Goal: Task Accomplishment & Management: Manage account settings

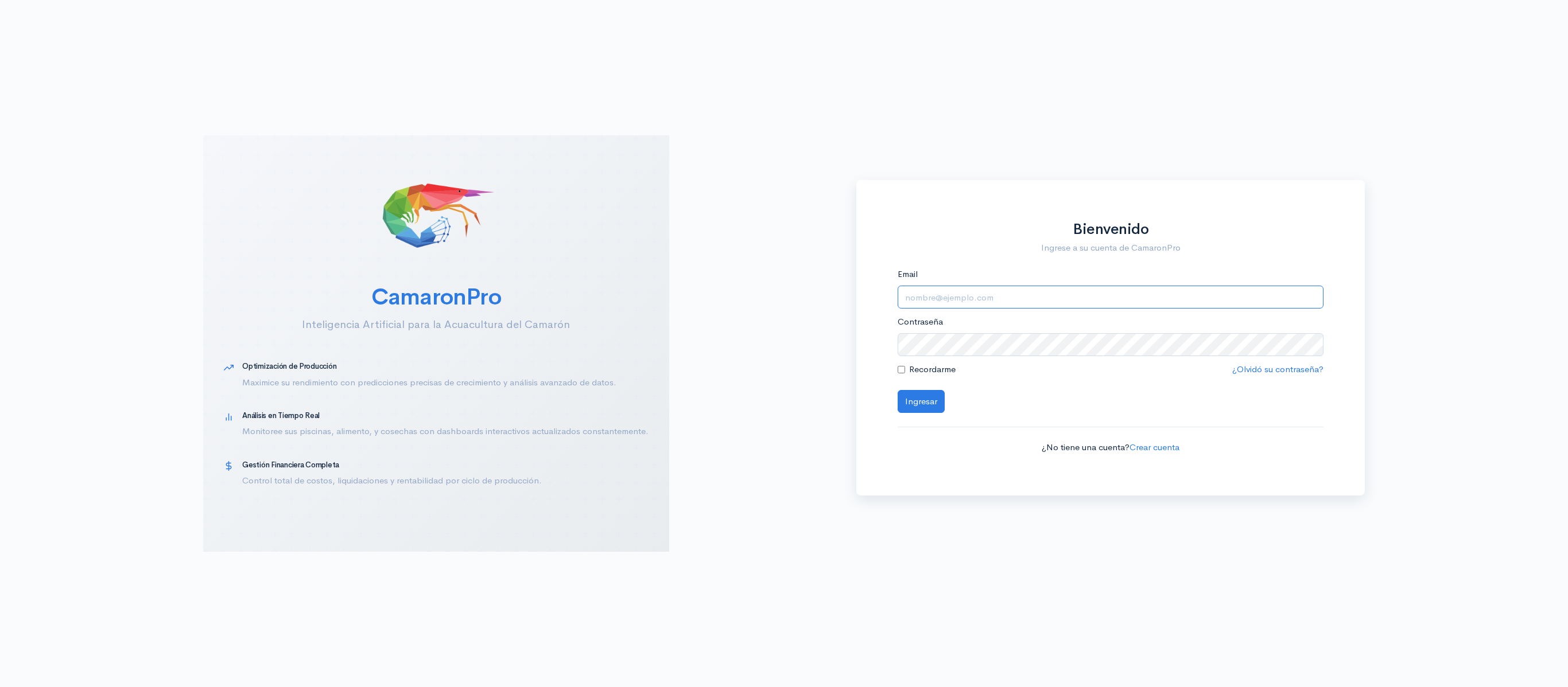
click at [927, 302] on input "Email" at bounding box center [1111, 297] width 427 height 23
type input "[EMAIL_ADDRESS][DOMAIN_NAME]"
click at [898, 390] on button "Ingresar" at bounding box center [921, 402] width 47 height 23
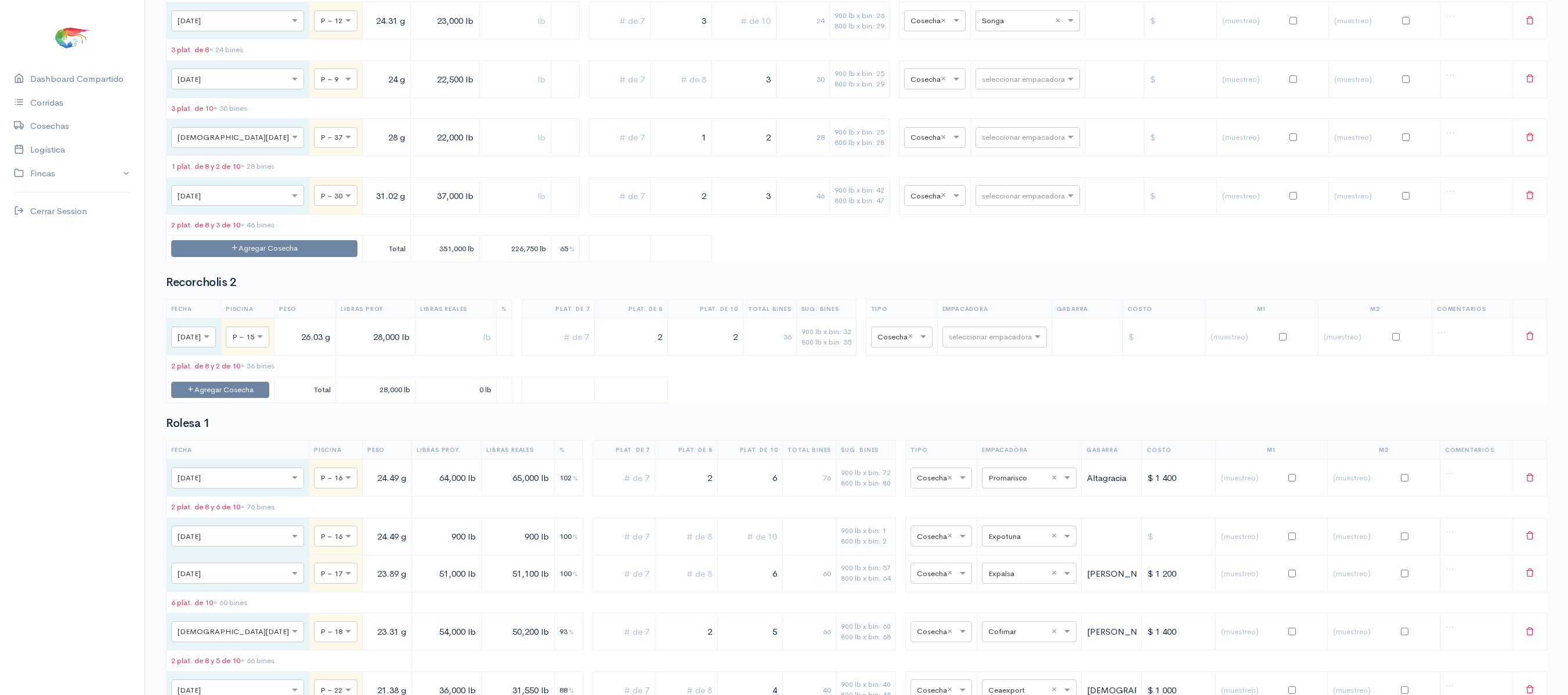
scroll to position [7413, 0]
click at [266, 256] on button "Agregar Cosecha" at bounding box center [264, 247] width 186 height 17
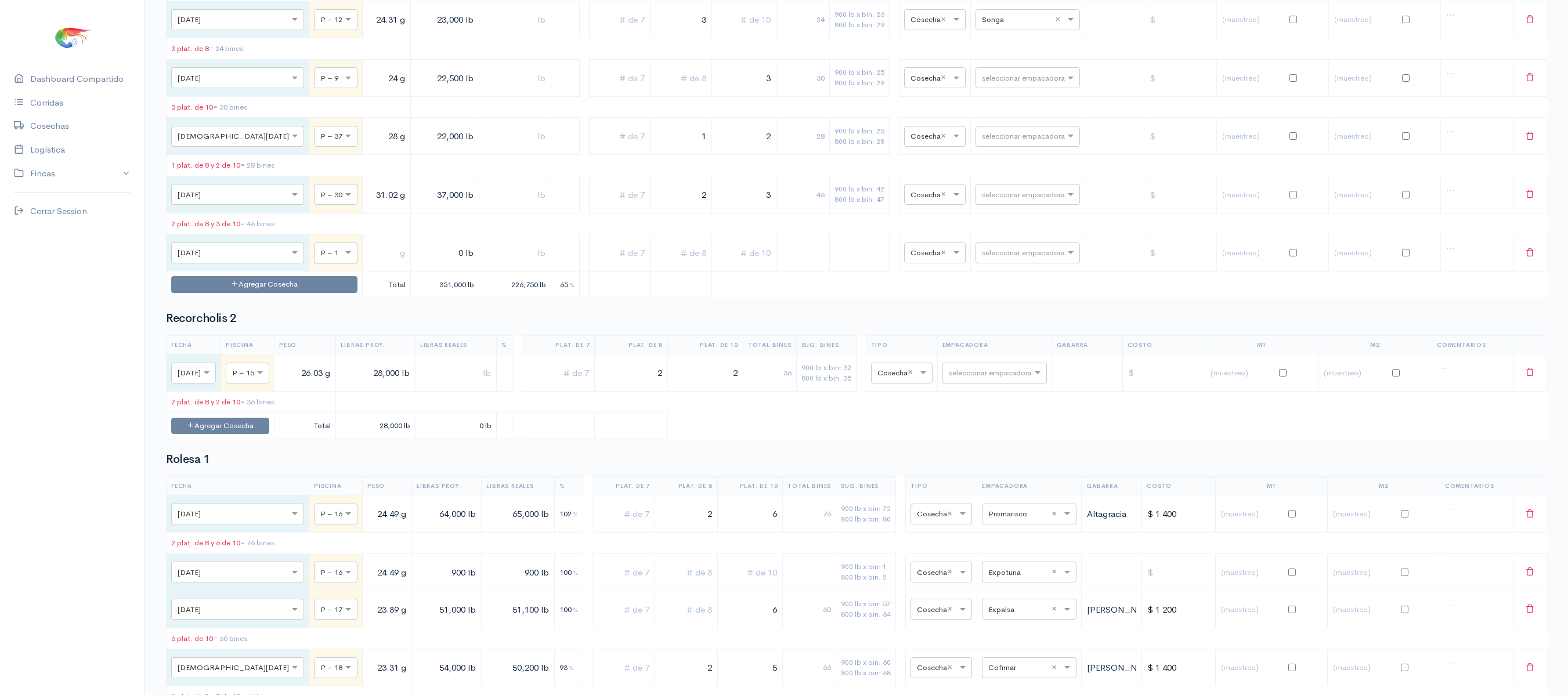
click at [315, 259] on div at bounding box center [336, 252] width 42 height 13
type input "21"
click at [368, 265] on input "text" at bounding box center [387, 253] width 39 height 24
type input "21.10 g"
click at [416, 265] on input "0 lb" at bounding box center [445, 253] width 59 height 24
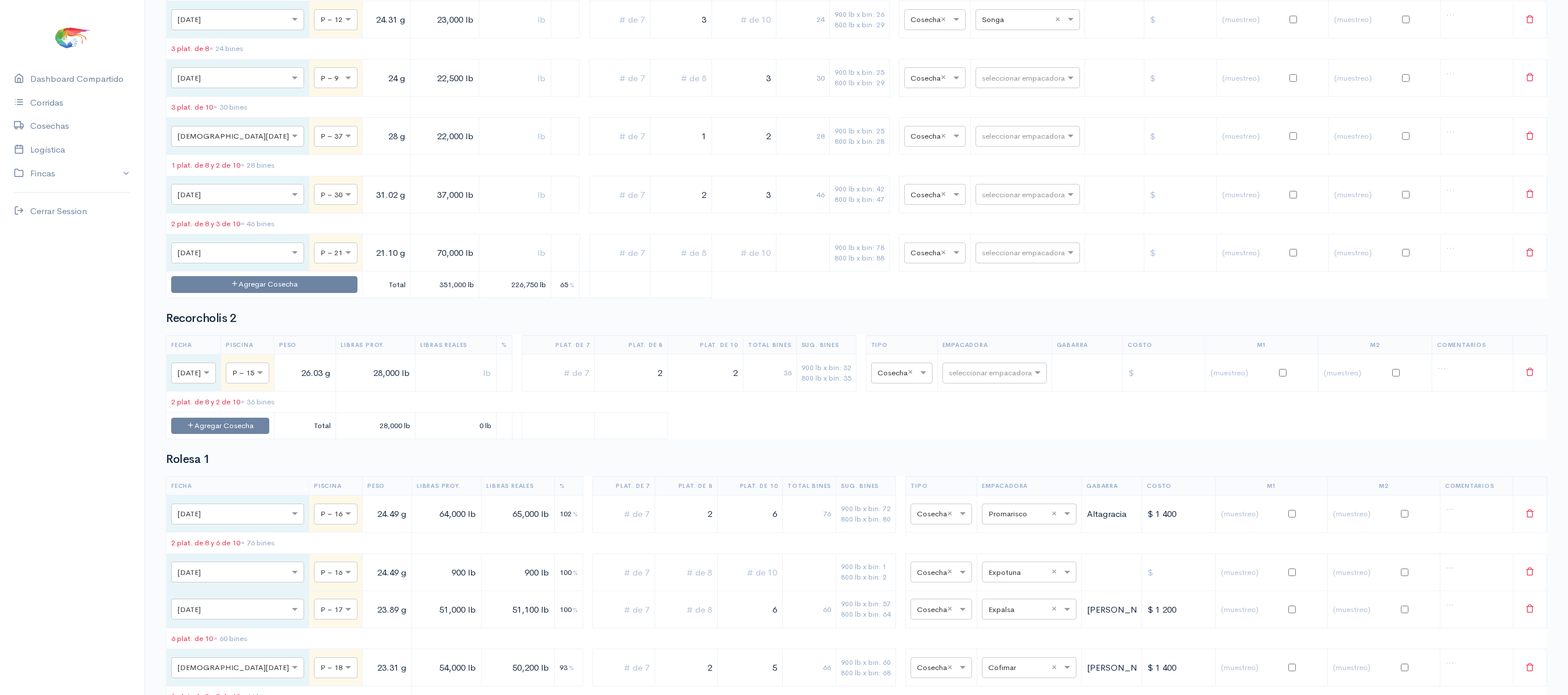
type input "7,000 lb"
click at [664, 206] on input "2" at bounding box center [682, 195] width 52 height 24
click at [678, 265] on input "text" at bounding box center [682, 253] width 52 height 24
click at [682, 272] on td at bounding box center [681, 253] width 62 height 37
click at [673, 272] on td at bounding box center [681, 253] width 62 height 37
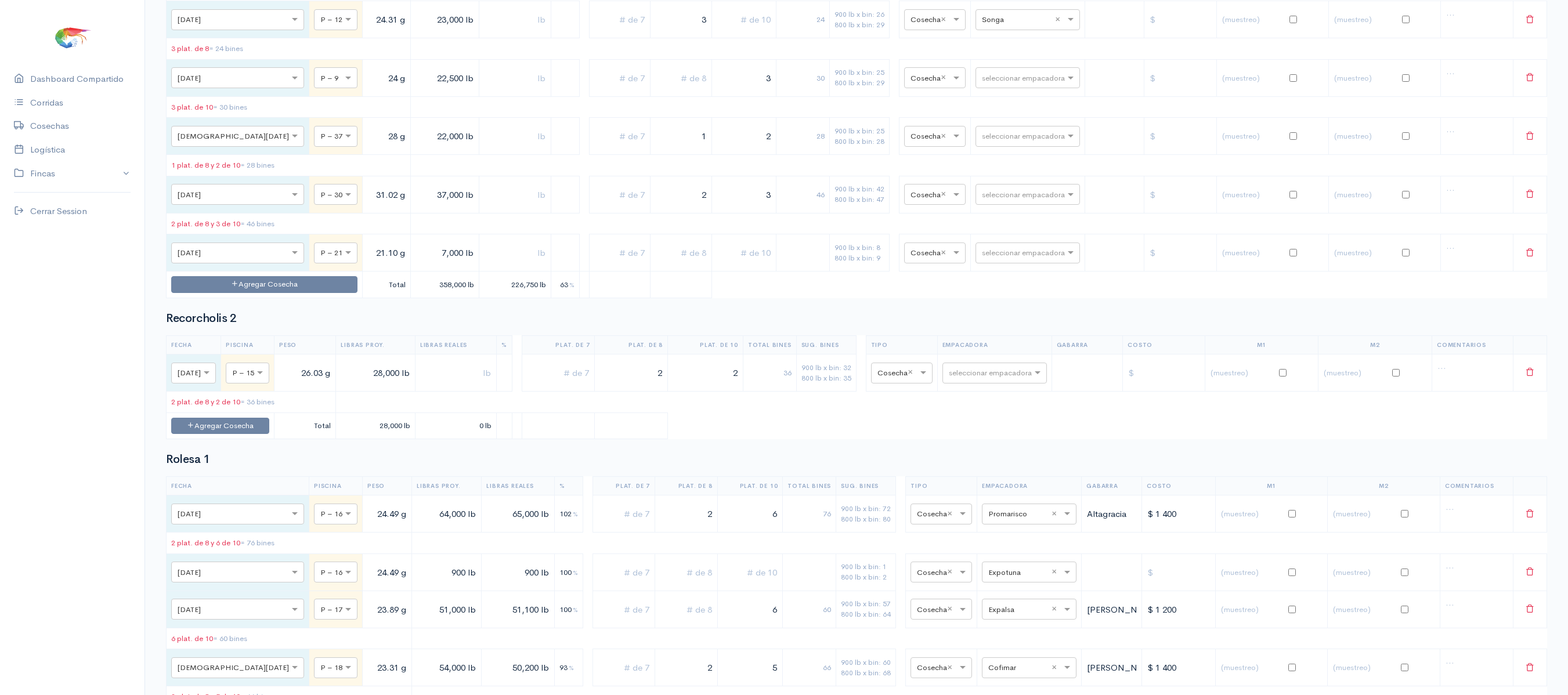
click at [676, 265] on input "text" at bounding box center [682, 253] width 52 height 24
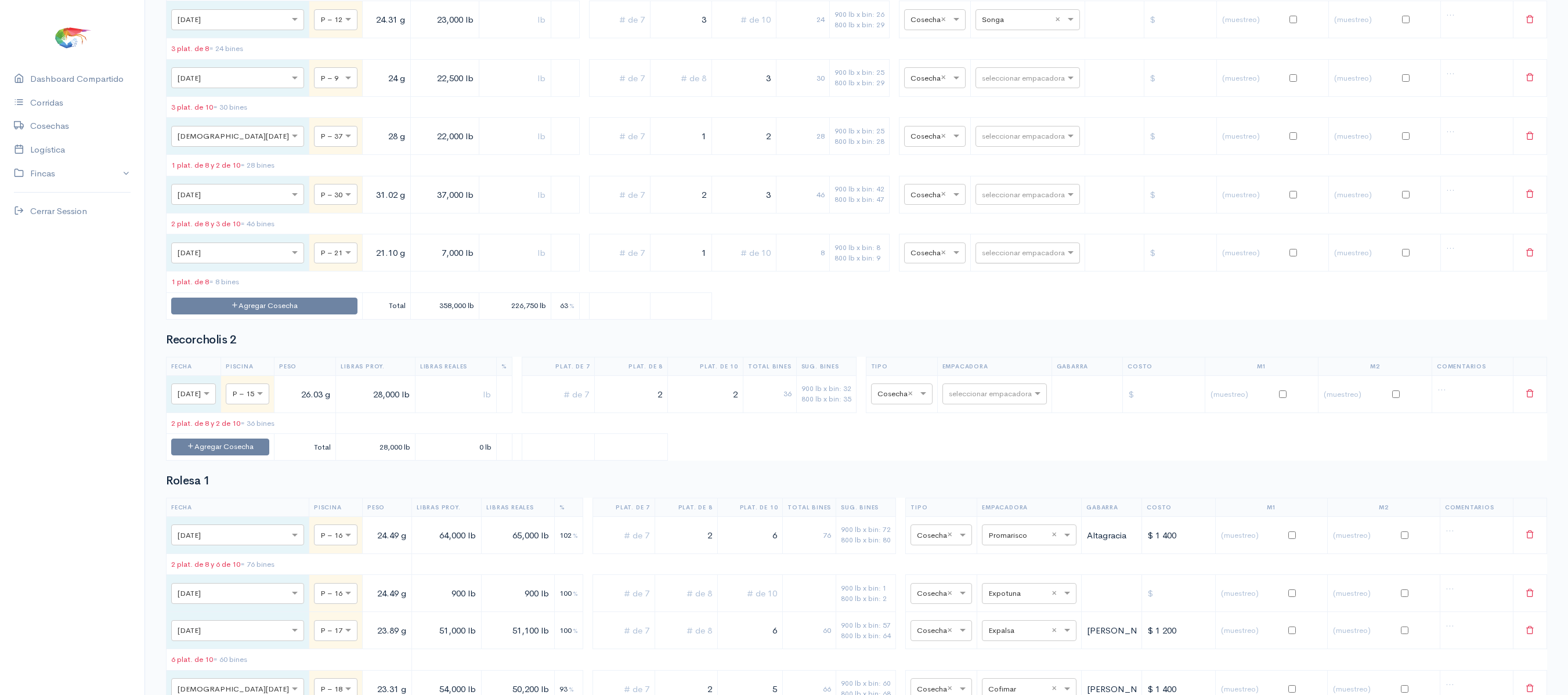
type input "1"
click at [1019, 259] on input "text" at bounding box center [1017, 252] width 71 height 13
type input "s"
click at [1004, 20] on div "Songa" at bounding box center [1016, 8] width 105 height 22
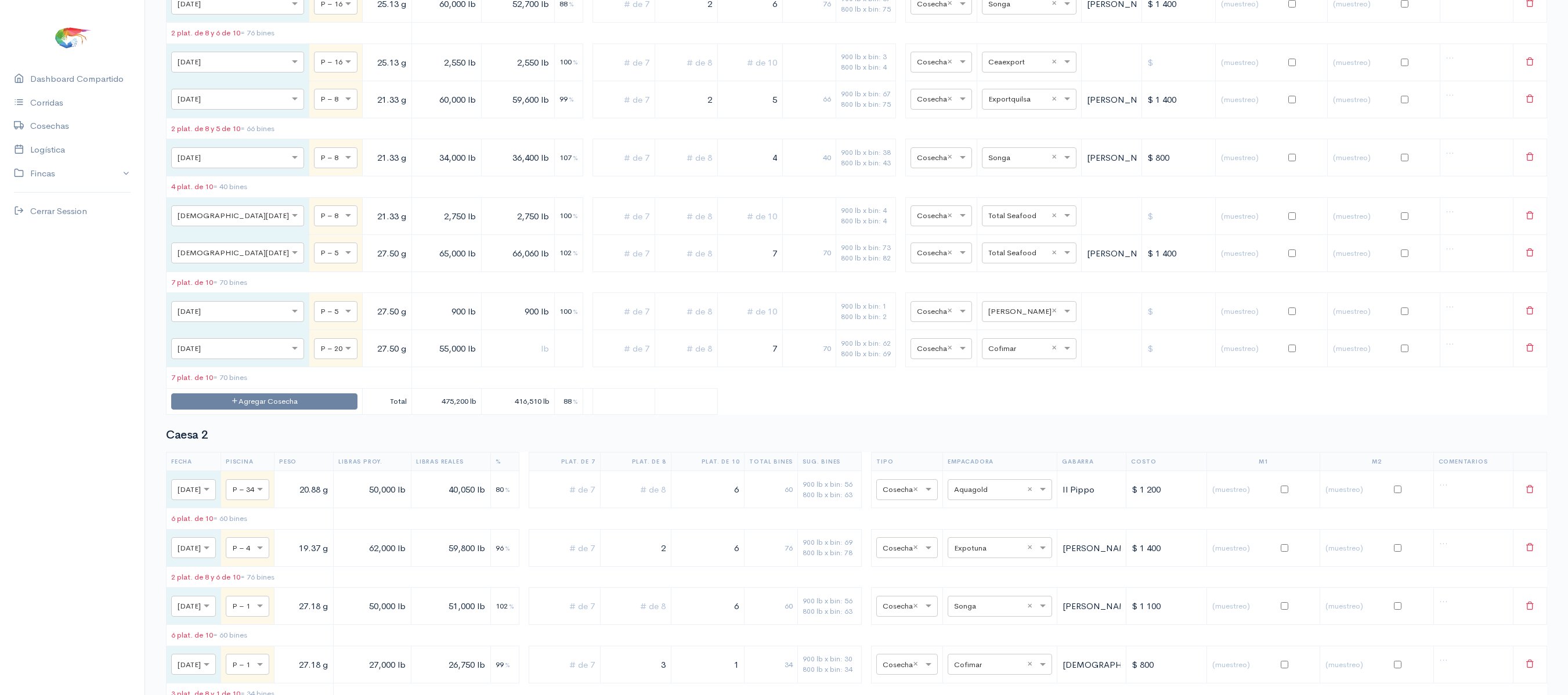
scroll to position [0, 0]
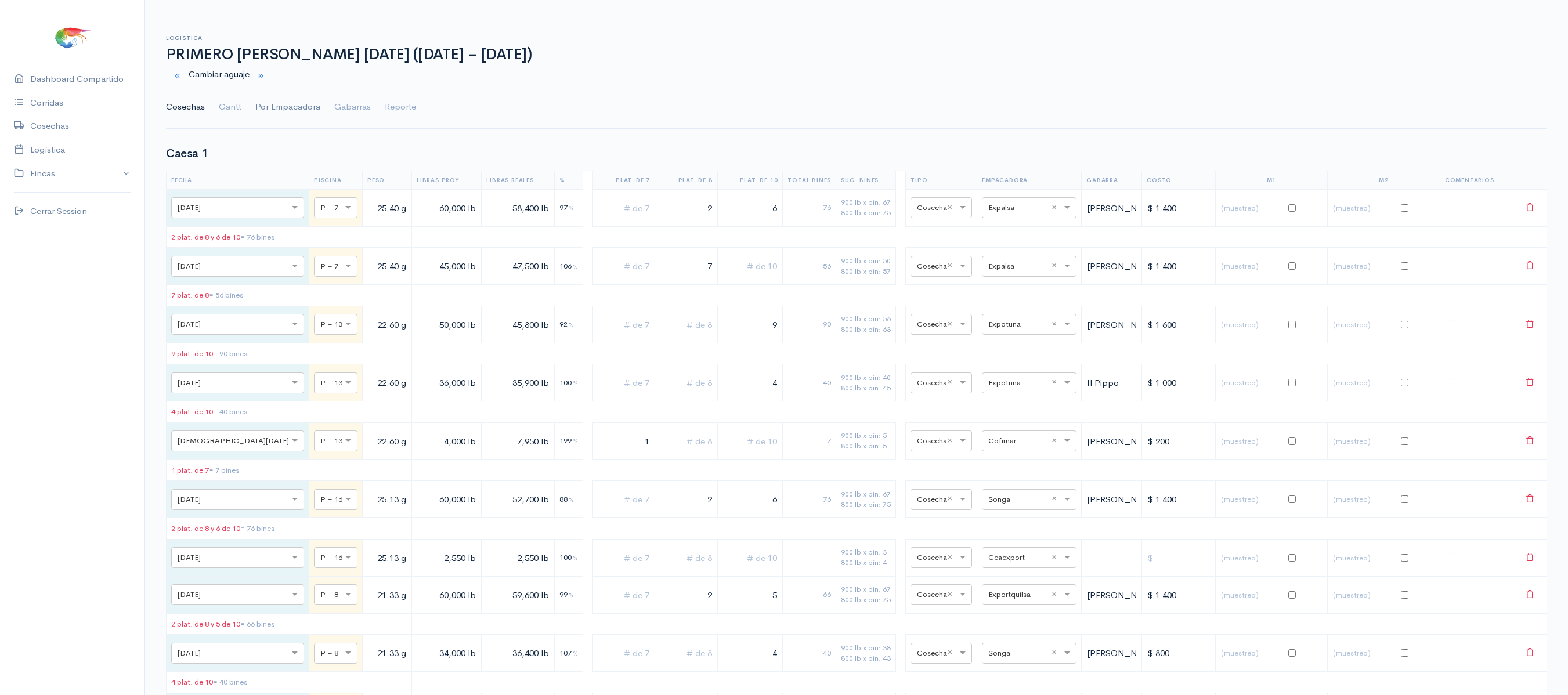
drag, startPoint x: 232, startPoint y: 108, endPoint x: 286, endPoint y: 101, distance: 54.5
click at [232, 108] on link "Gantt" at bounding box center [230, 107] width 22 height 42
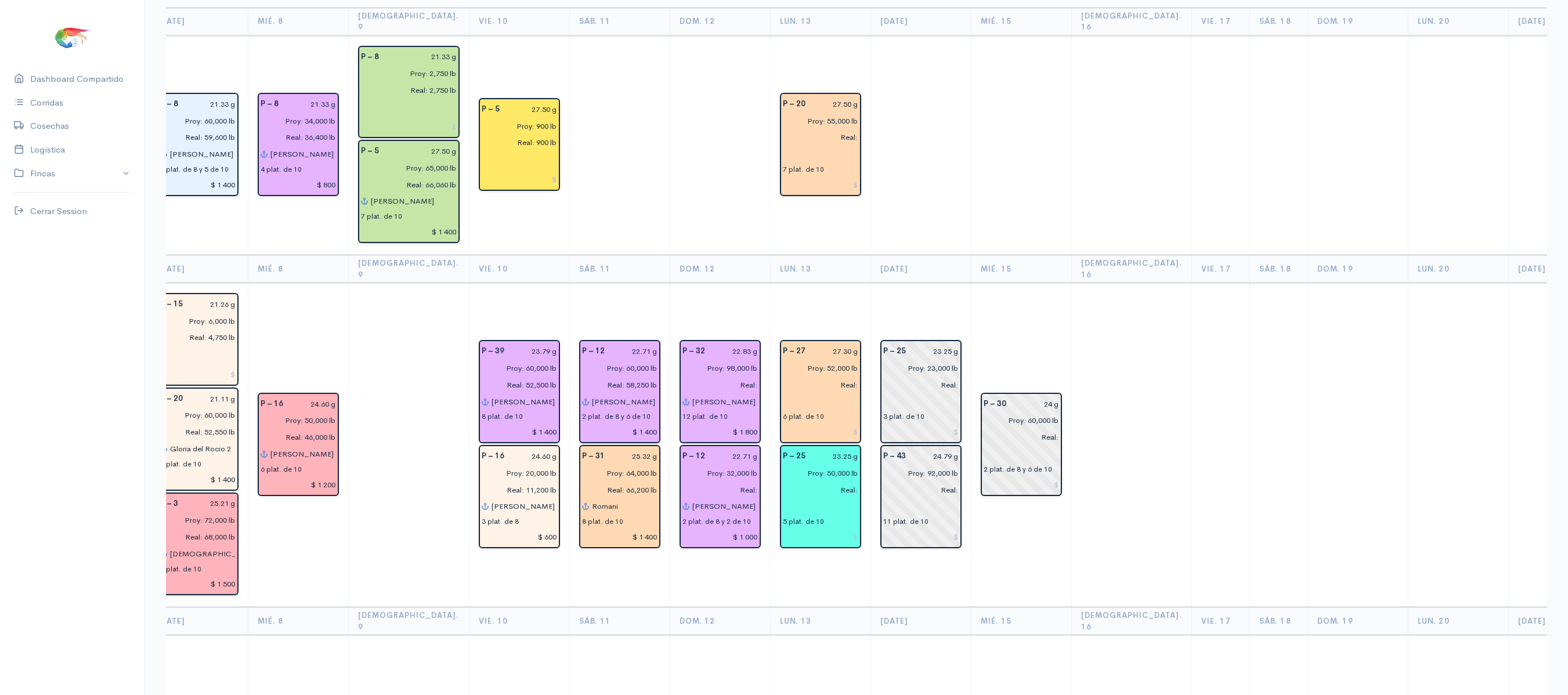
scroll to position [0, 1022]
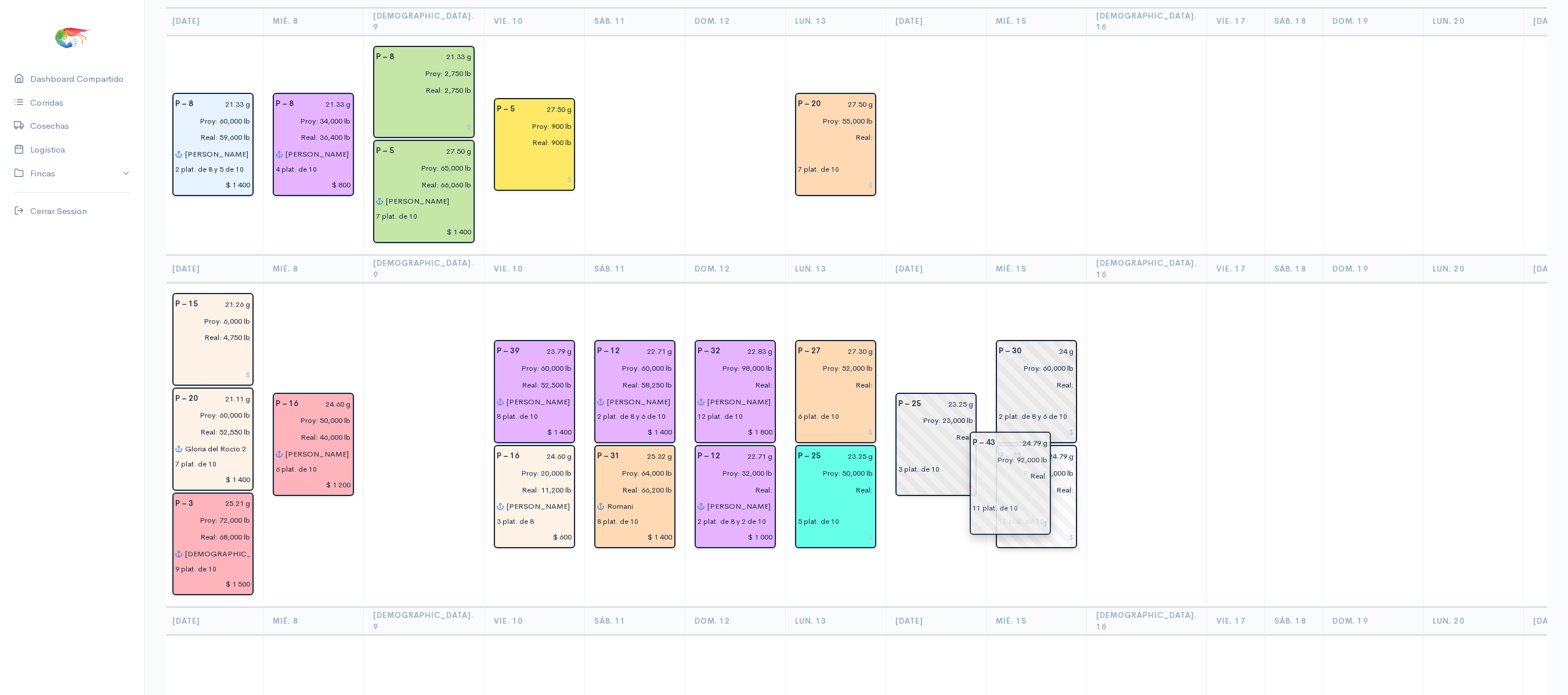
drag, startPoint x: 884, startPoint y: 474, endPoint x: 996, endPoint y: 483, distance: 112.4
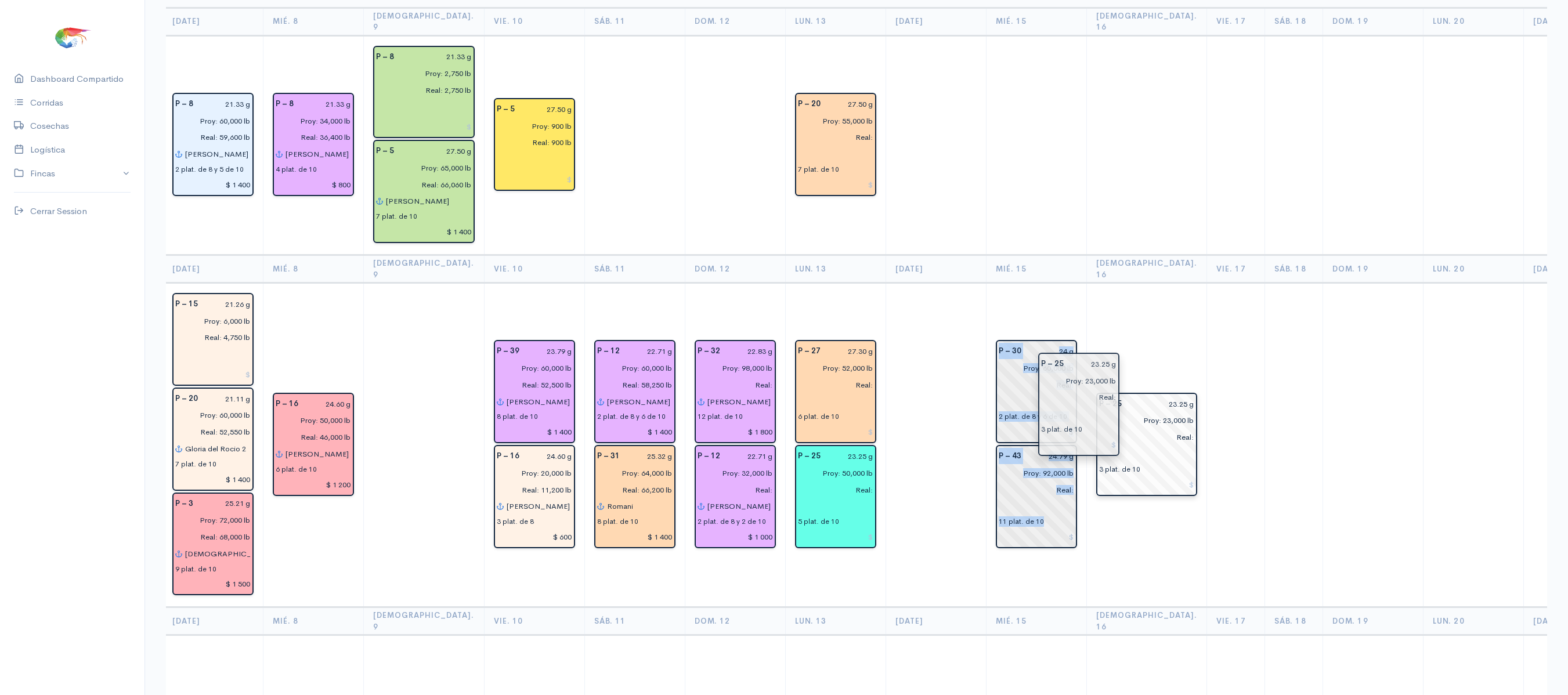
drag, startPoint x: 1048, startPoint y: 412, endPoint x: 1069, endPoint y: 405, distance: 22.1
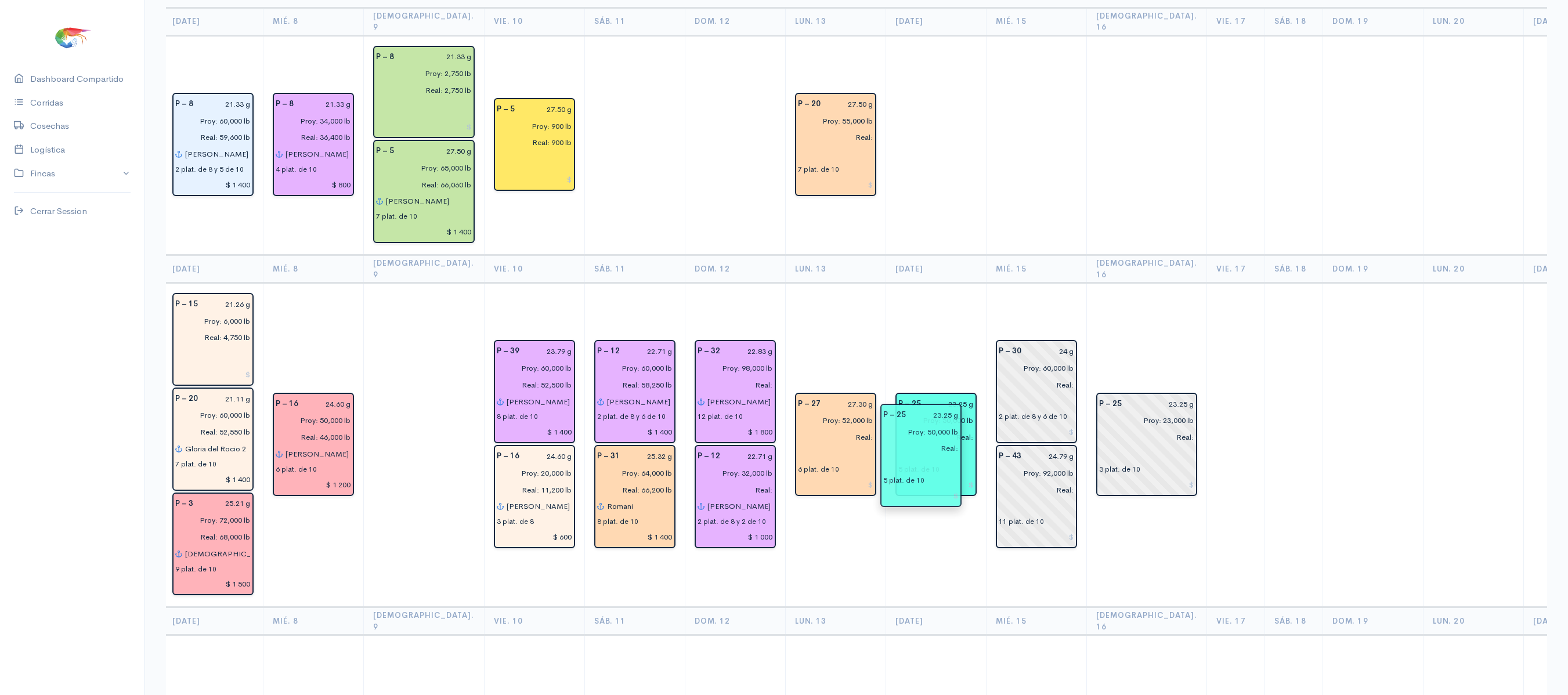
drag, startPoint x: 814, startPoint y: 468, endPoint x: 938, endPoint y: 449, distance: 125.4
click at [1003, 283] on td "P – 30 24 g Proy: 60,000 lb Real: 2 plat. de 8 y 6 de 10 P – 43 24.79 g Proy: 9…" at bounding box center [1036, 445] width 100 height 324
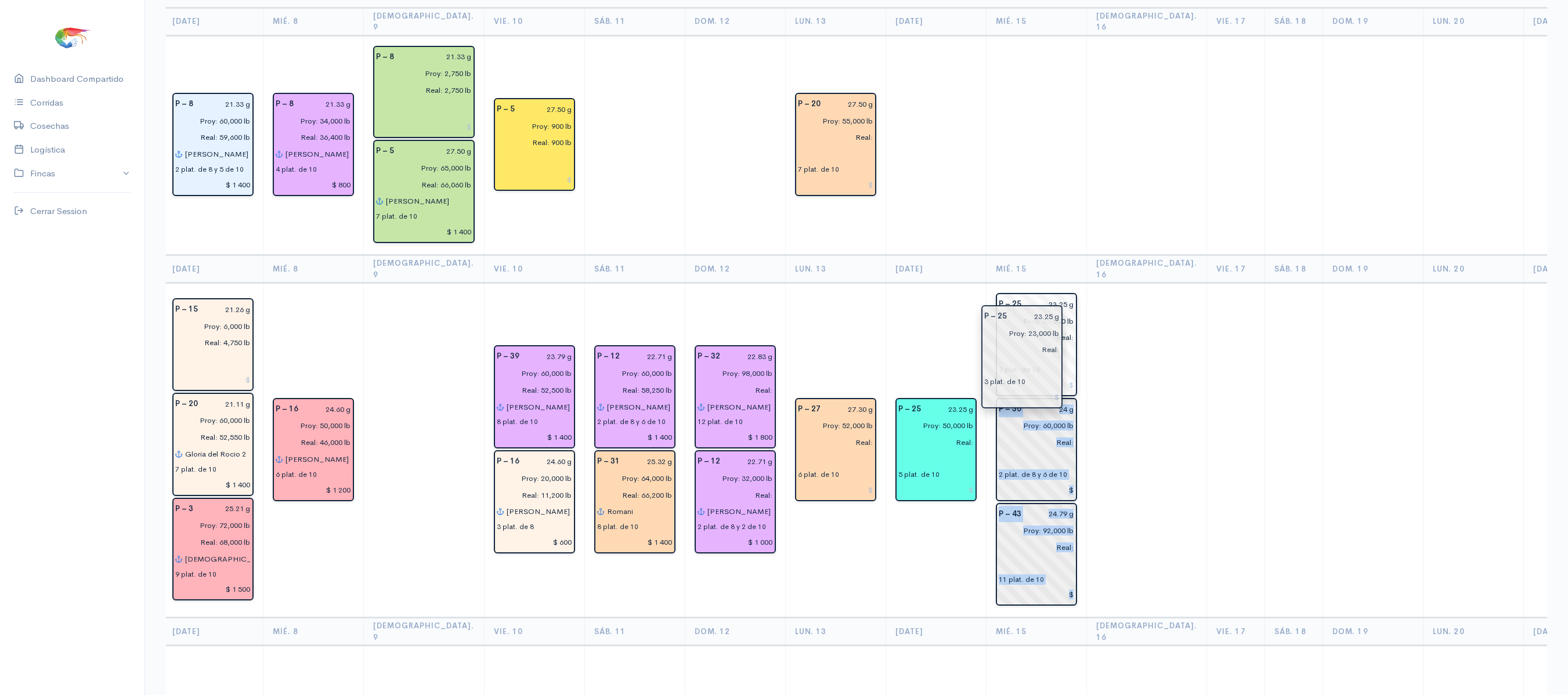
drag, startPoint x: 1070, startPoint y: 408, endPoint x: 995, endPoint y: 344, distance: 98.6
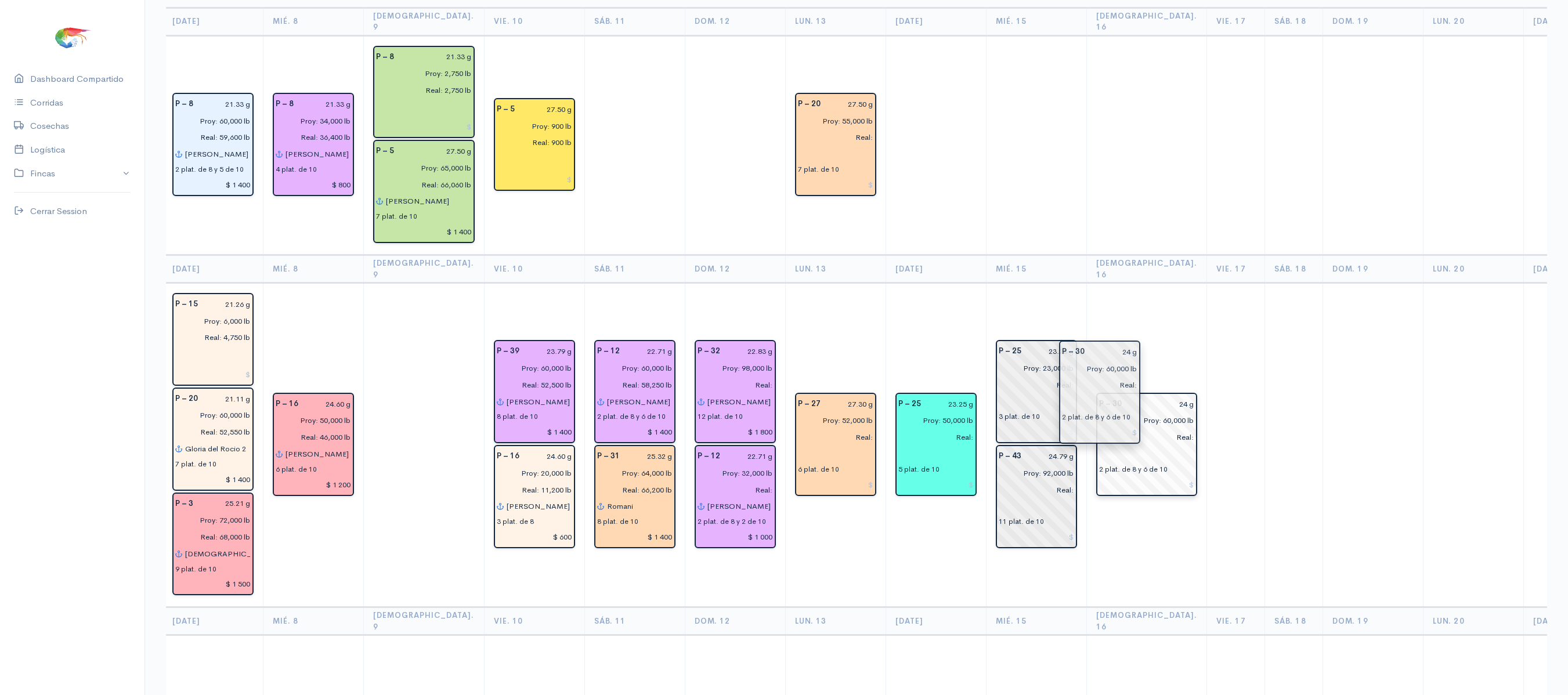
drag, startPoint x: 1001, startPoint y: 437, endPoint x: 1097, endPoint y: 400, distance: 102.9
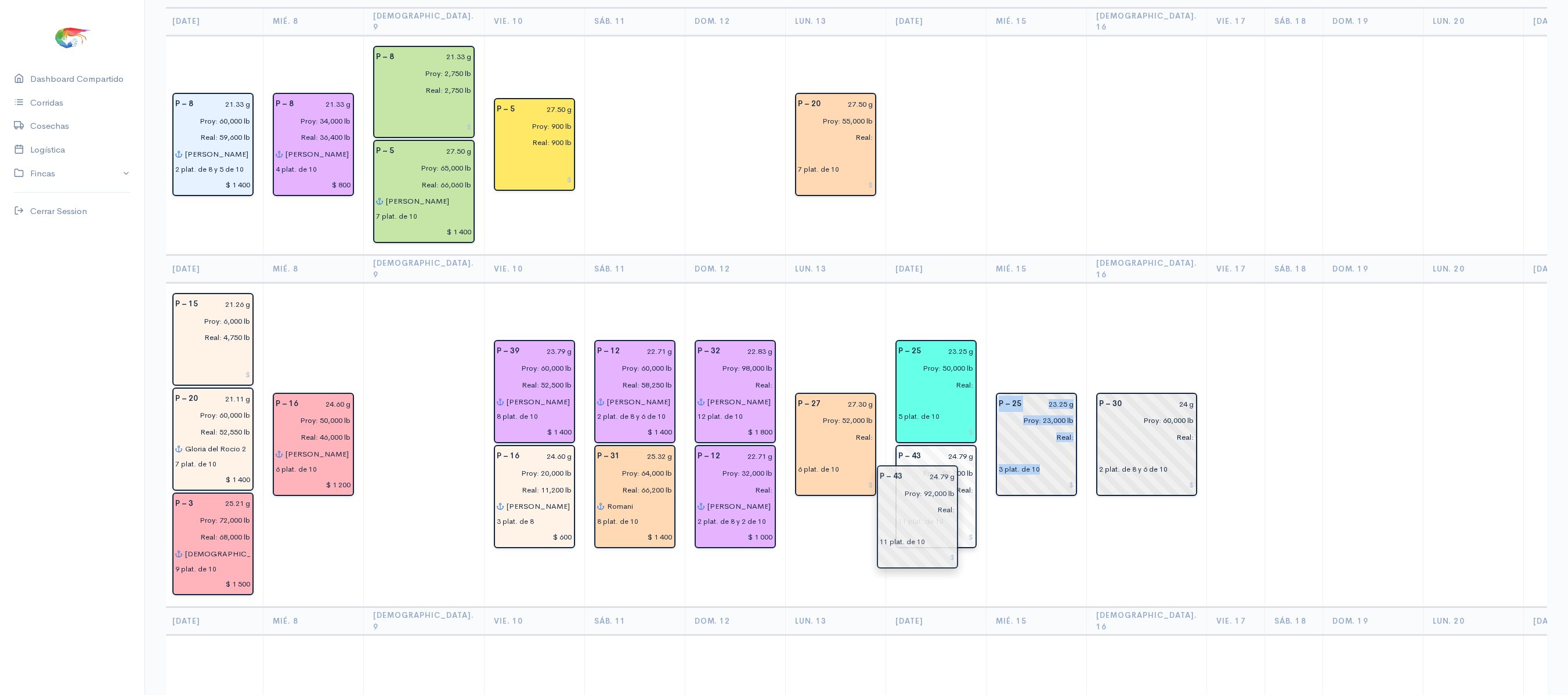
drag, startPoint x: 998, startPoint y: 470, endPoint x: 929, endPoint y: 501, distance: 75.6
click at [1106, 323] on td "P – 30 24 g Proy: 60,000 lb Real: 2 plat. de 8 y 6 de 10" at bounding box center [1146, 445] width 121 height 324
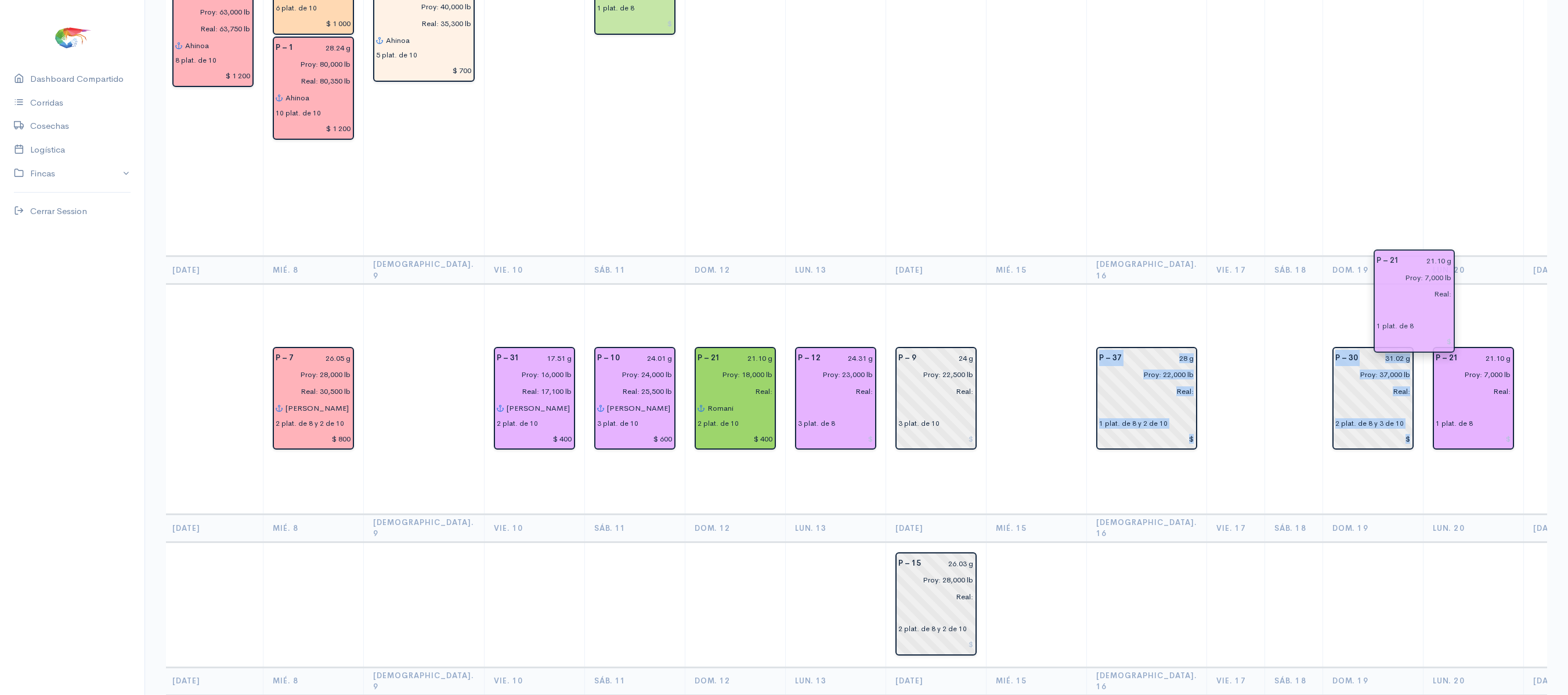
scroll to position [0, 995]
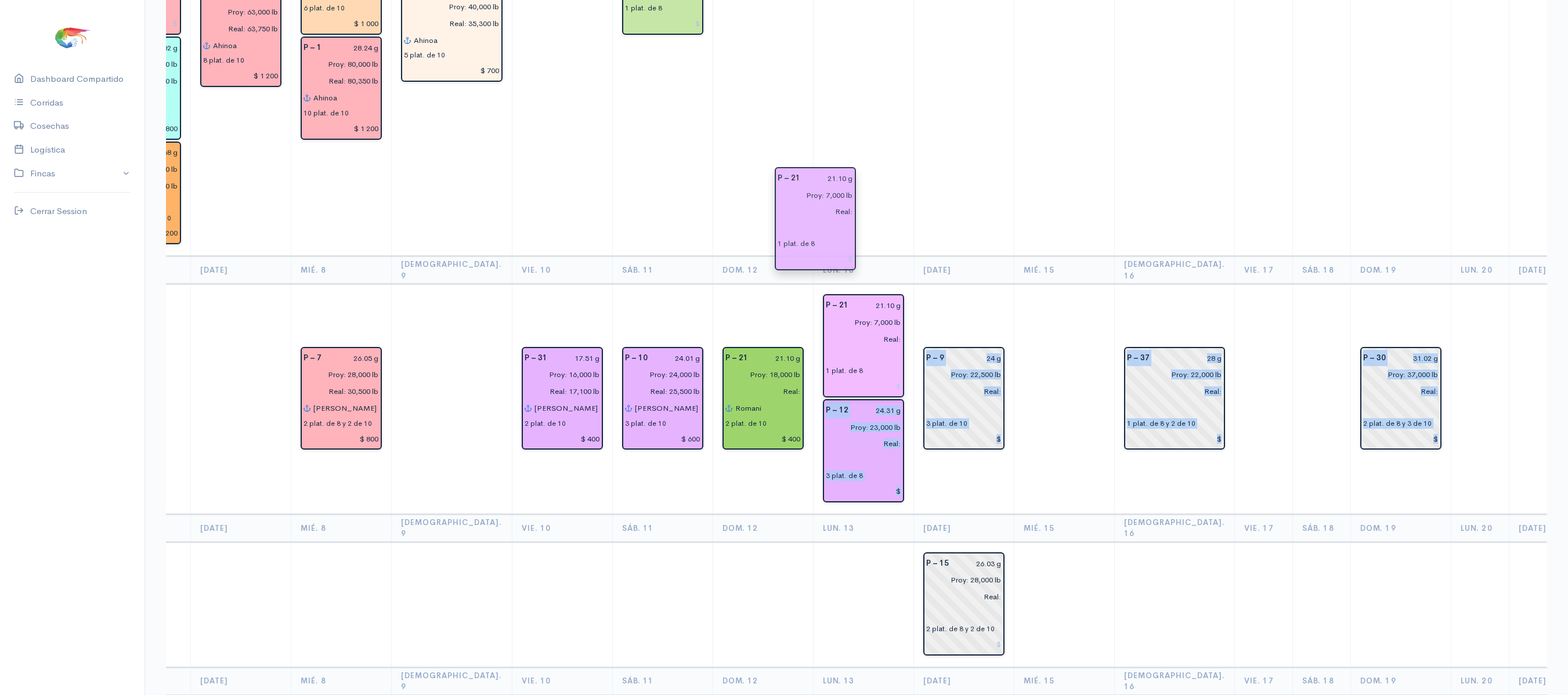
drag, startPoint x: 1425, startPoint y: 291, endPoint x: 826, endPoint y: 210, distance: 604.5
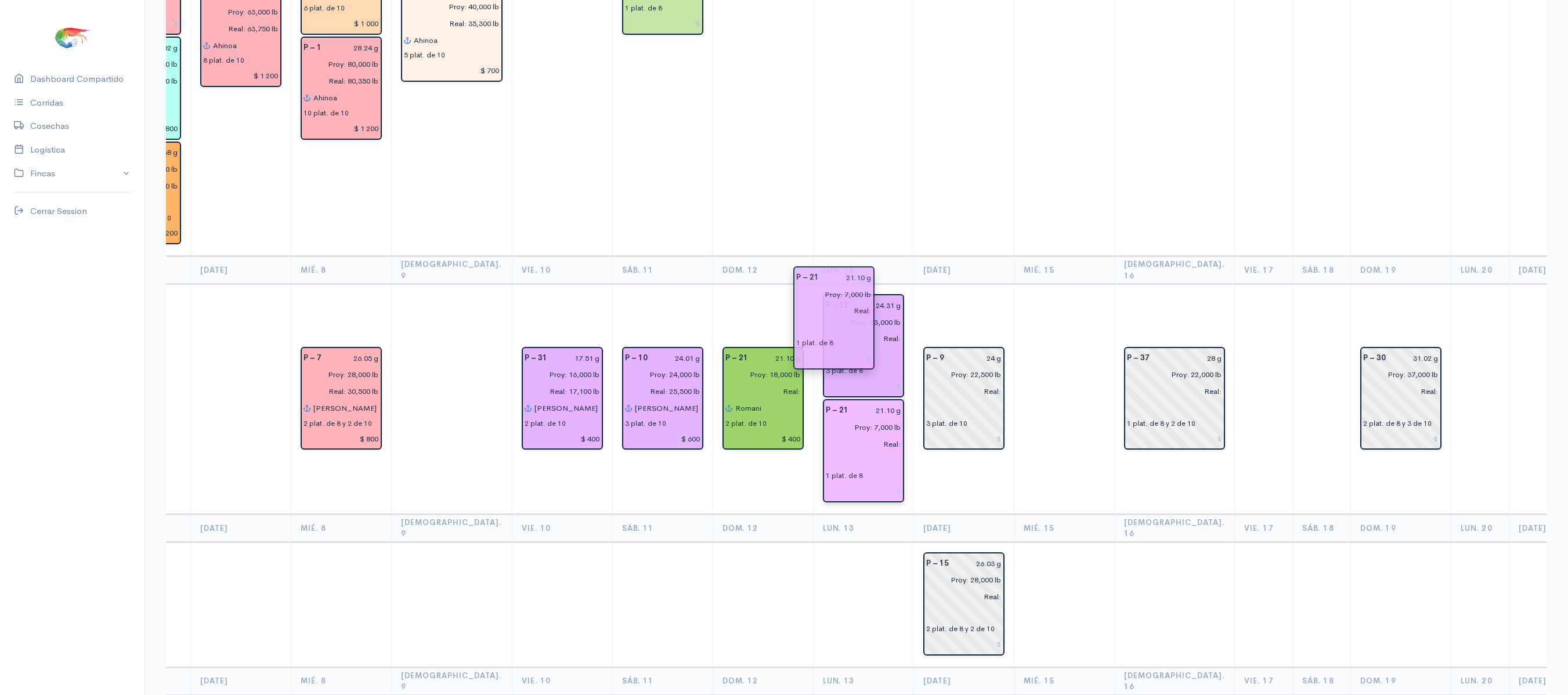
drag, startPoint x: 801, startPoint y: 267, endPoint x: 814, endPoint y: 325, distance: 59.4
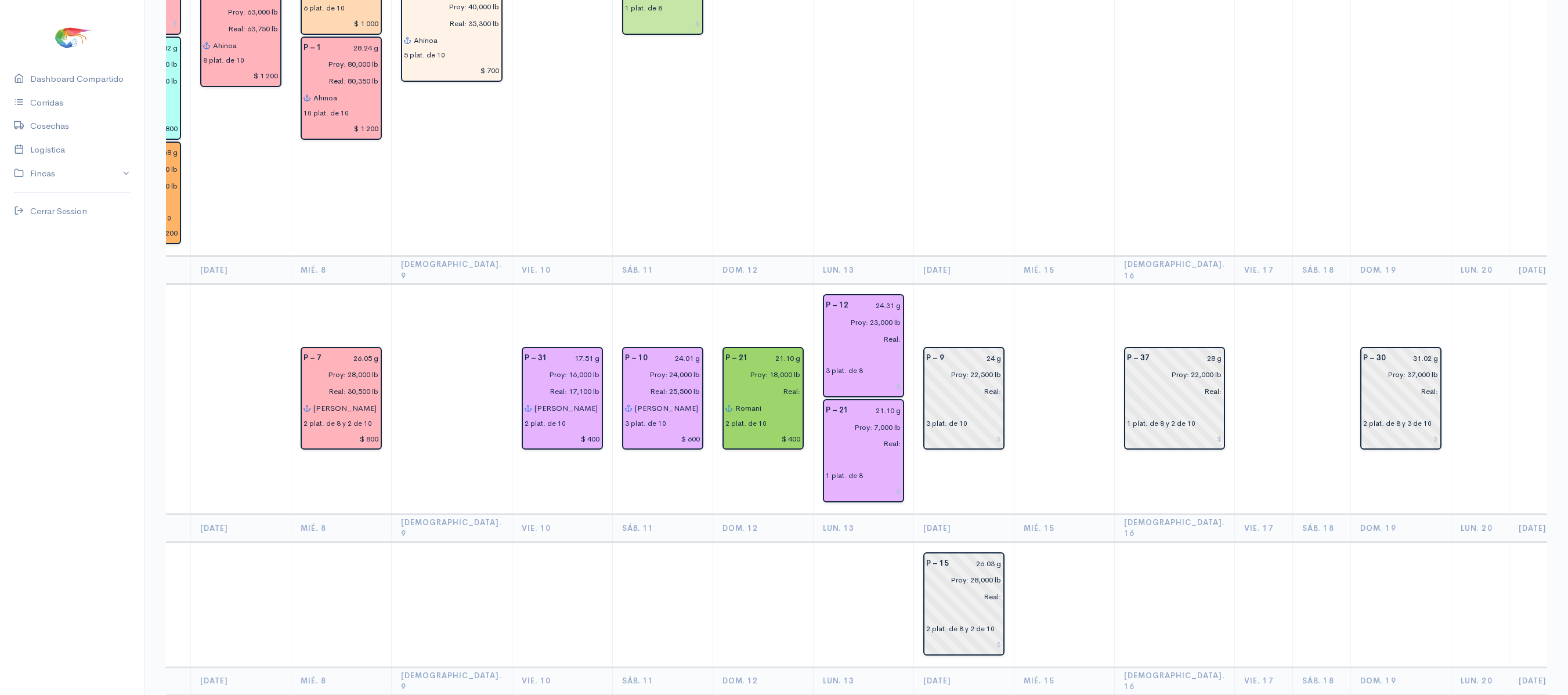
click at [913, 284] on td "P – 9 24 g Proy: 22,500 lb Real: 3 plat. de 10" at bounding box center [963, 399] width 100 height 230
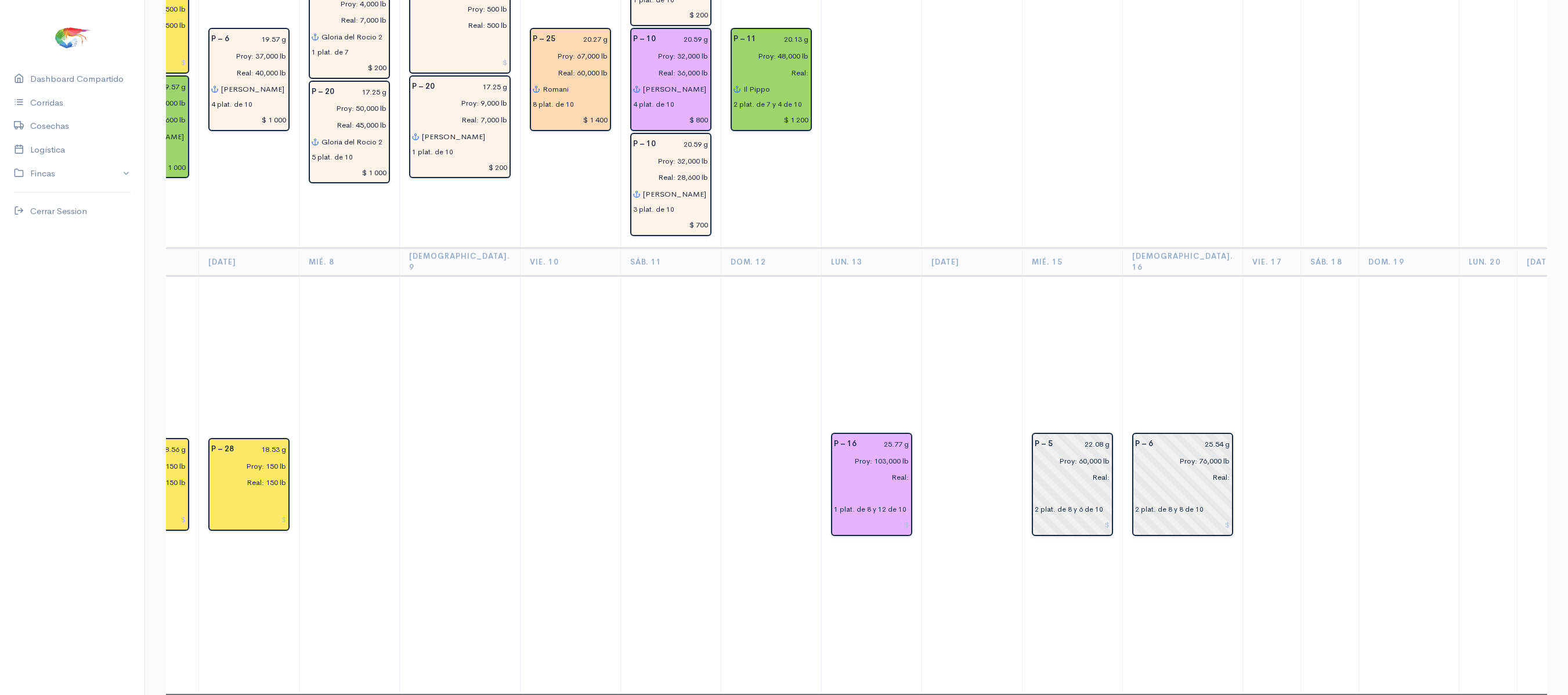
scroll to position [3174, 0]
click at [834, 485] on input "text" at bounding box center [872, 493] width 76 height 17
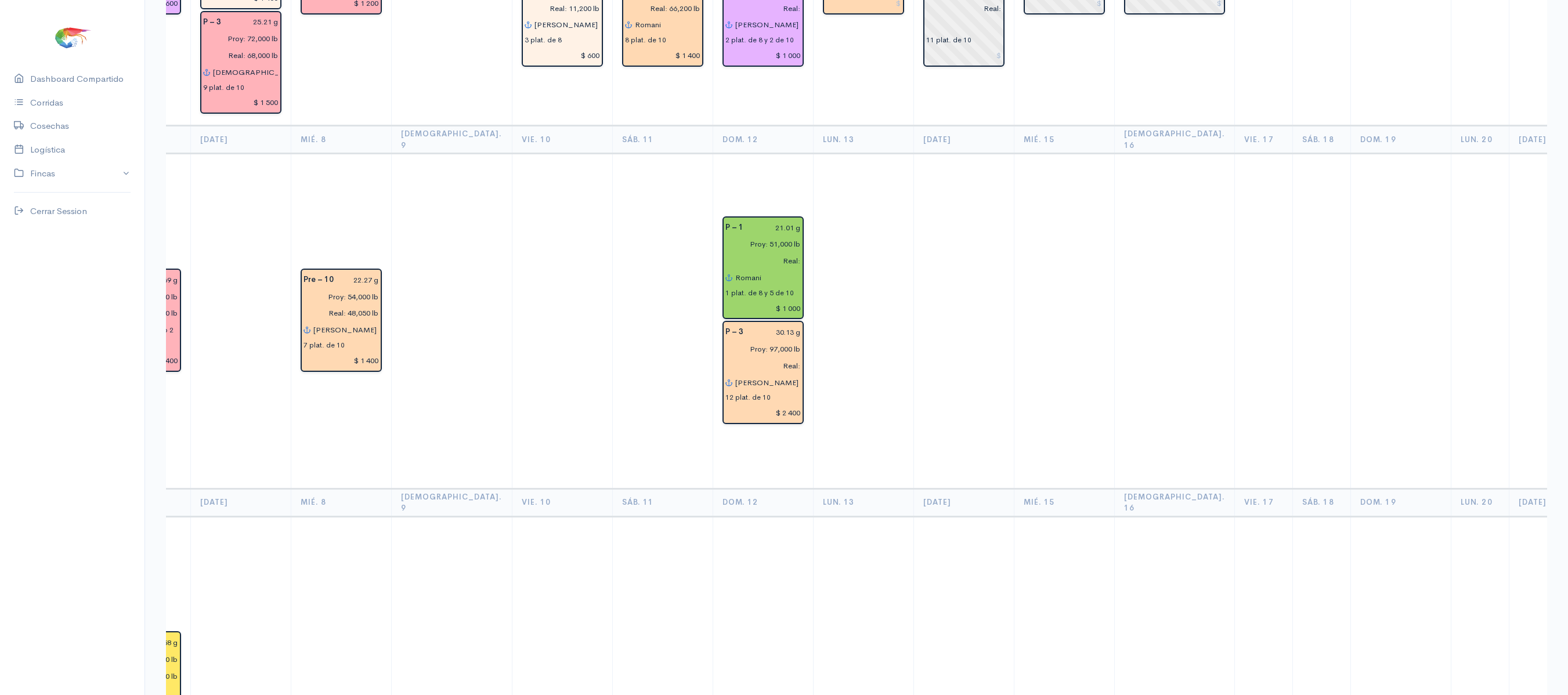
scroll to position [0, 0]
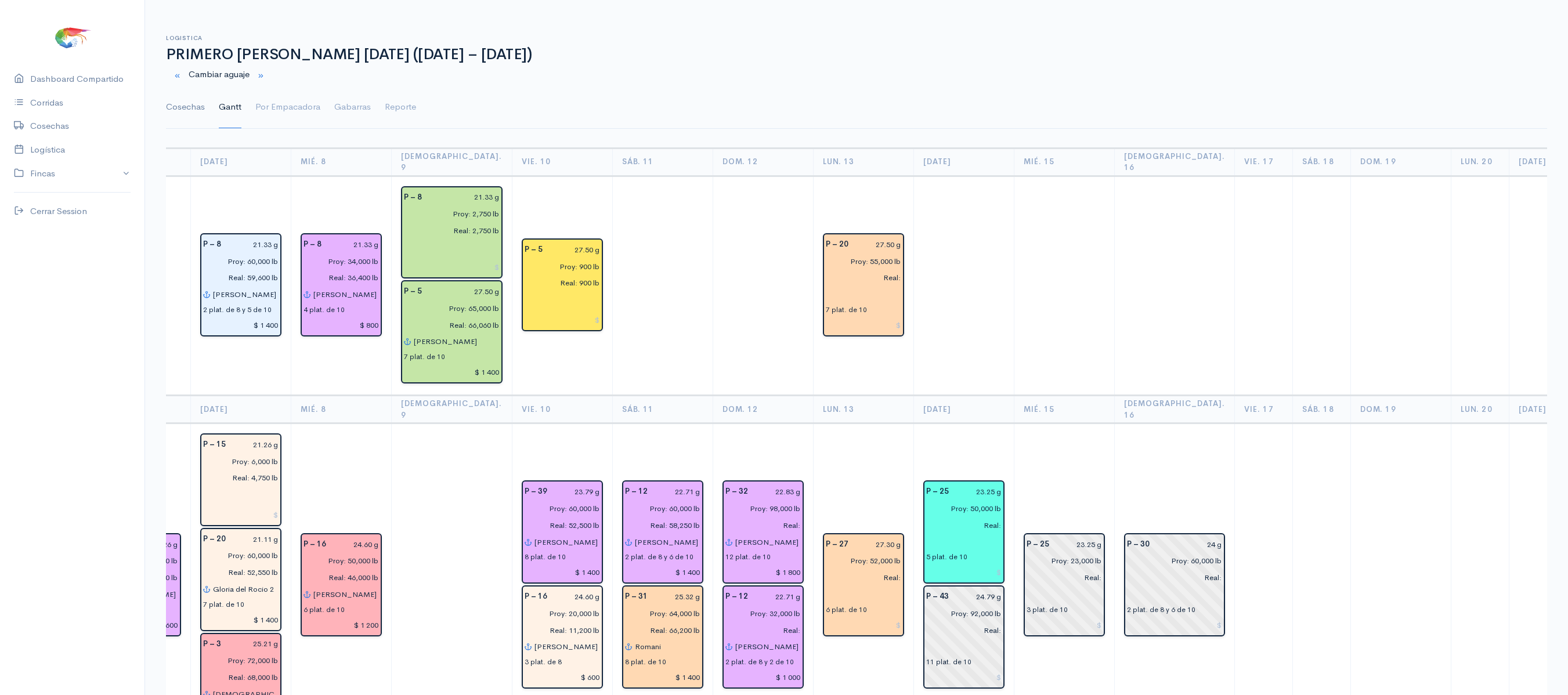
click at [200, 105] on link "Cosechas" at bounding box center [186, 107] width 39 height 42
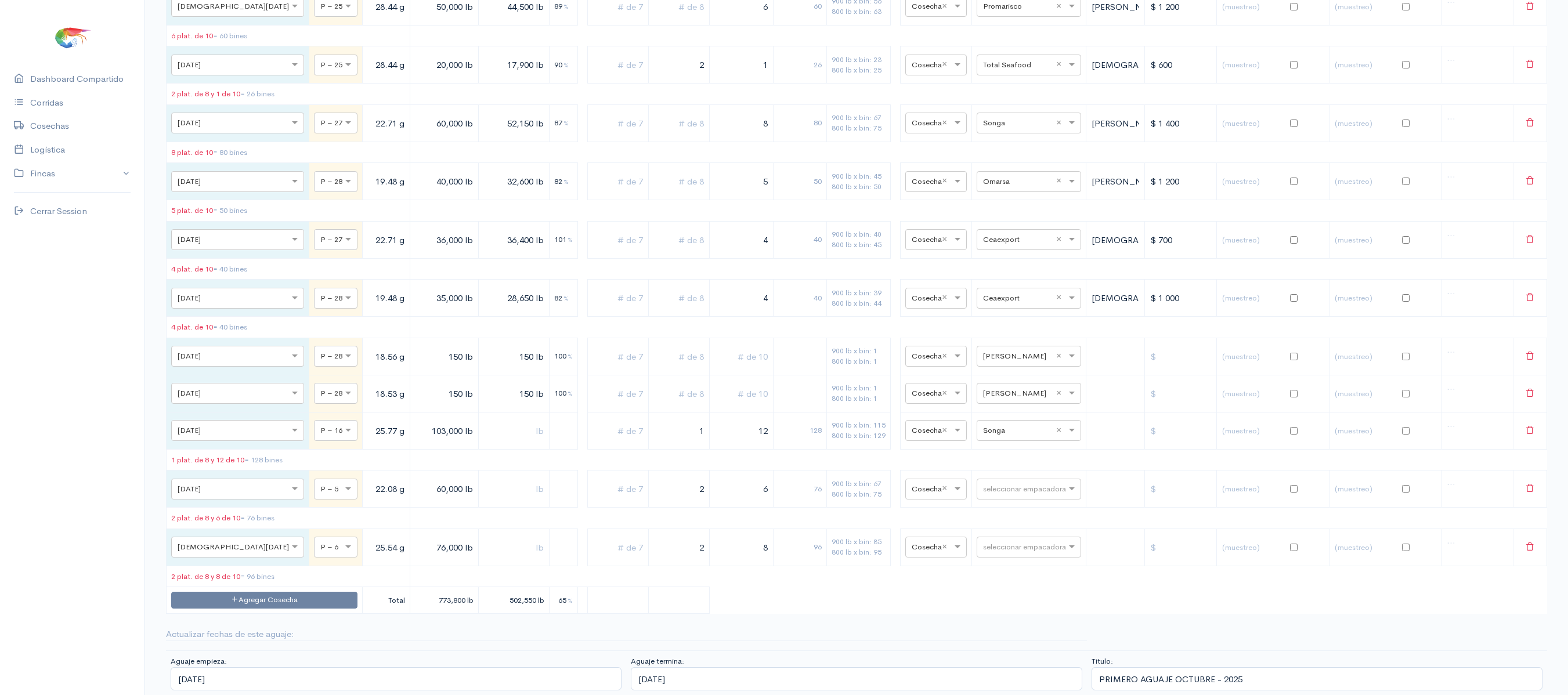
scroll to position [9953, 0]
drag, startPoint x: 656, startPoint y: 538, endPoint x: 665, endPoint y: 523, distance: 17.5
click at [665, 449] on td "1" at bounding box center [679, 431] width 61 height 37
drag, startPoint x: 665, startPoint y: 523, endPoint x: 820, endPoint y: 476, distance: 162.0
click at [820, 476] on tbody "× [DATE] × P – 10 24.87 g 50,000 lb 51,000 lb 102 % 6 60 900 lb x bin: 56 800 l…" at bounding box center [857, 11] width 1381 height 1204
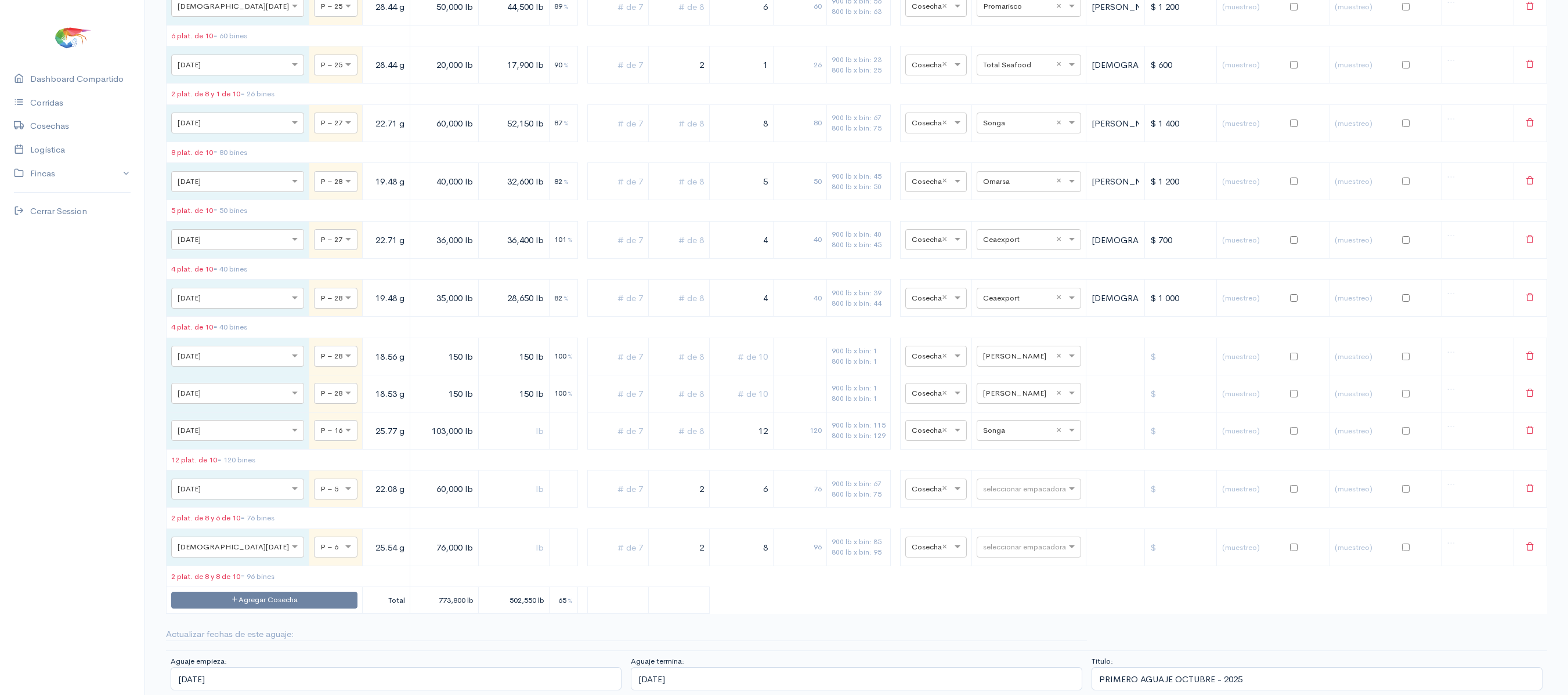
click at [832, 394] on div "900 lb x bin: 1" at bounding box center [858, 388] width 54 height 10
click at [415, 443] on input "103,000 lb" at bounding box center [444, 431] width 59 height 24
type input "100,000 lb"
click at [588, 449] on td at bounding box center [618, 431] width 61 height 37
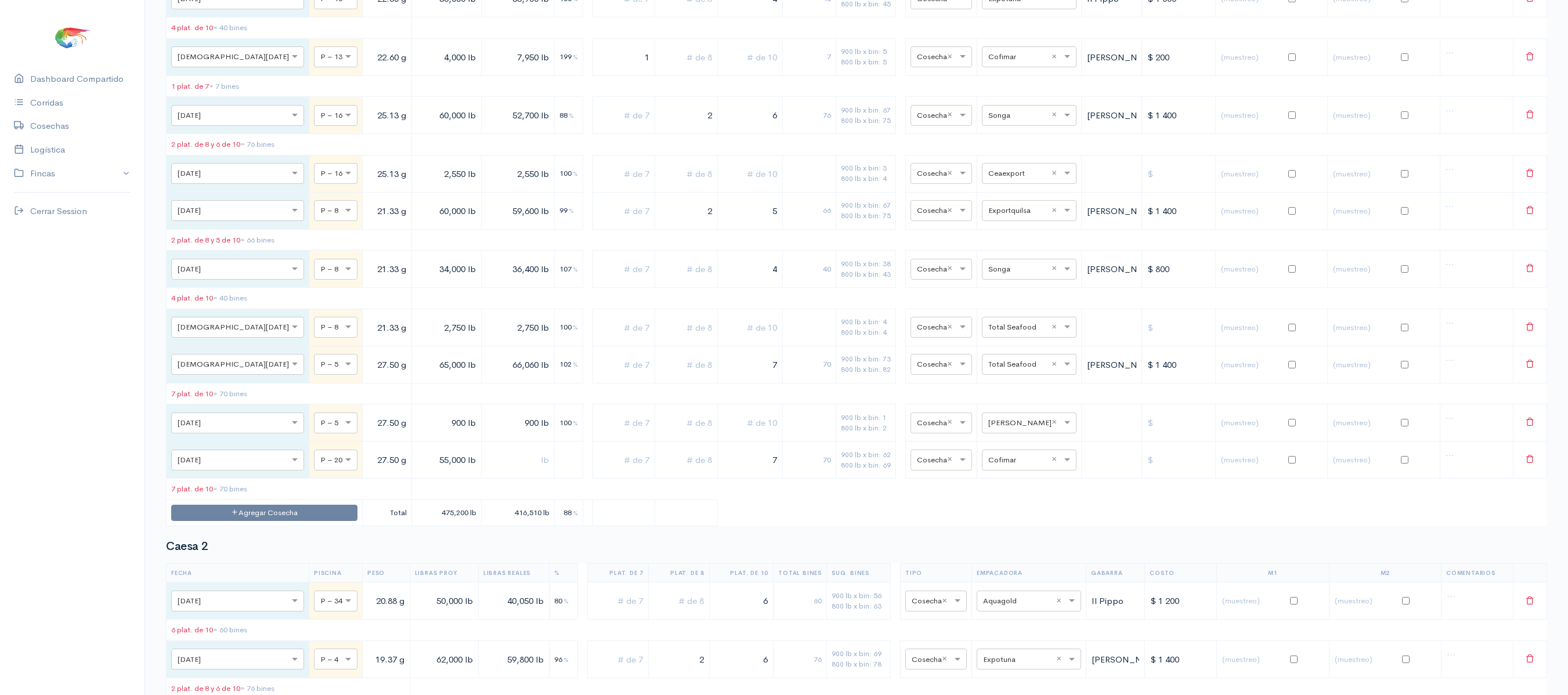
scroll to position [0, 0]
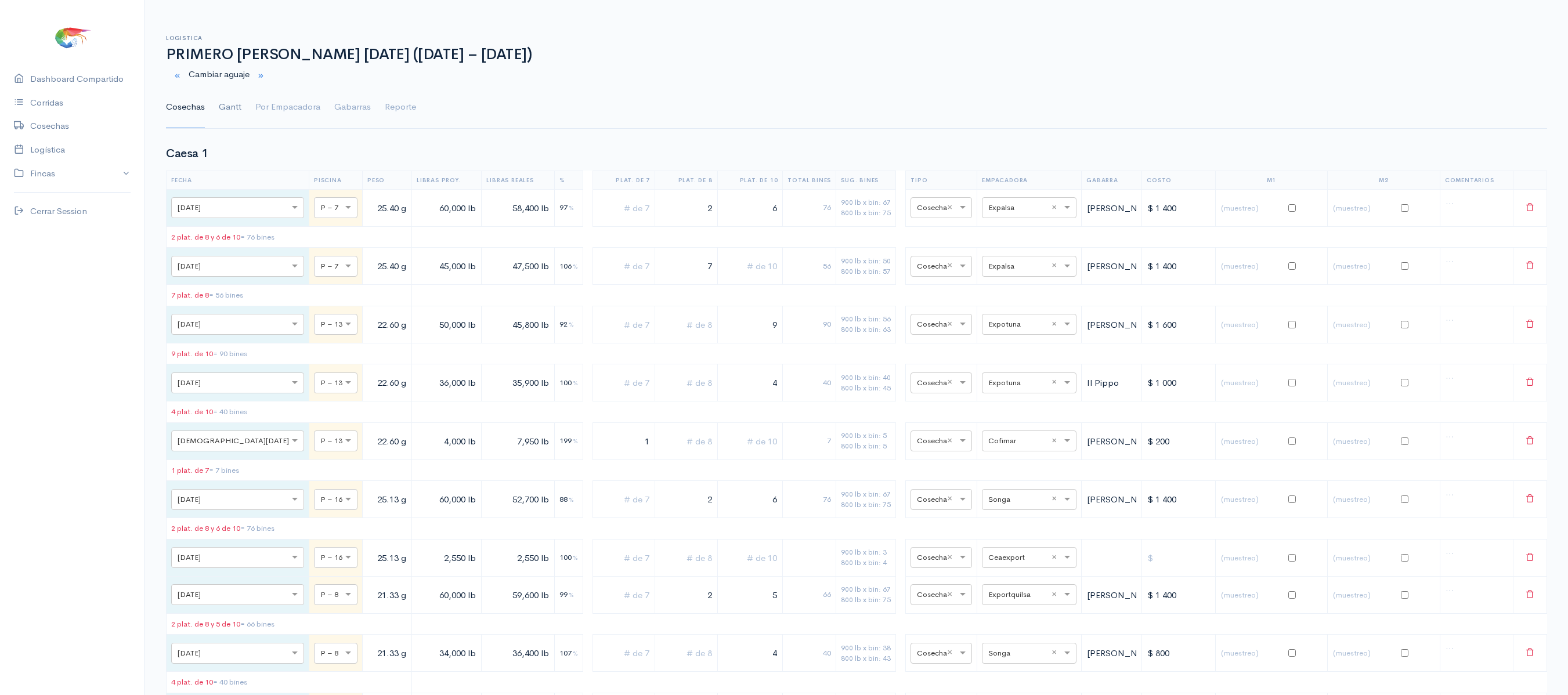
click at [235, 105] on link "Gantt" at bounding box center [230, 107] width 22 height 42
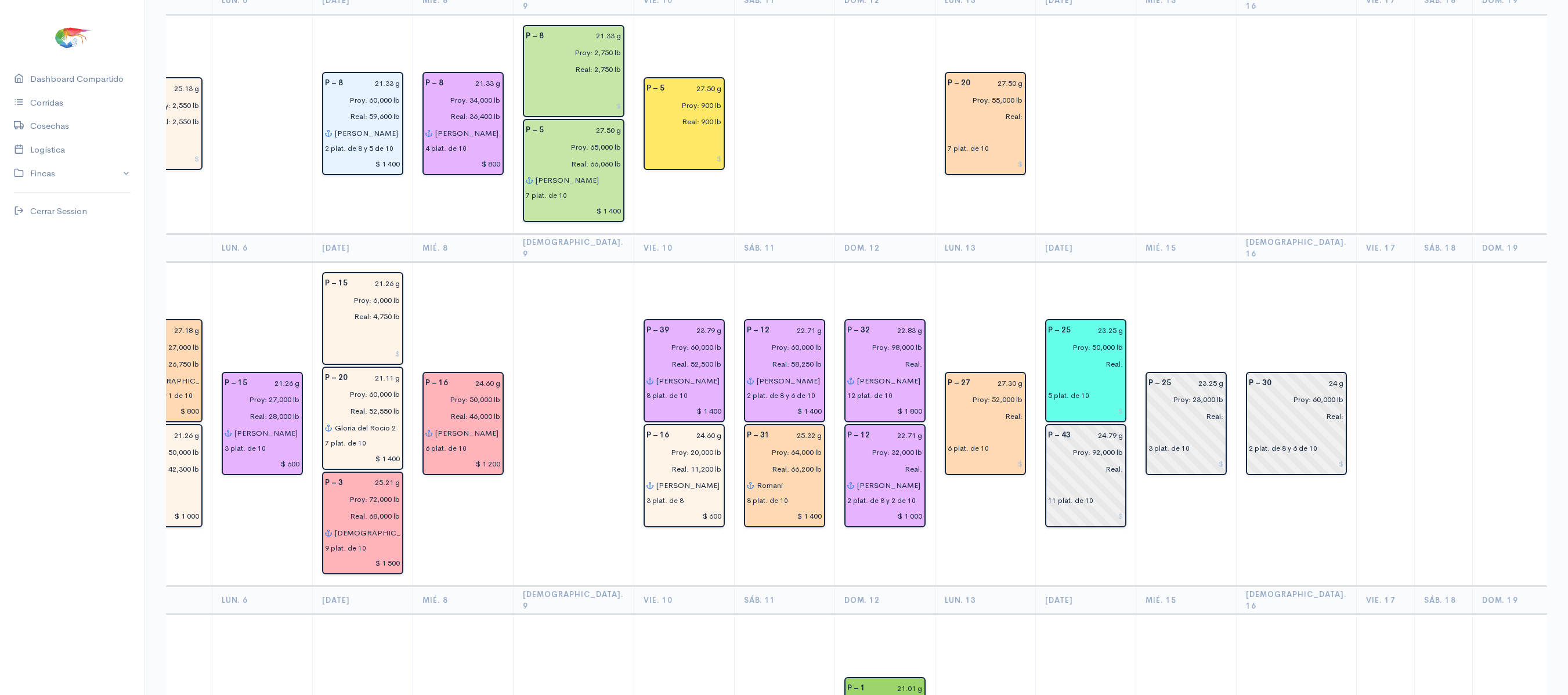
scroll to position [163, 0]
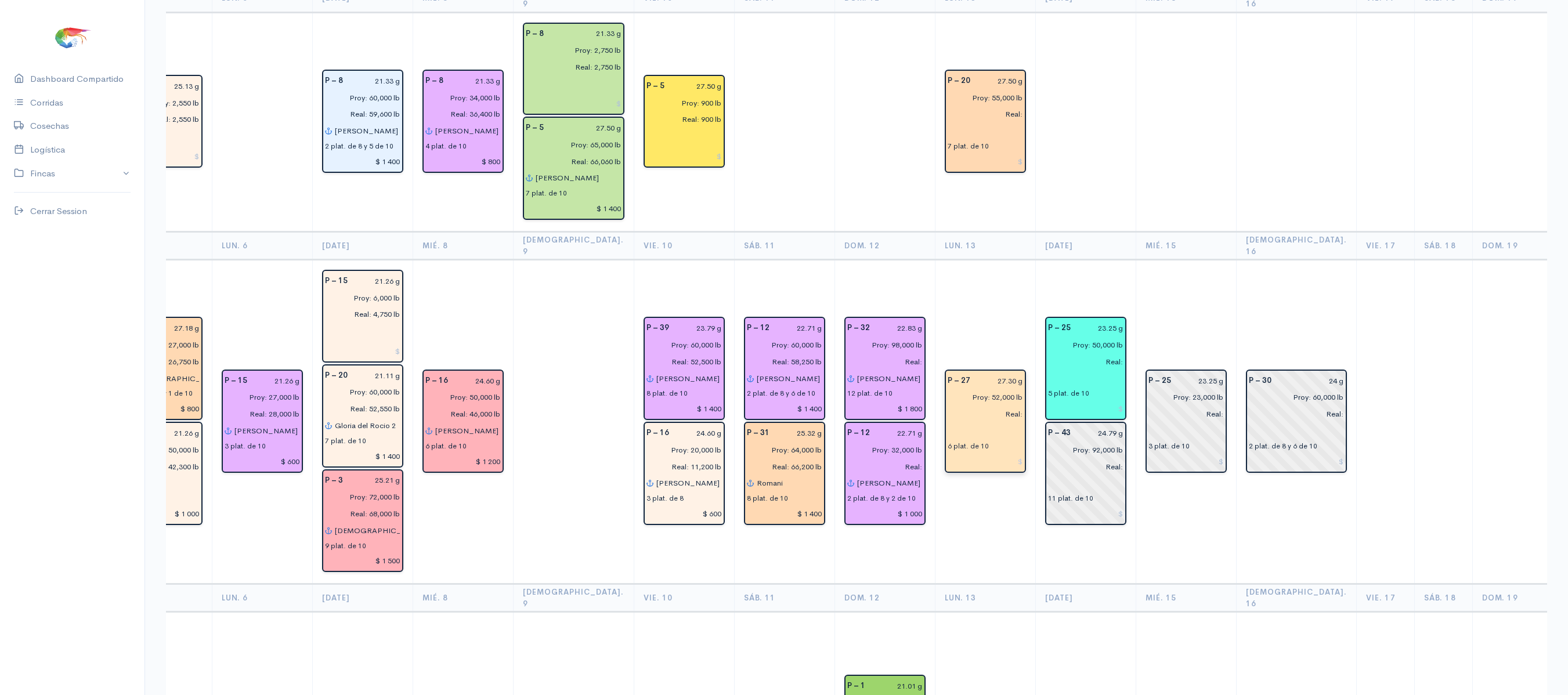
click at [947, 422] on input "text" at bounding box center [985, 431] width 76 height 17
type input "a"
type input "r"
type input "E"
click at [972, 448] on span "Romani" at bounding box center [987, 454] width 30 height 11
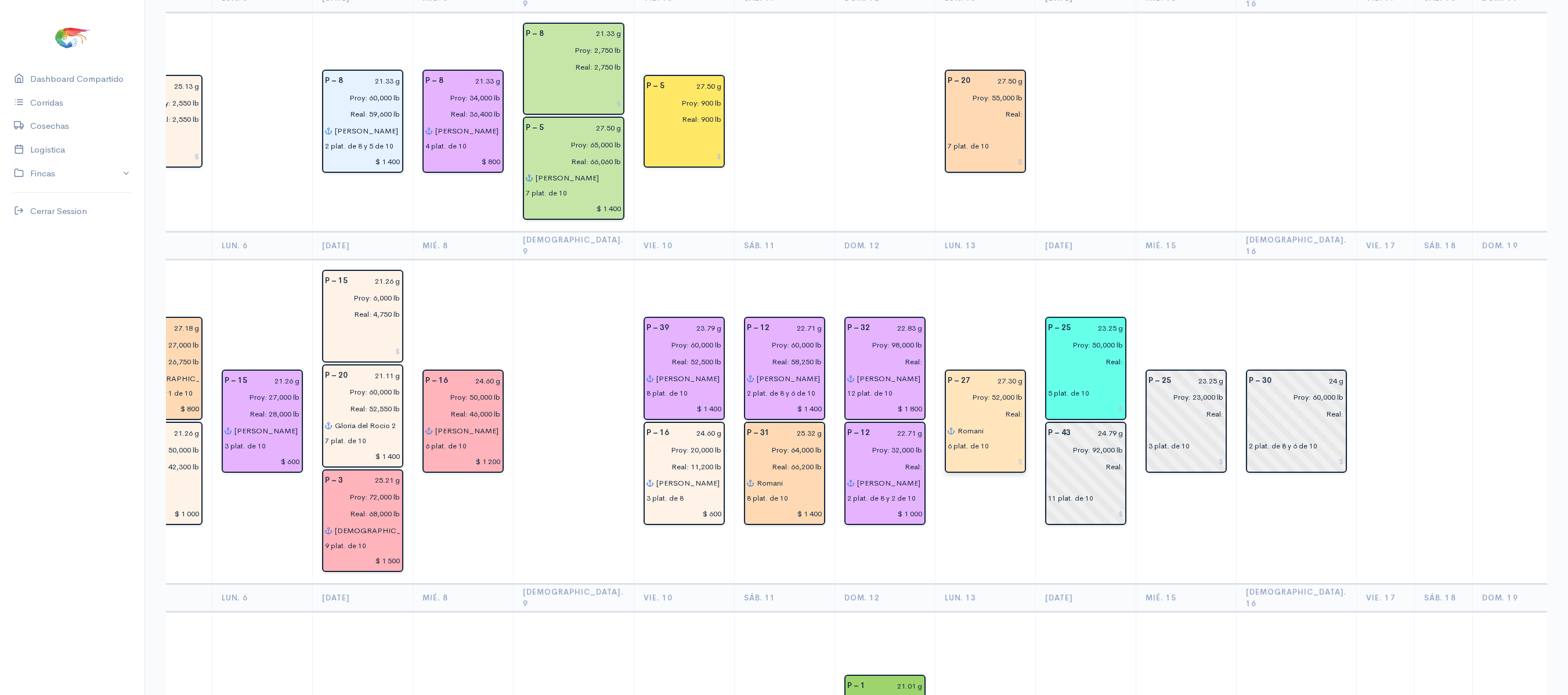
type input "Romani"
click at [968, 542] on td "P – 27 27.30 g Proy: 52,000 lb Real: Romani 6 plat. de 10" at bounding box center [984, 422] width 100 height 324
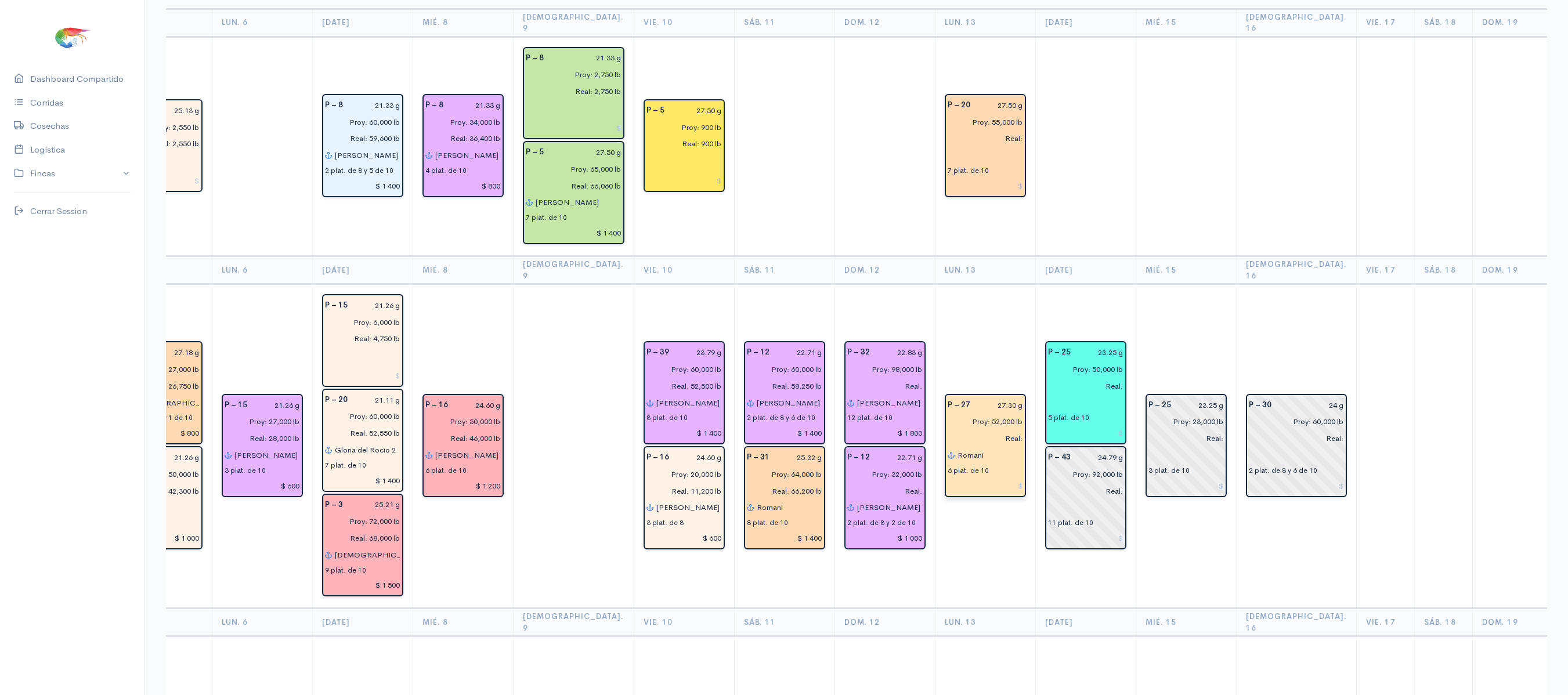
scroll to position [138, 0]
click at [947, 149] on input "text" at bounding box center [985, 156] width 76 height 17
click at [972, 174] on span "Rom" at bounding box center [981, 179] width 18 height 11
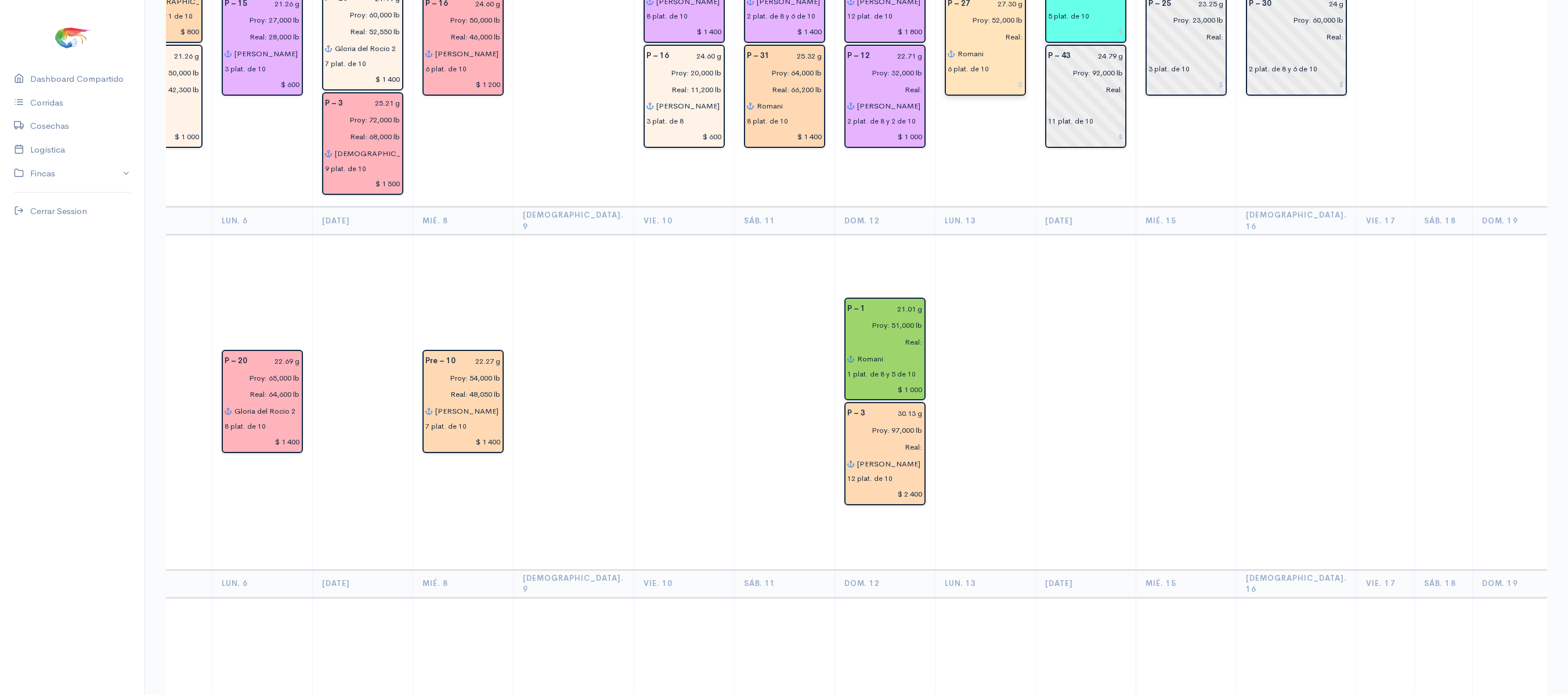
scroll to position [488, 0]
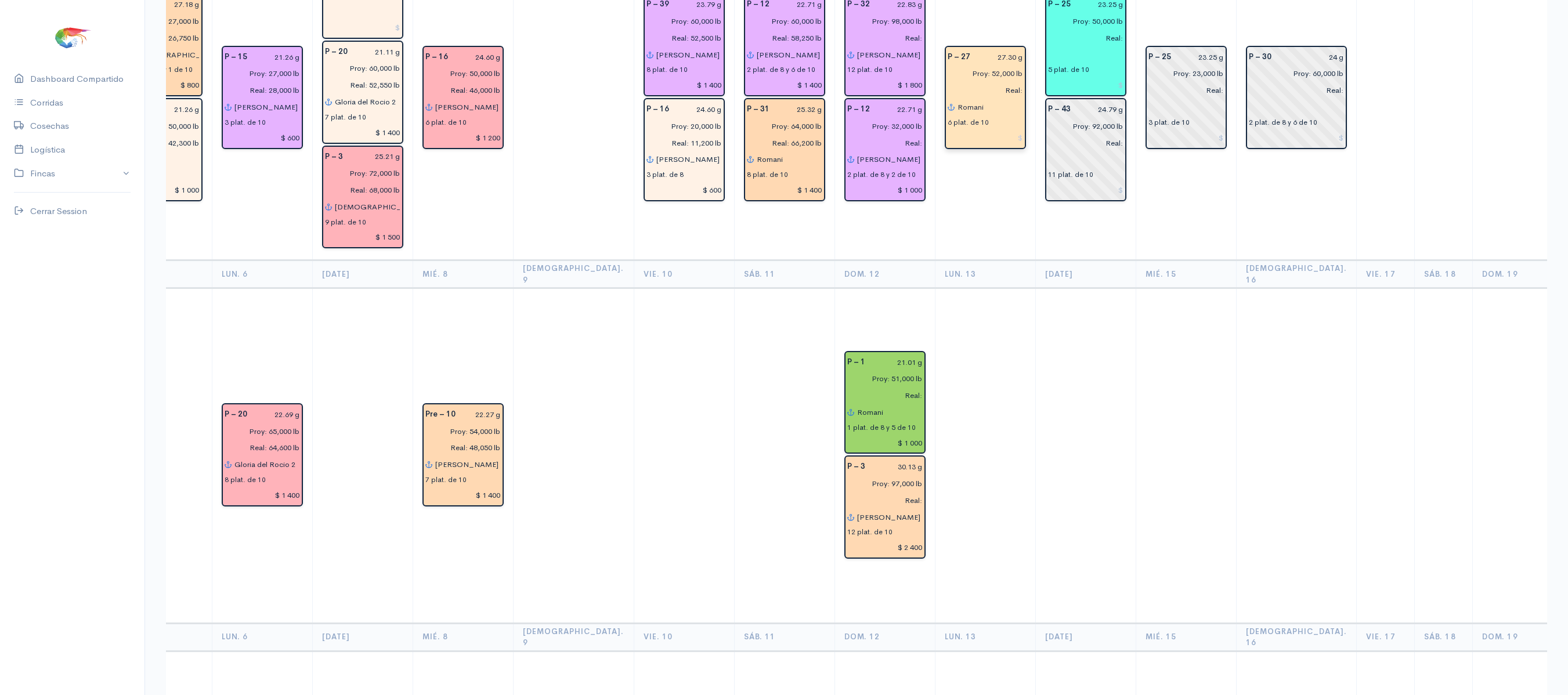
type input "Romani"
click at [957, 99] on input "Romani" at bounding box center [990, 107] width 66 height 17
click at [972, 125] on ngb-highlight "Re nata" at bounding box center [986, 130] width 28 height 11
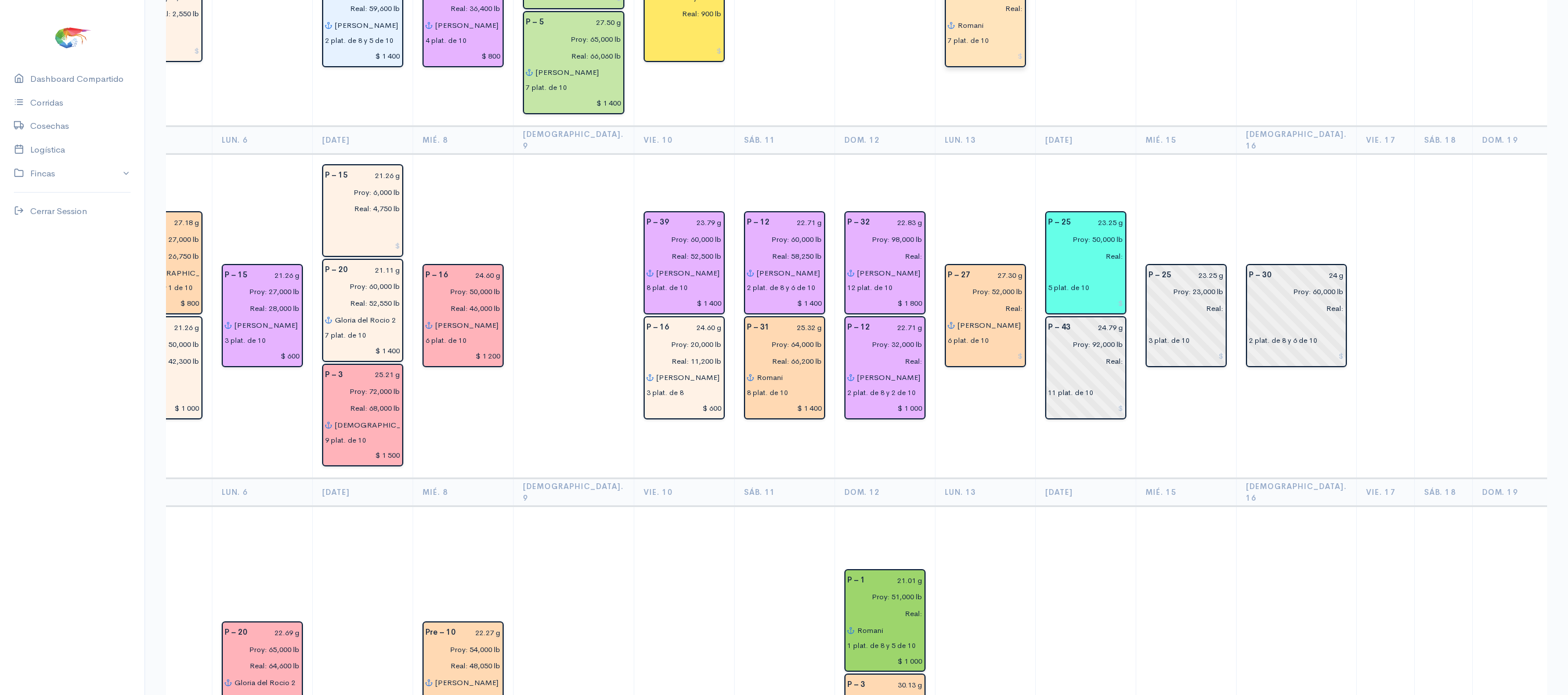
click at [957, 20] on input "Romani" at bounding box center [990, 25] width 66 height 17
click at [957, 317] on input "[PERSON_NAME]" at bounding box center [990, 325] width 66 height 17
type input "[PERSON_NAME] (5) - [DEMOGRAPHIC_DATA] (1)"
click at [956, 190] on td "P – 27 27.30 g Proy: 52,000 lb Real: [PERSON_NAME] (5) - [DEMOGRAPHIC_DATA] (1)…" at bounding box center [984, 316] width 100 height 324
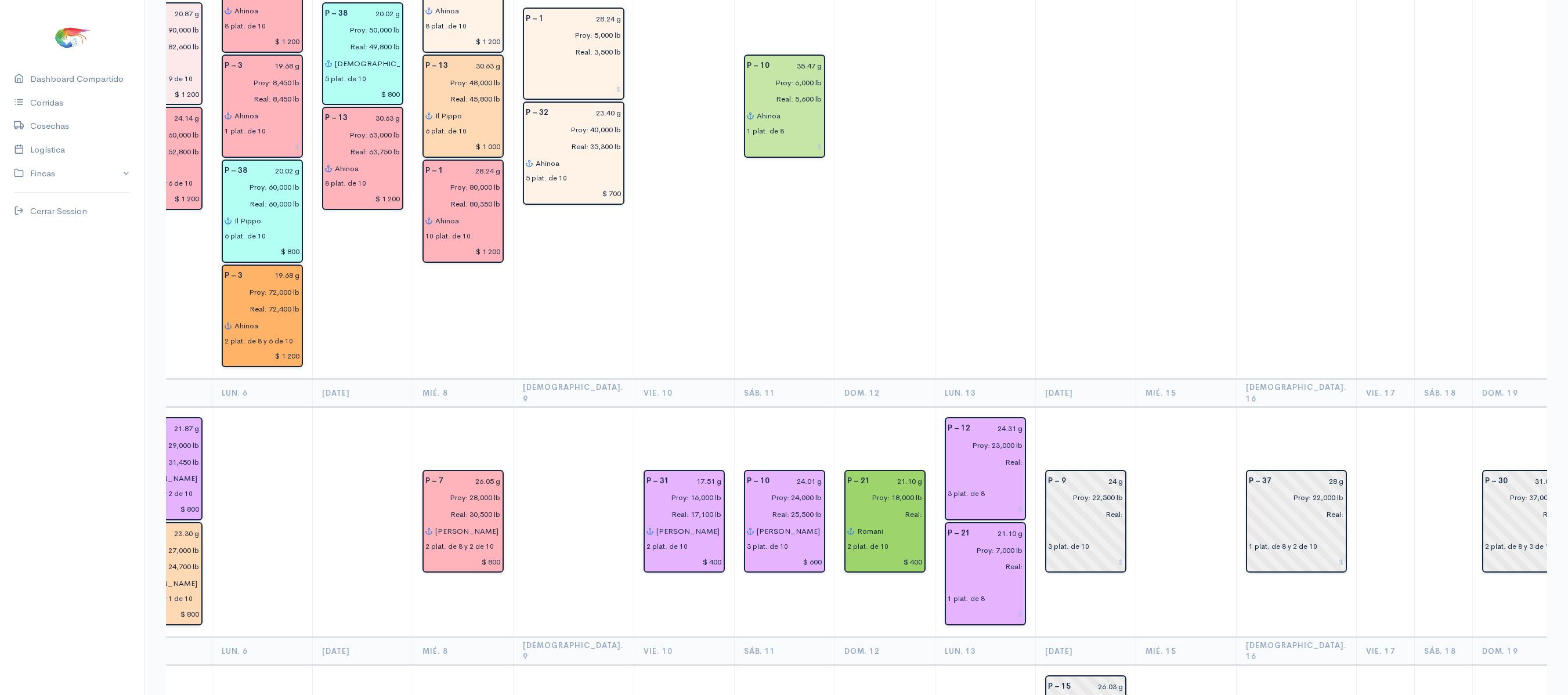
scroll to position [2268, 0]
click at [947, 469] on input "text" at bounding box center [985, 477] width 76 height 17
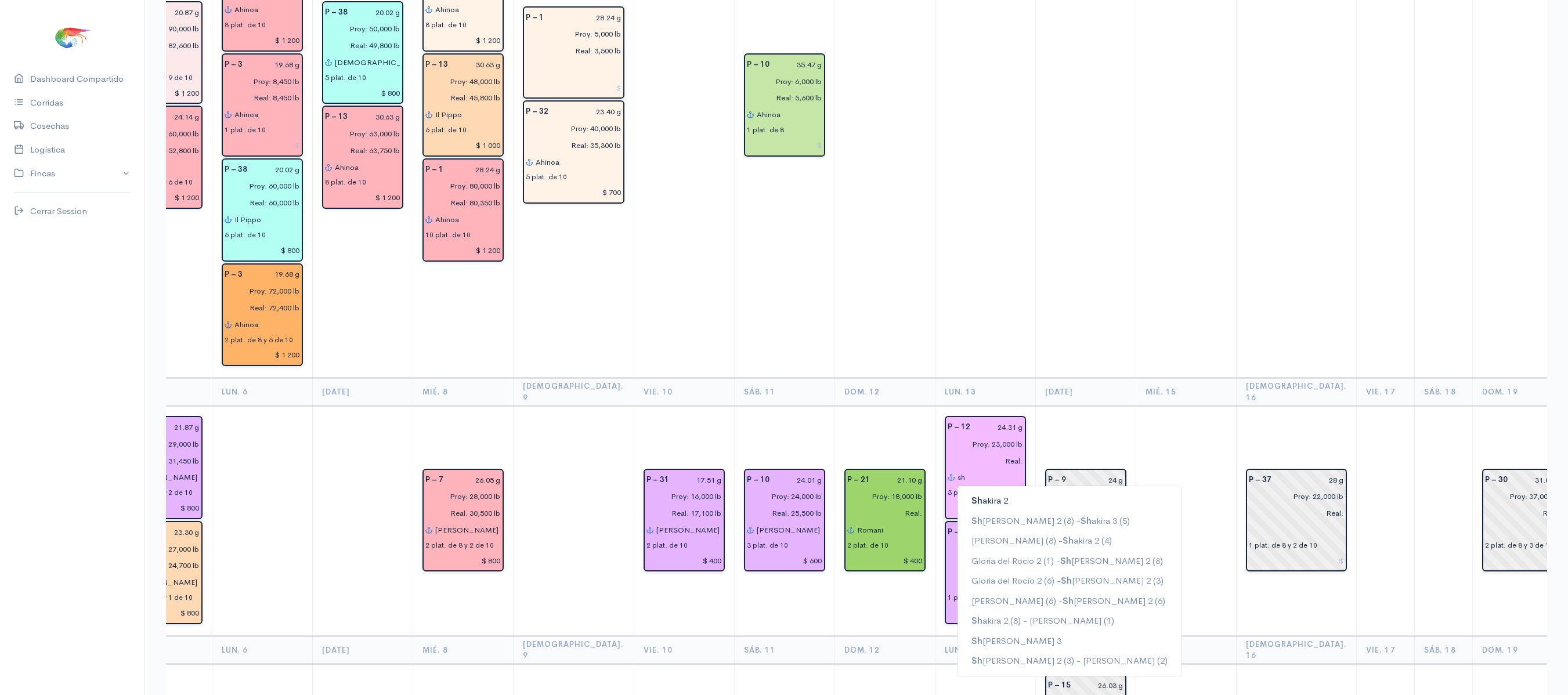
click at [972, 495] on ngb-highlight "[PERSON_NAME] 2" at bounding box center [990, 500] width 36 height 11
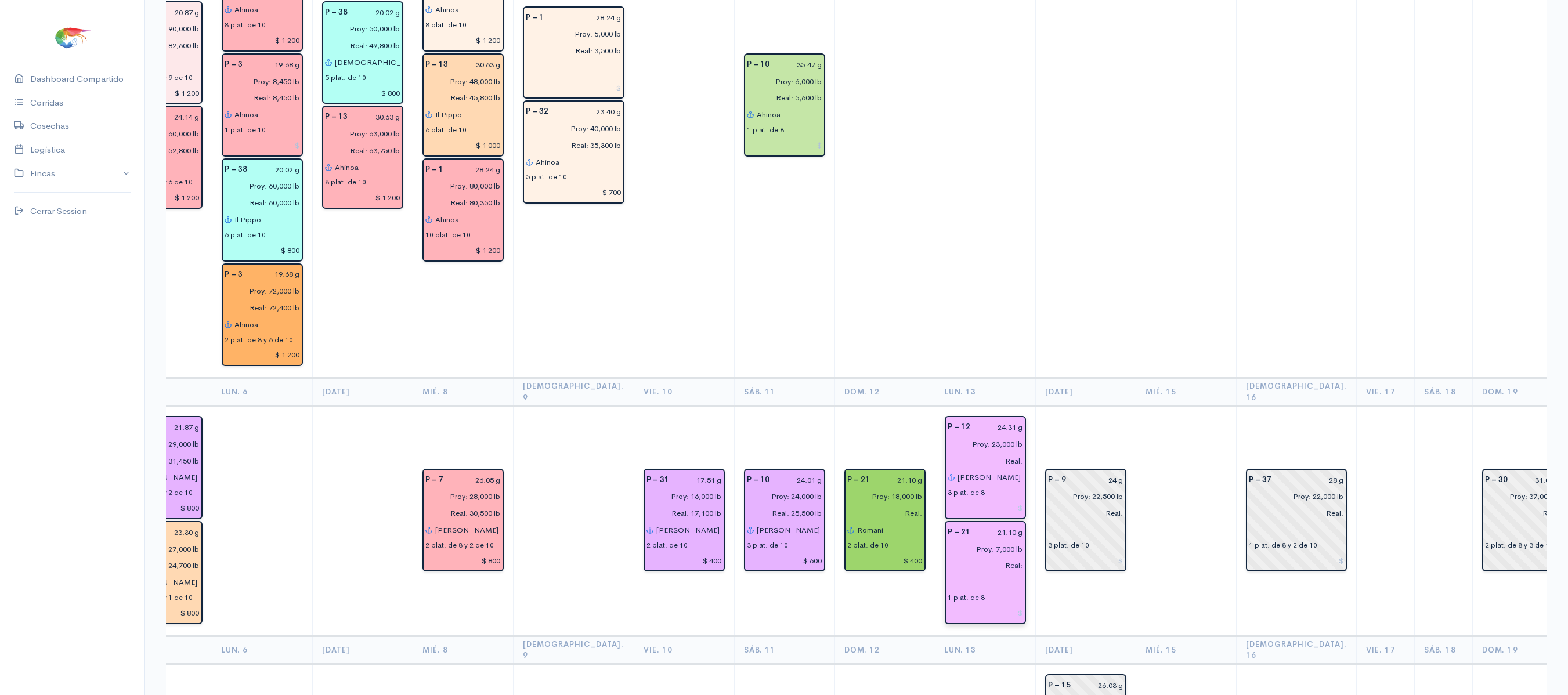
type input "[PERSON_NAME] 2"
click at [947, 574] on input "text" at bounding box center [985, 582] width 76 height 17
click at [958, 596] on button "[PERSON_NAME] 2" at bounding box center [1070, 606] width 224 height 20
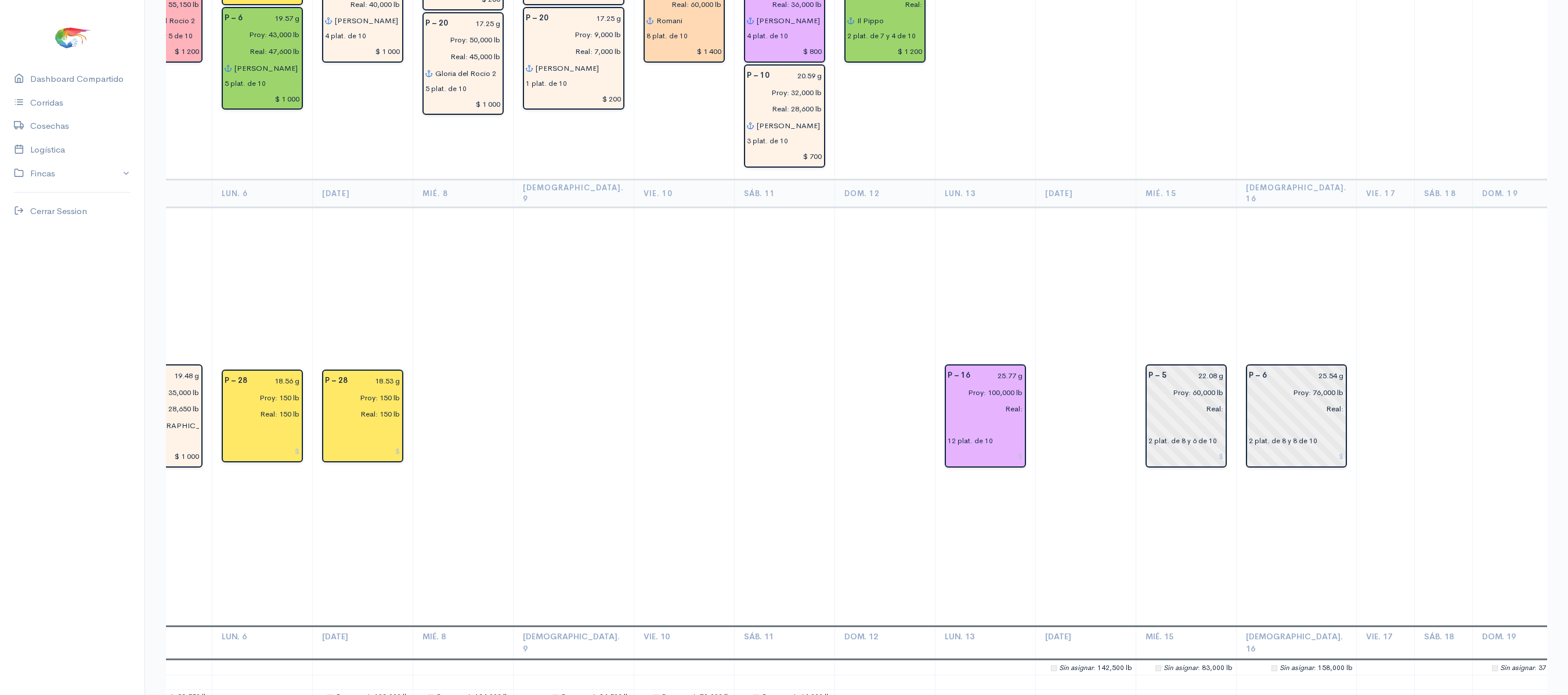
scroll to position [3245, 0]
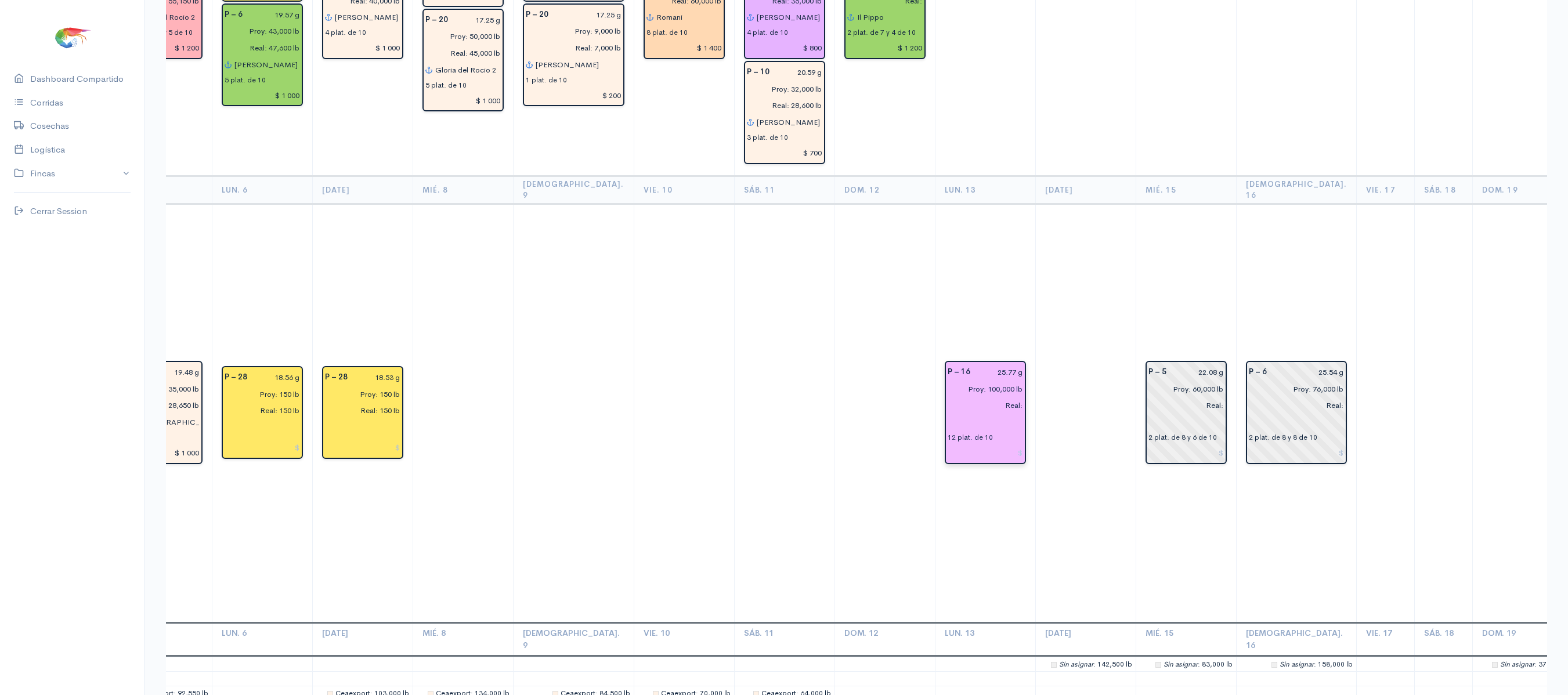
type input "[PERSON_NAME] 2"
click at [947, 414] on input "text" at bounding box center [985, 422] width 76 height 17
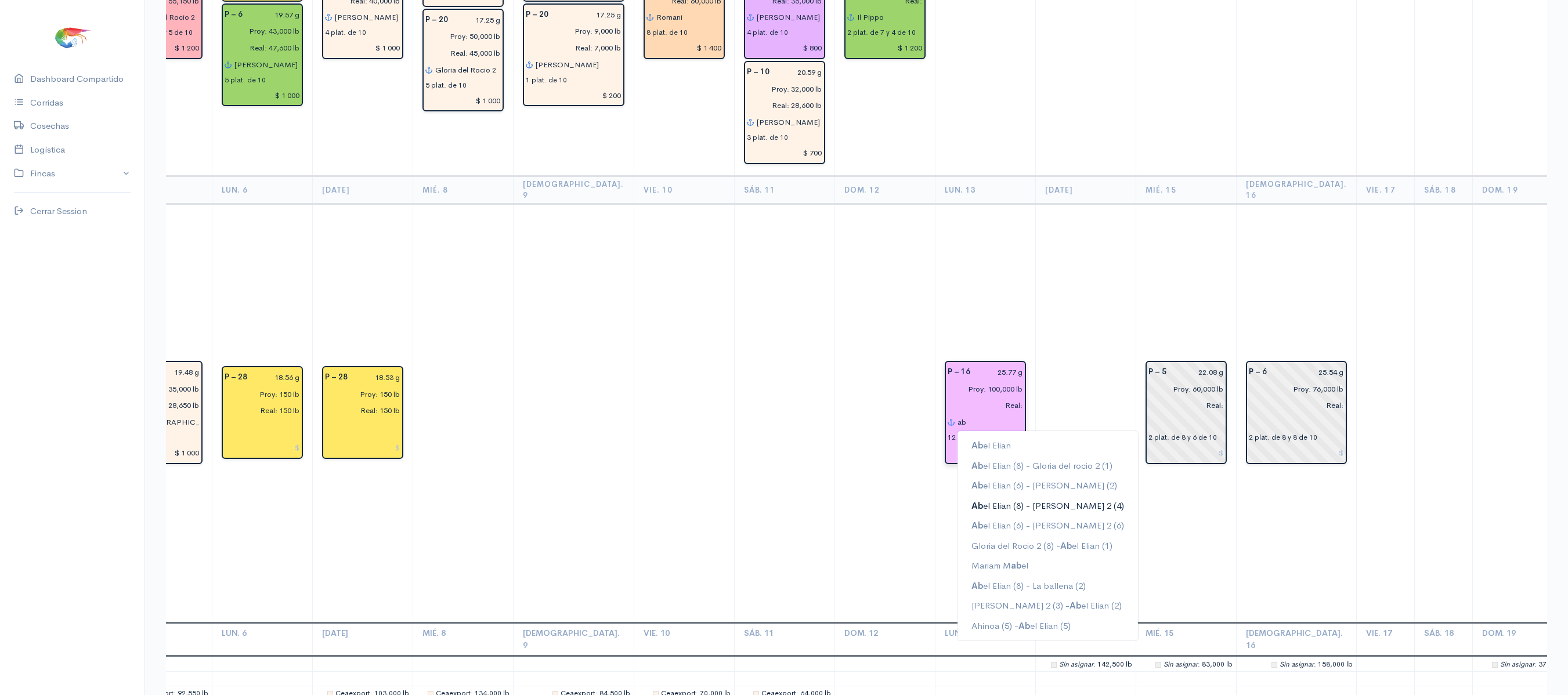
click at [969, 496] on button "Ab el Elian (8) - [PERSON_NAME] 2 (4)" at bounding box center [1048, 506] width 180 height 20
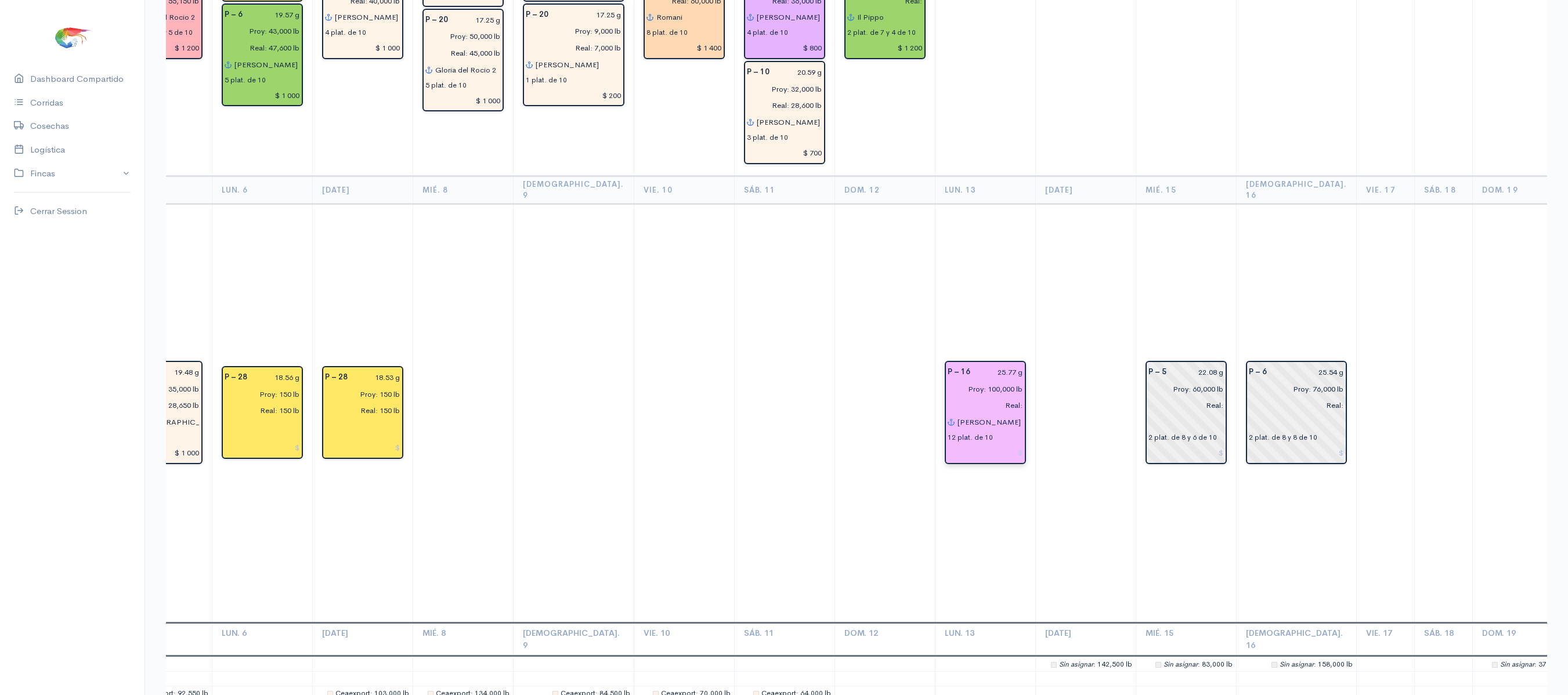
type input "[PERSON_NAME] (8) - [PERSON_NAME] 2 (4)"
click at [969, 379] on td "P – 16 25.77 g Proy: 100,000 lb Real: [PERSON_NAME] (8) - [PERSON_NAME] 2 (4) 1…" at bounding box center [984, 413] width 100 height 419
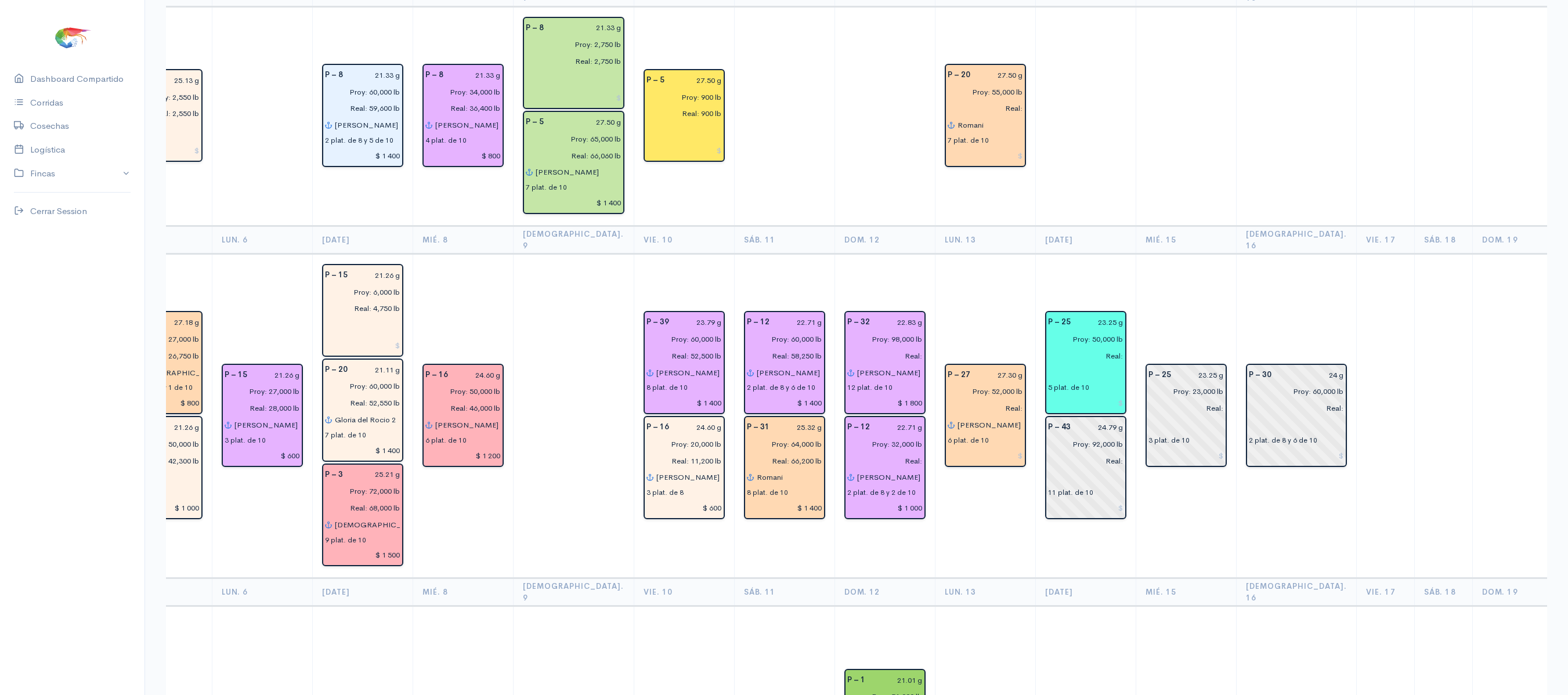
scroll to position [0, 0]
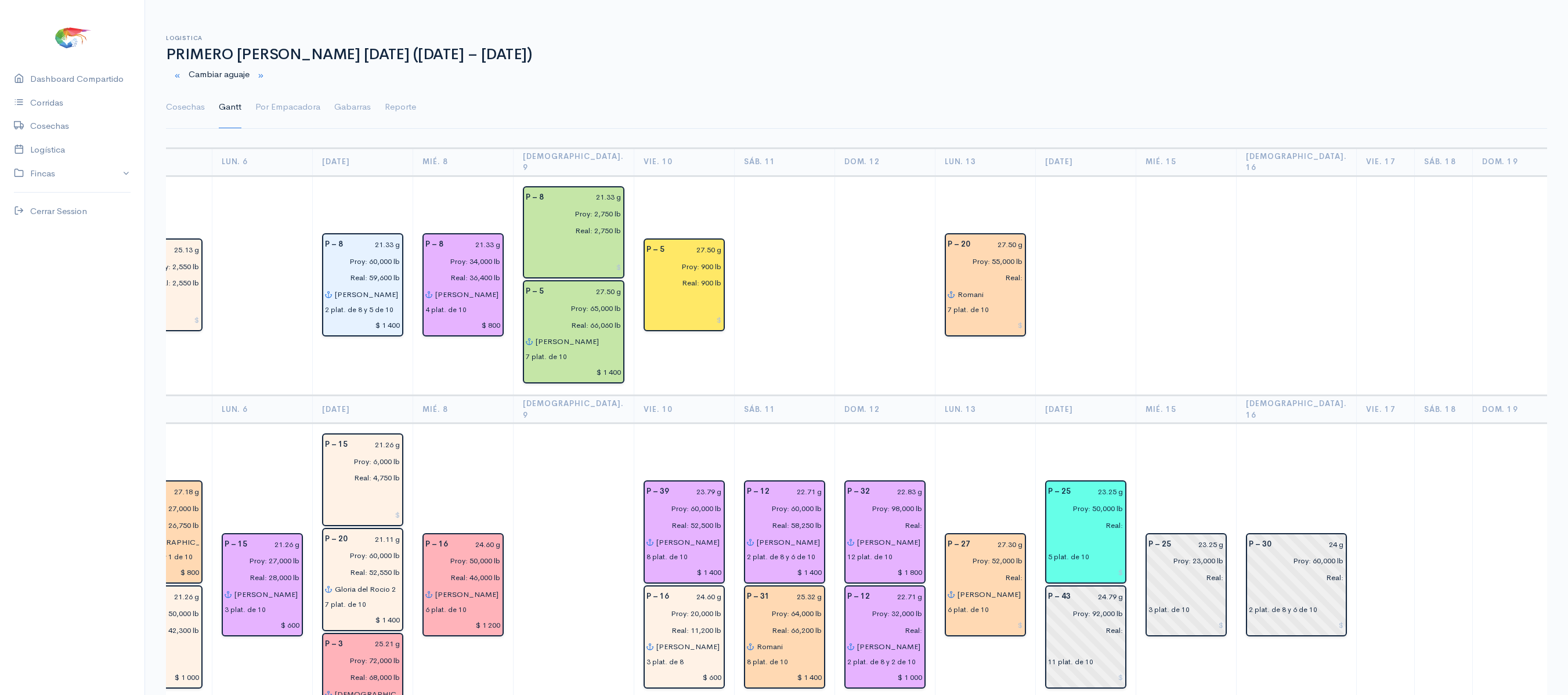
click at [1035, 383] on td at bounding box center [1085, 286] width 100 height 220
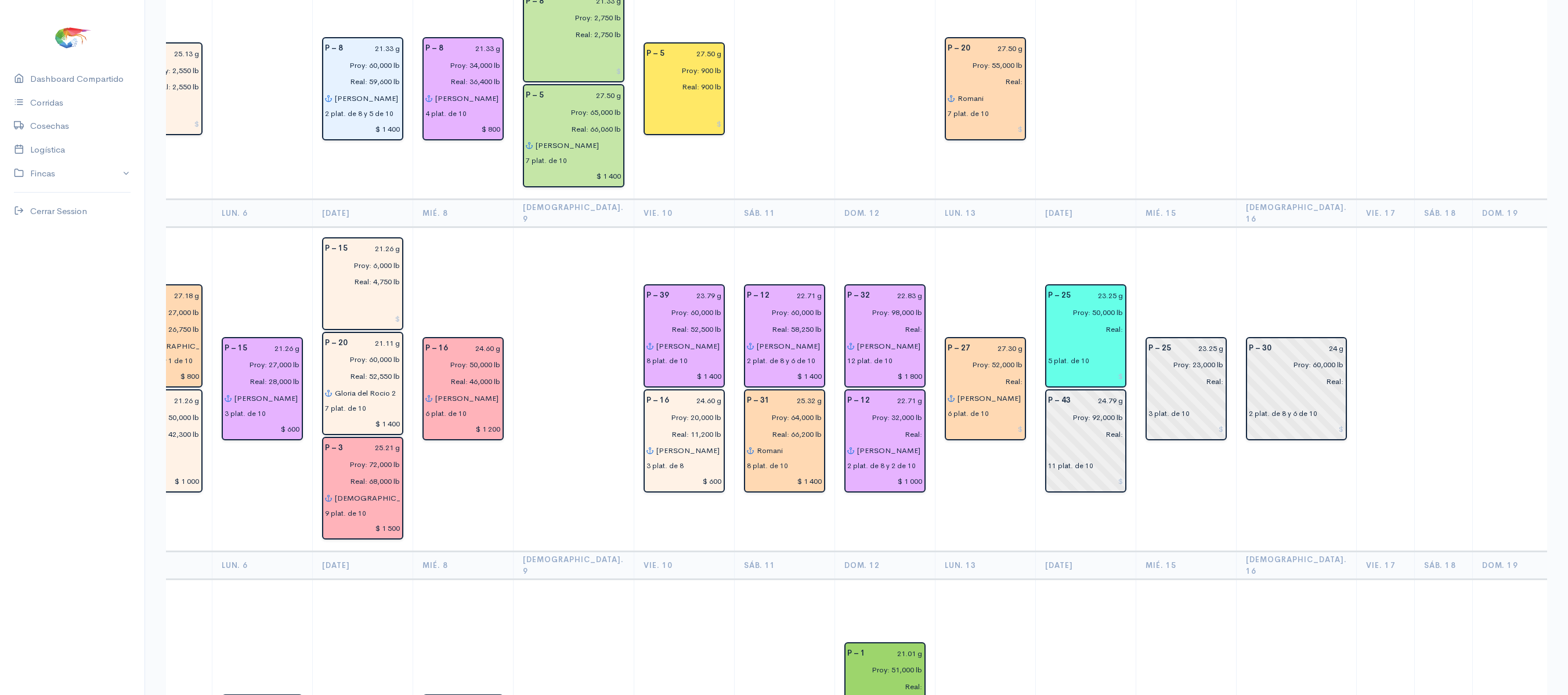
scroll to position [198, 0]
click at [947, 227] on td "P – 27 27.30 g Proy: 52,000 lb Real: [PERSON_NAME] (5) - [DEMOGRAPHIC_DATA] (1)…" at bounding box center [984, 388] width 100 height 324
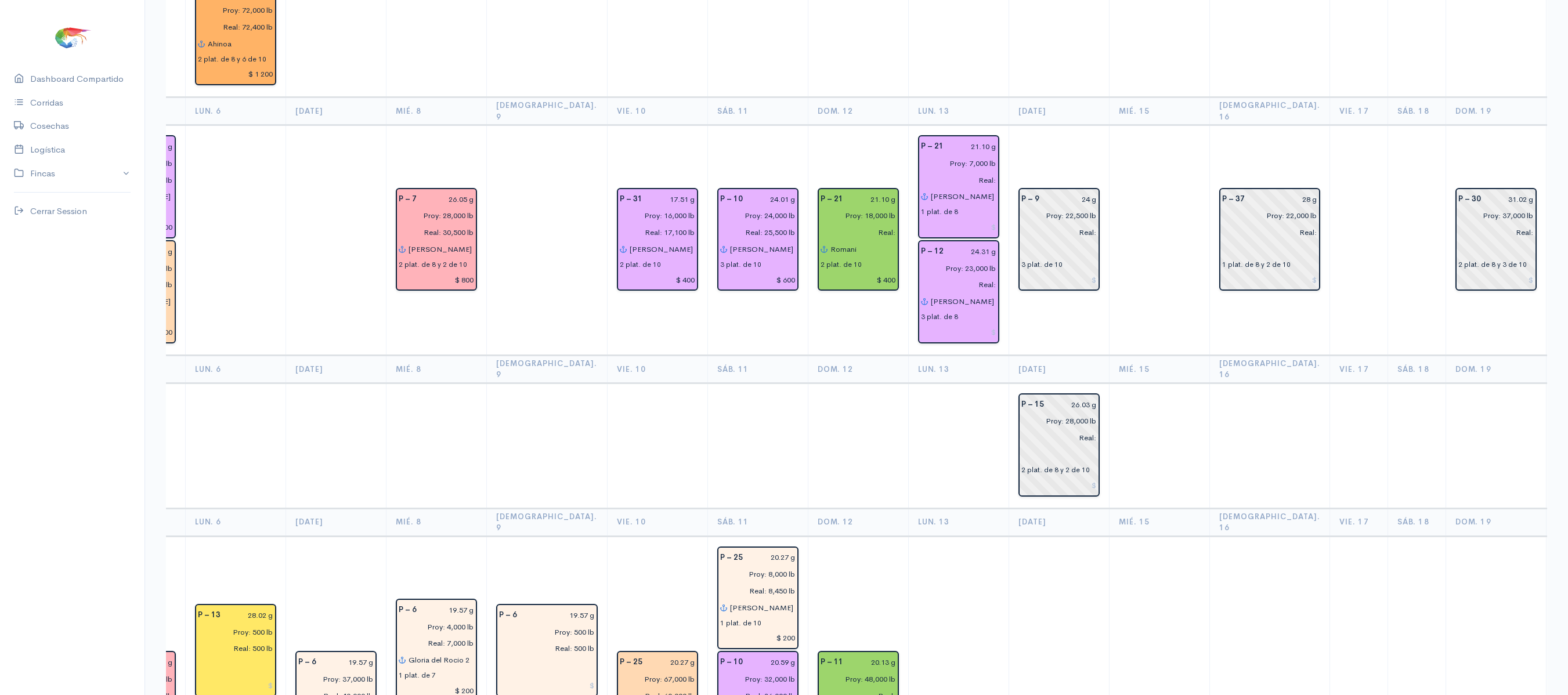
scroll to position [2551, 0]
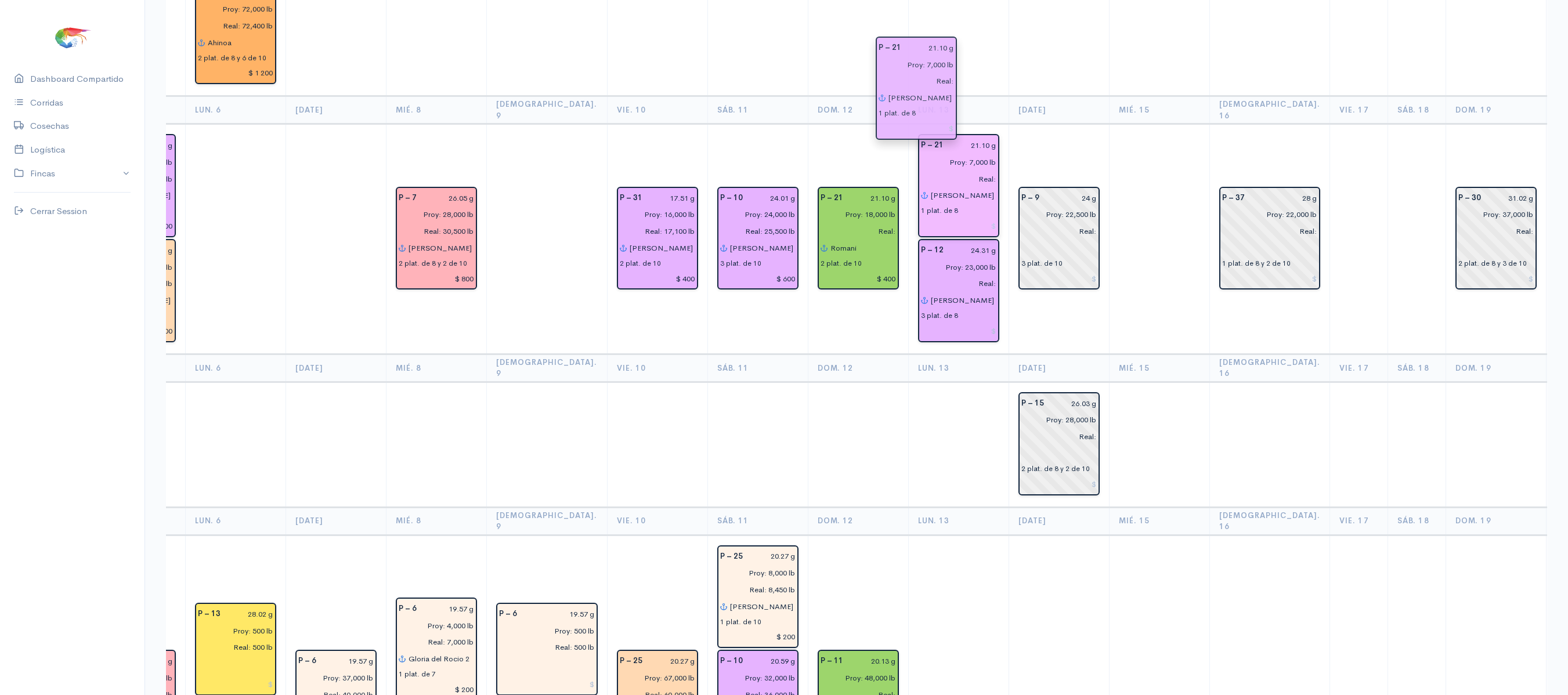
drag, startPoint x: 892, startPoint y: 86, endPoint x: 905, endPoint y: 185, distance: 99.8
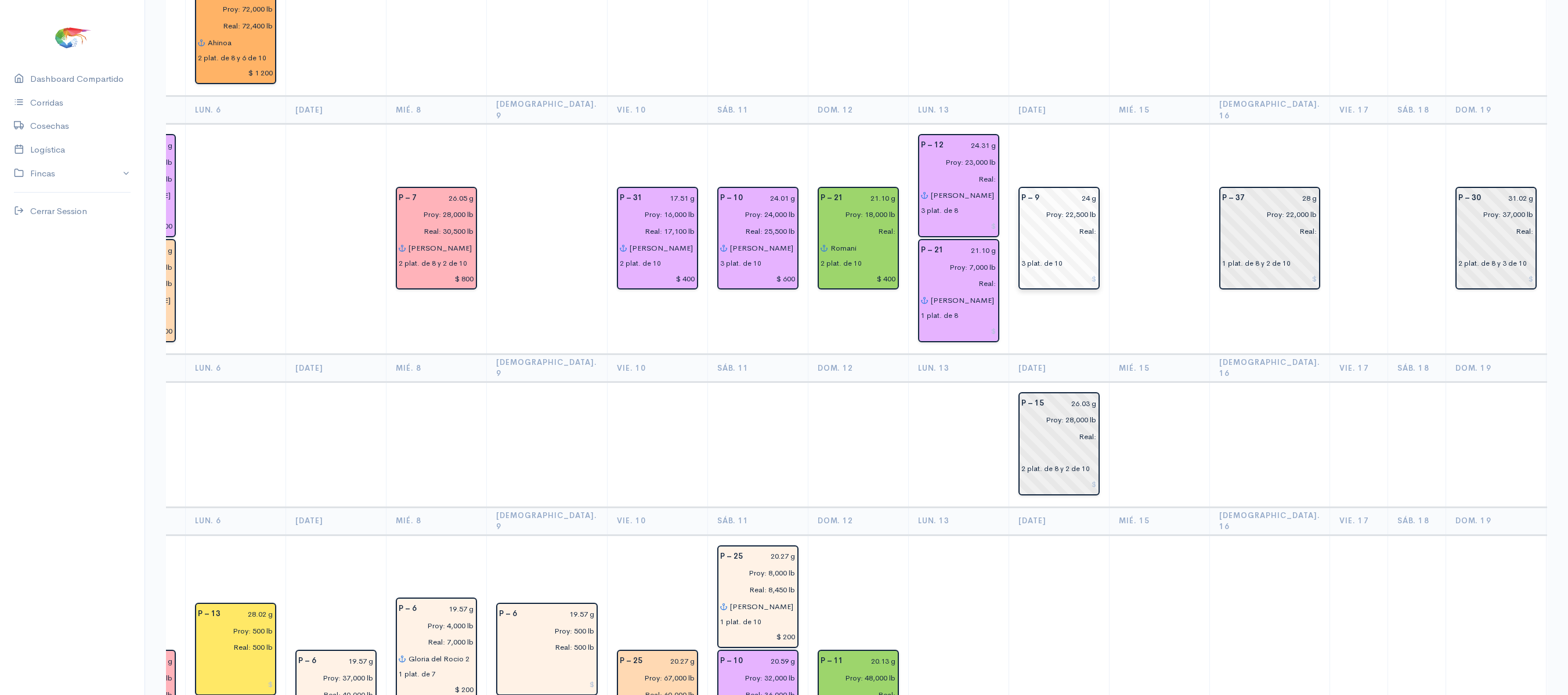
click at [1022, 270] on input at bounding box center [1059, 278] width 76 height 17
type input "$"
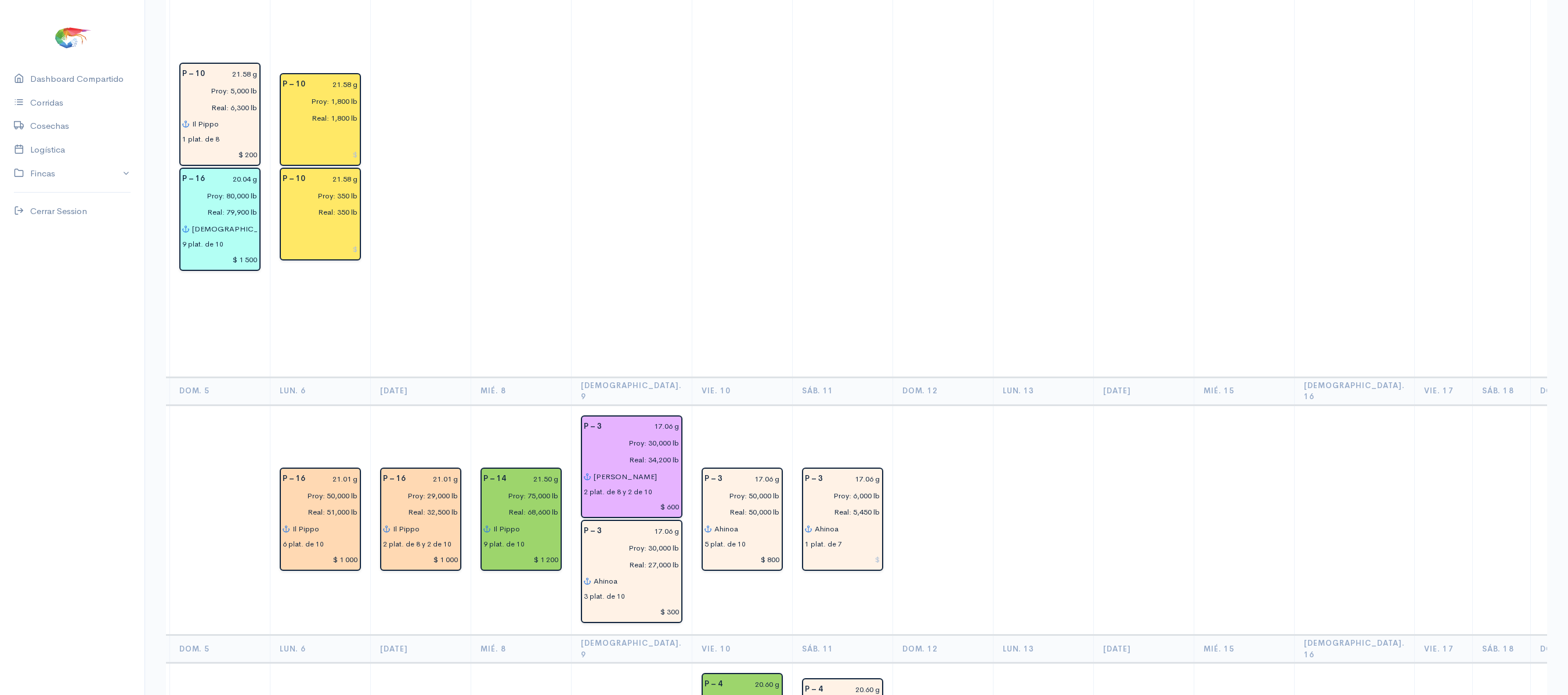
scroll to position [0, 0]
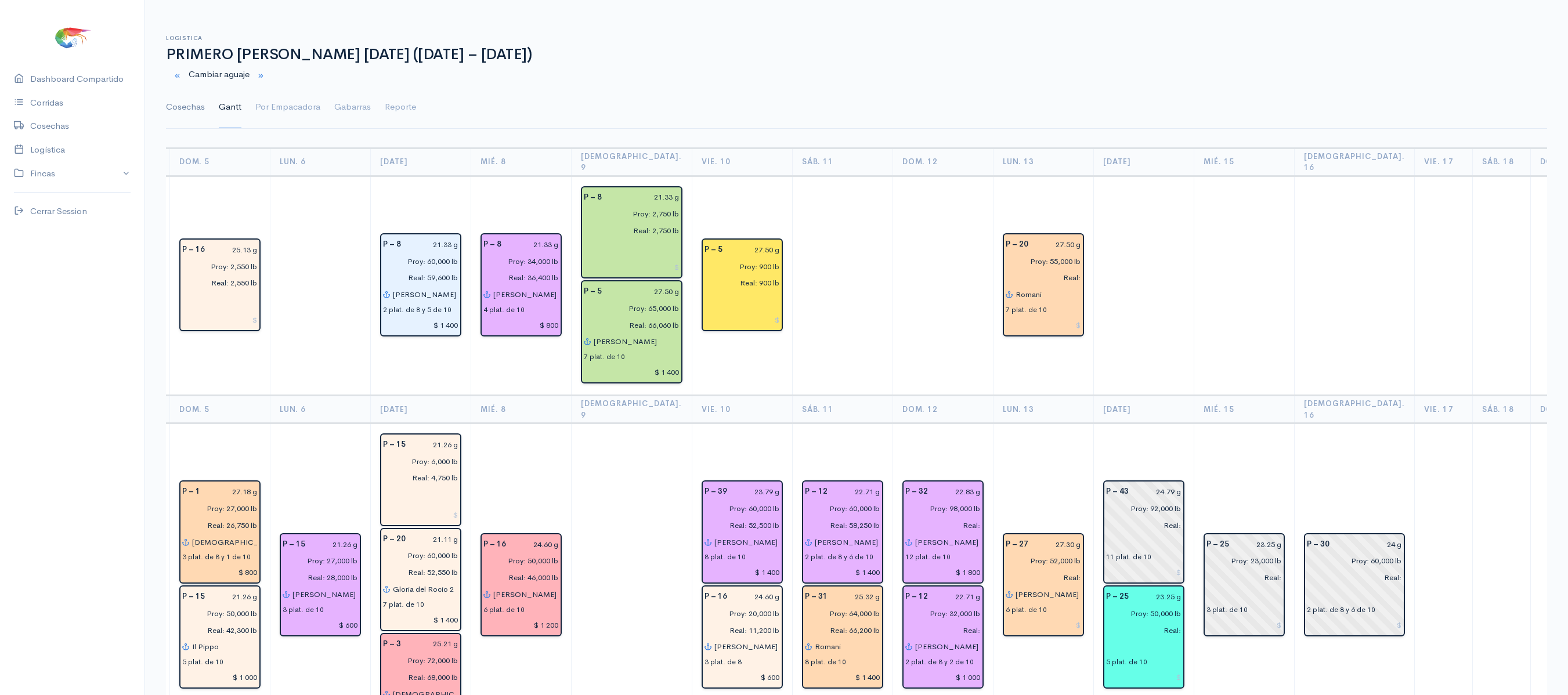
click at [202, 102] on link "Cosechas" at bounding box center [186, 107] width 39 height 42
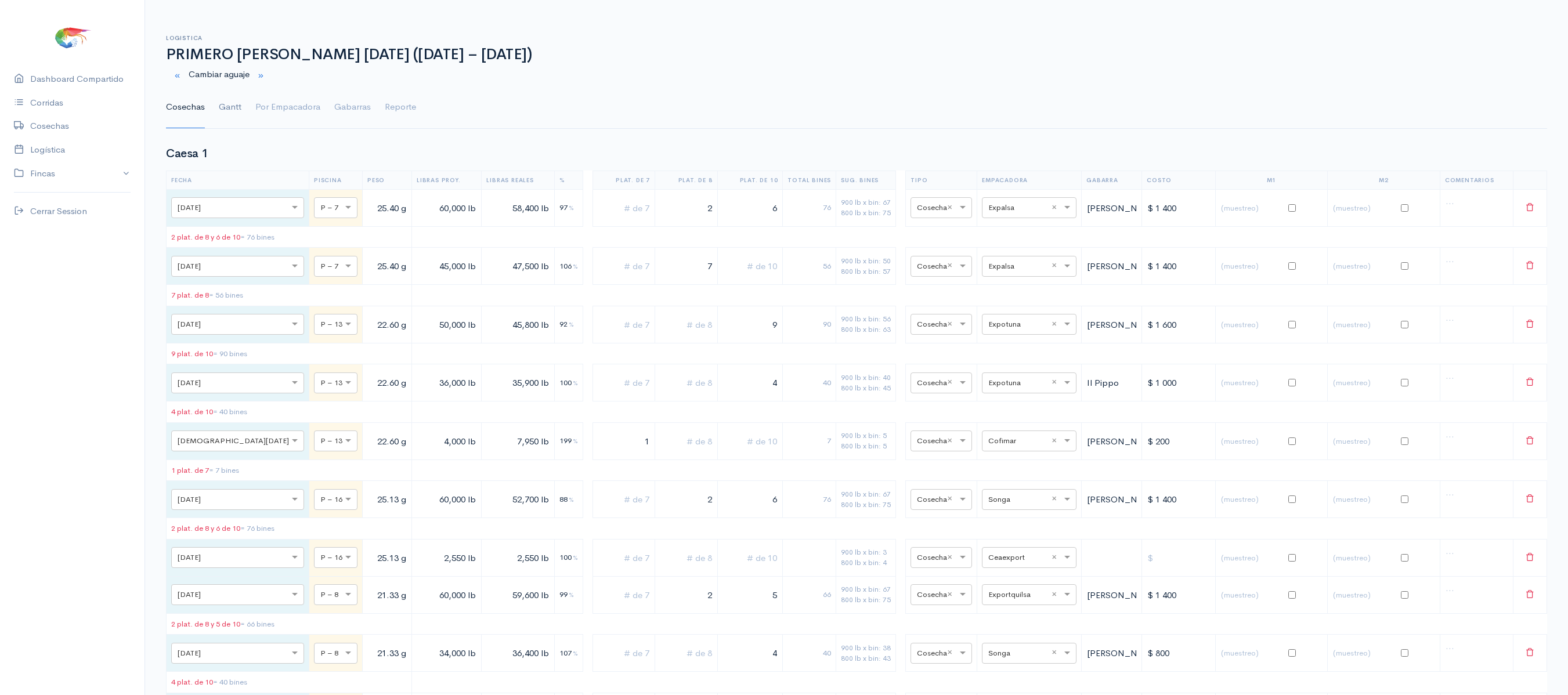
click at [224, 113] on link "Gantt" at bounding box center [230, 107] width 22 height 42
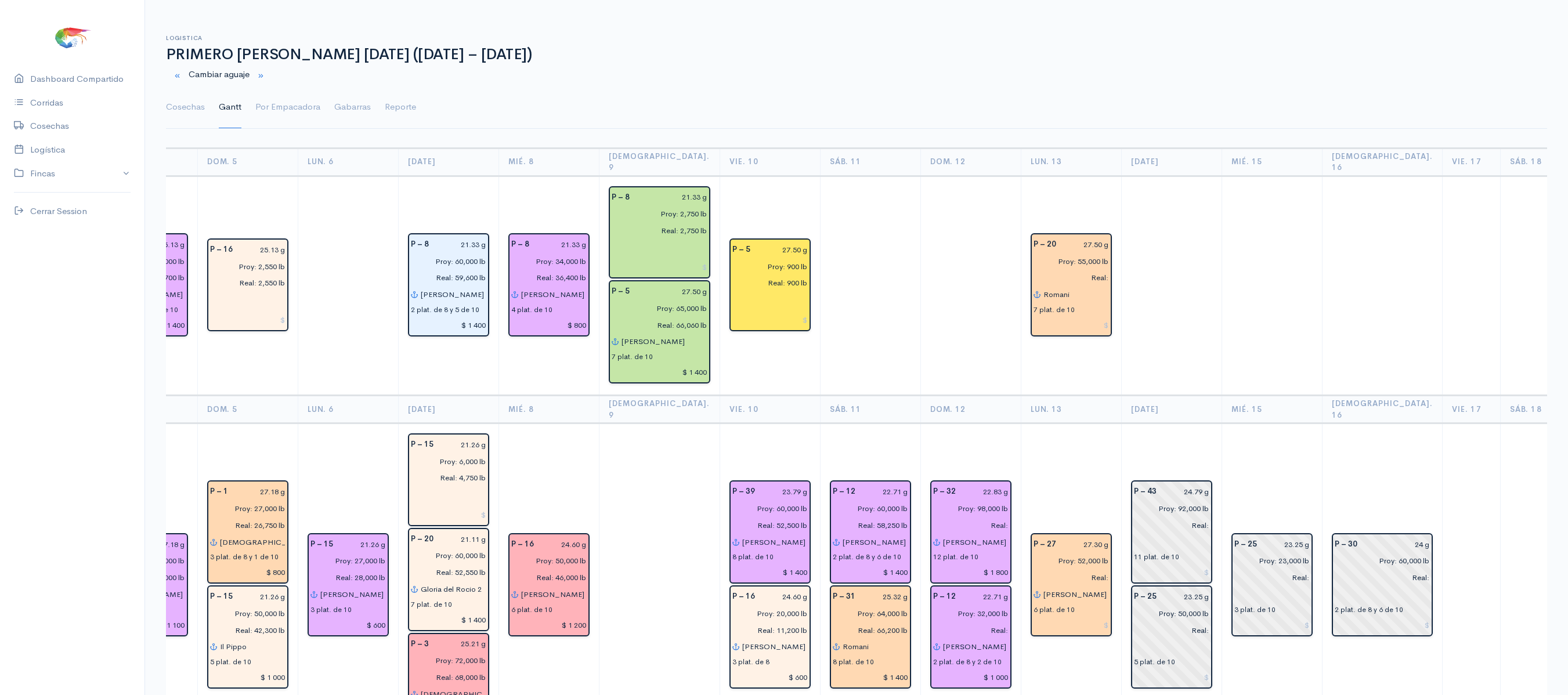
scroll to position [0, 791]
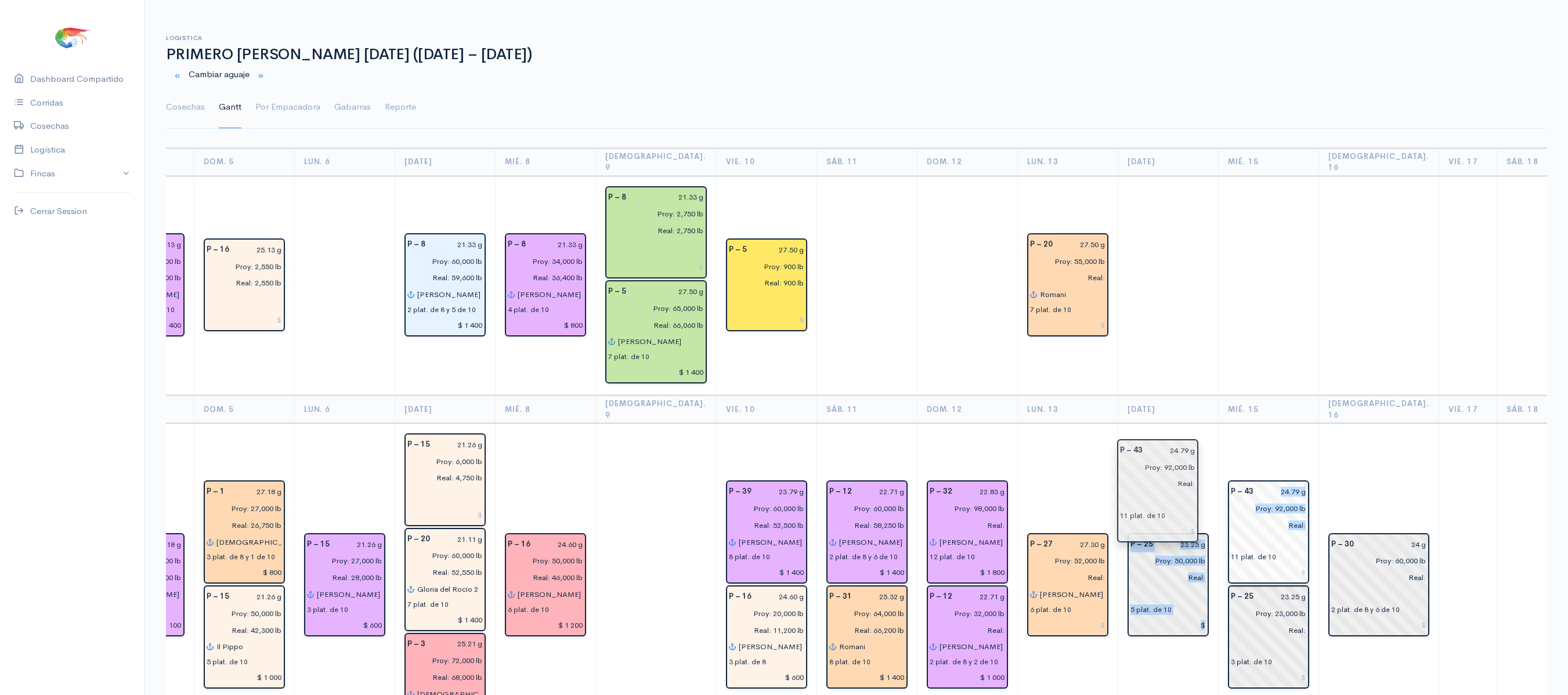
drag, startPoint x: 1160, startPoint y: 506, endPoint x: 1216, endPoint y: 477, distance: 63.1
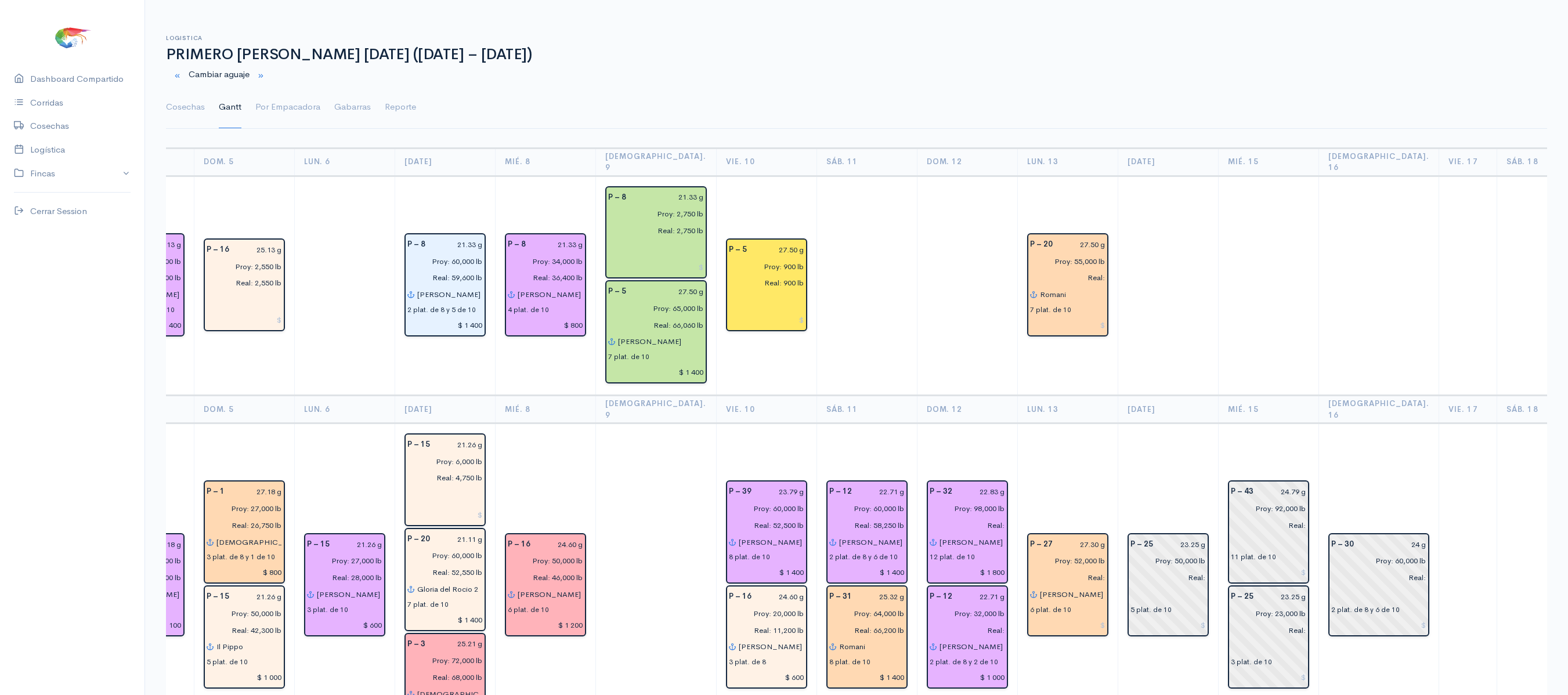
click at [1236, 294] on td at bounding box center [1268, 286] width 100 height 220
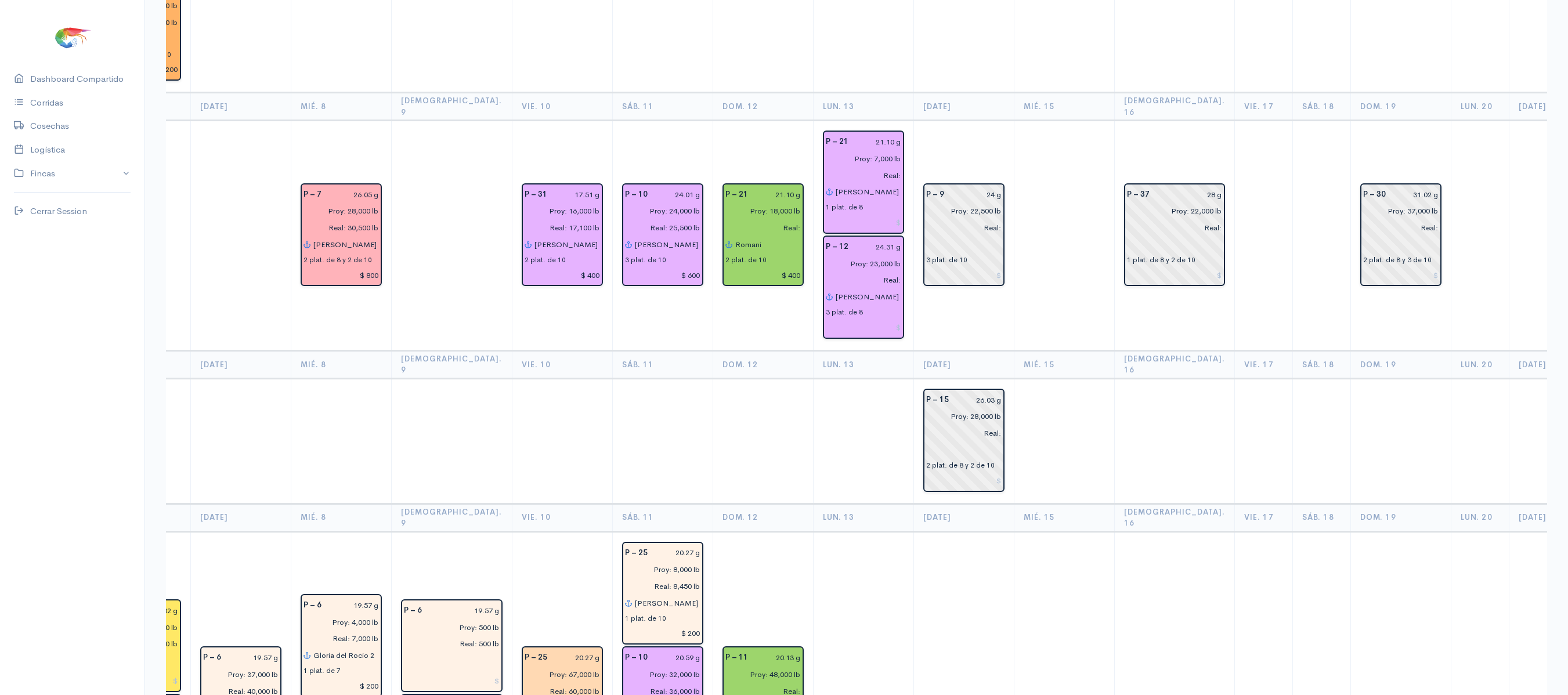
scroll to position [2555, 0]
click at [751, 682] on input "Real:" at bounding box center [760, 690] width 82 height 17
type input "Real: 47,050 lb"
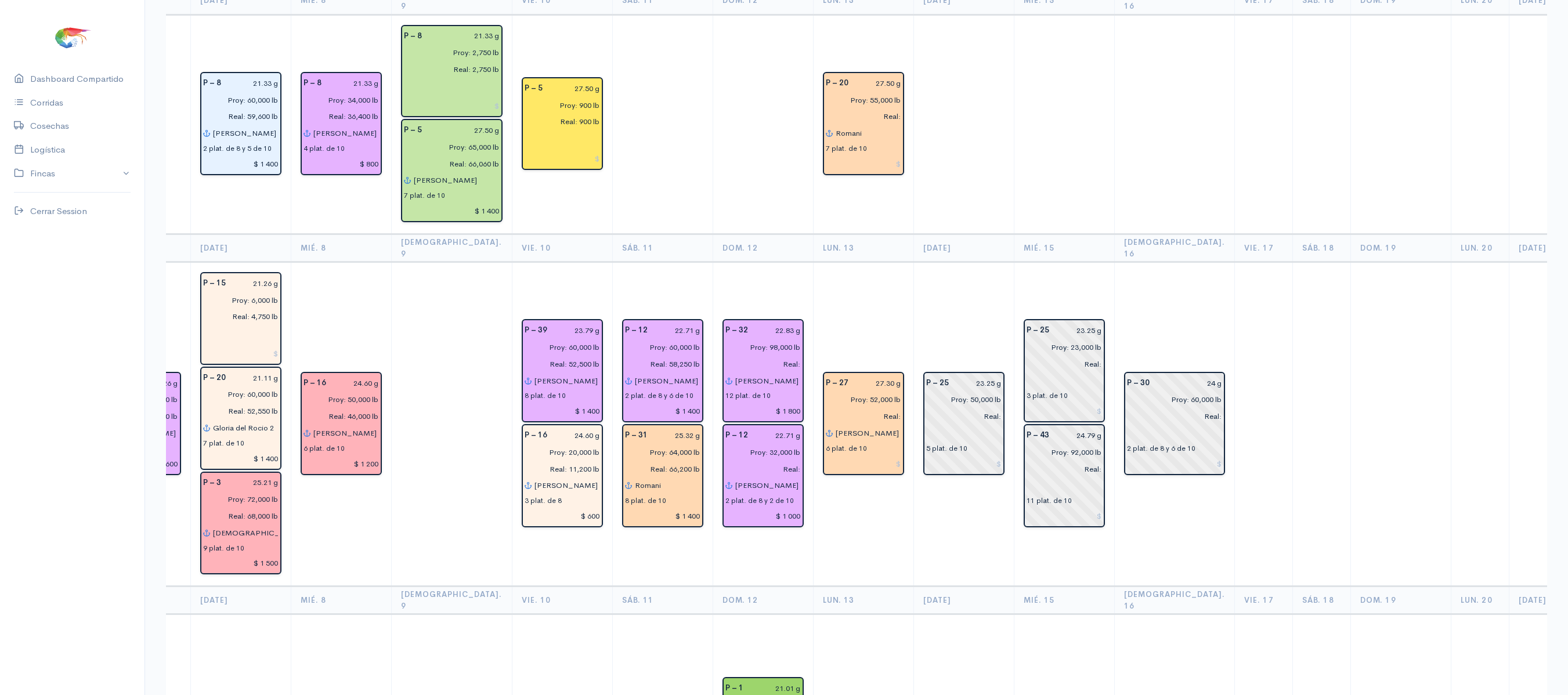
scroll to position [0, 0]
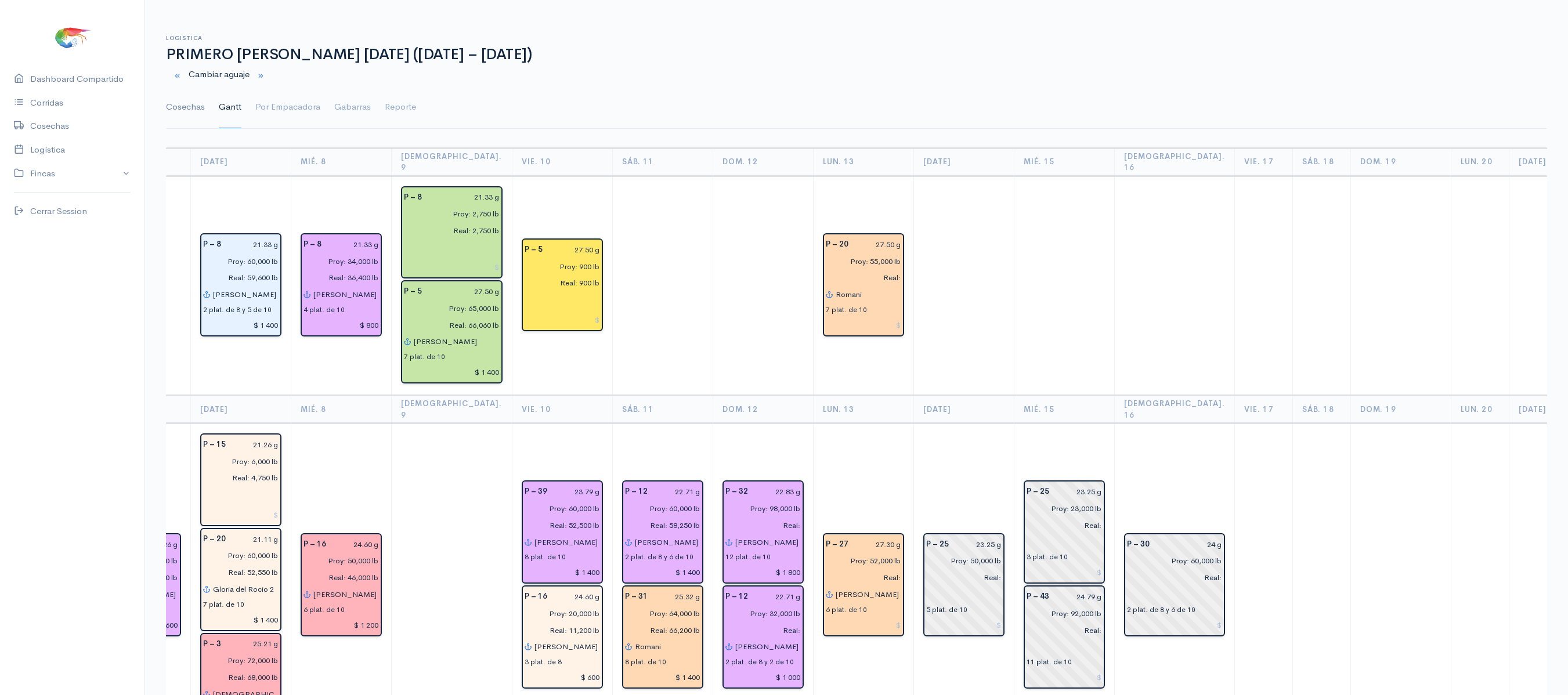
click at [177, 111] on link "Cosechas" at bounding box center [186, 107] width 39 height 42
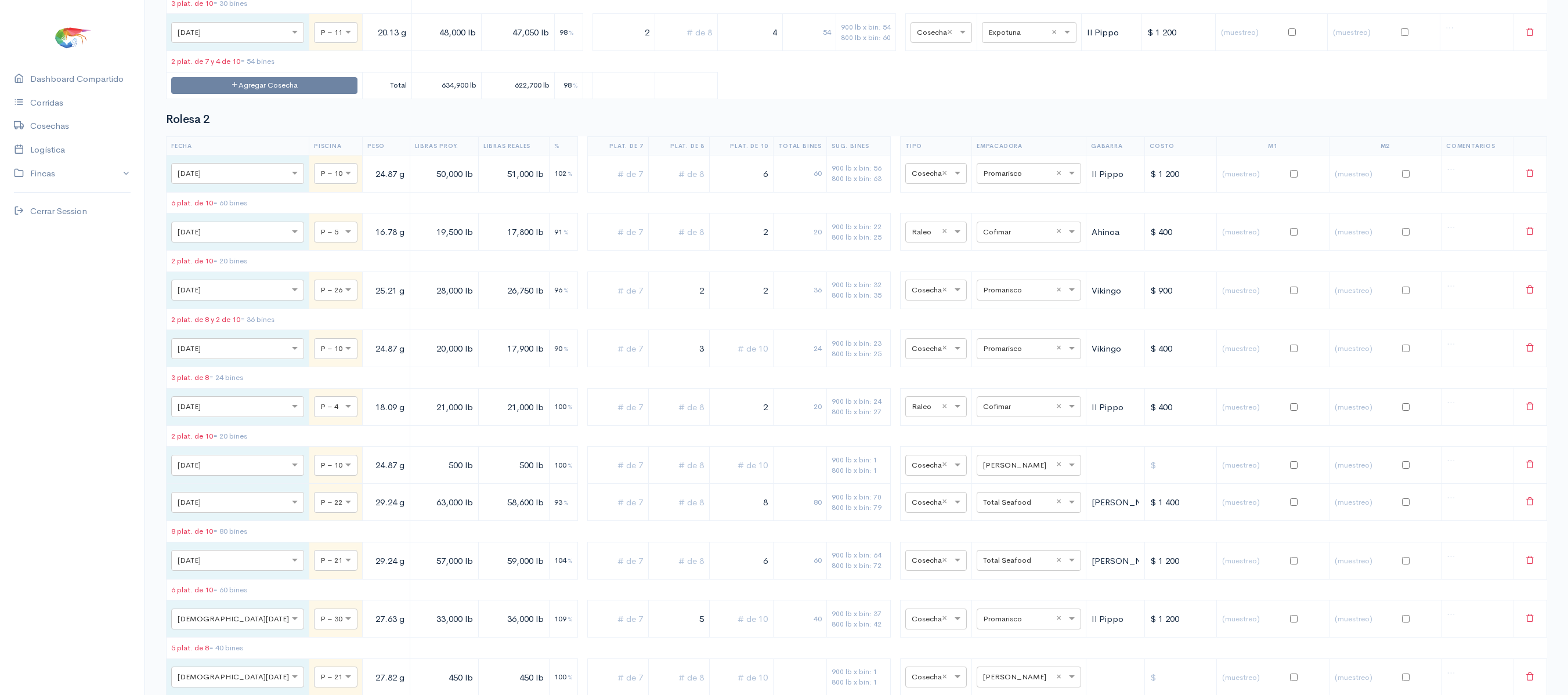
scroll to position [8933, 0]
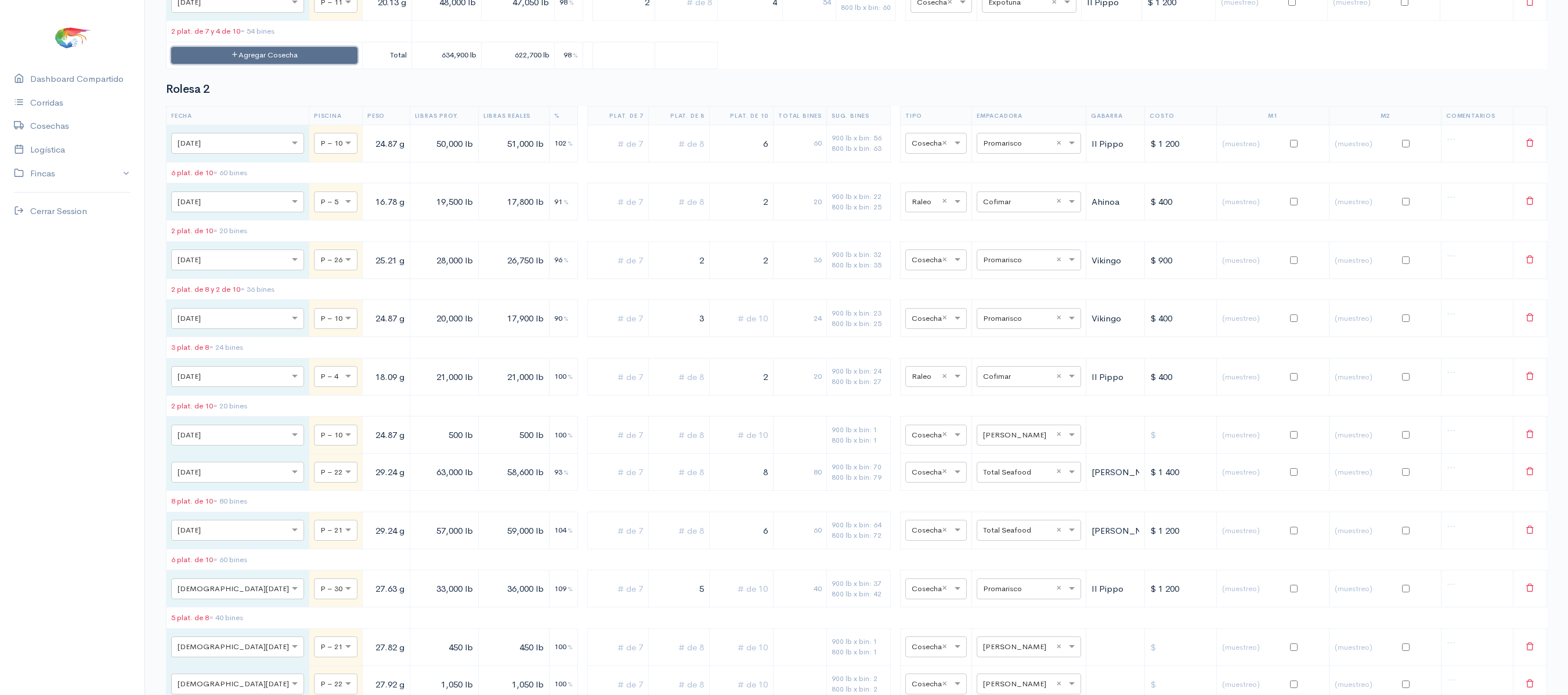
click at [206, 64] on button "Agregar Cosecha" at bounding box center [264, 55] width 186 height 17
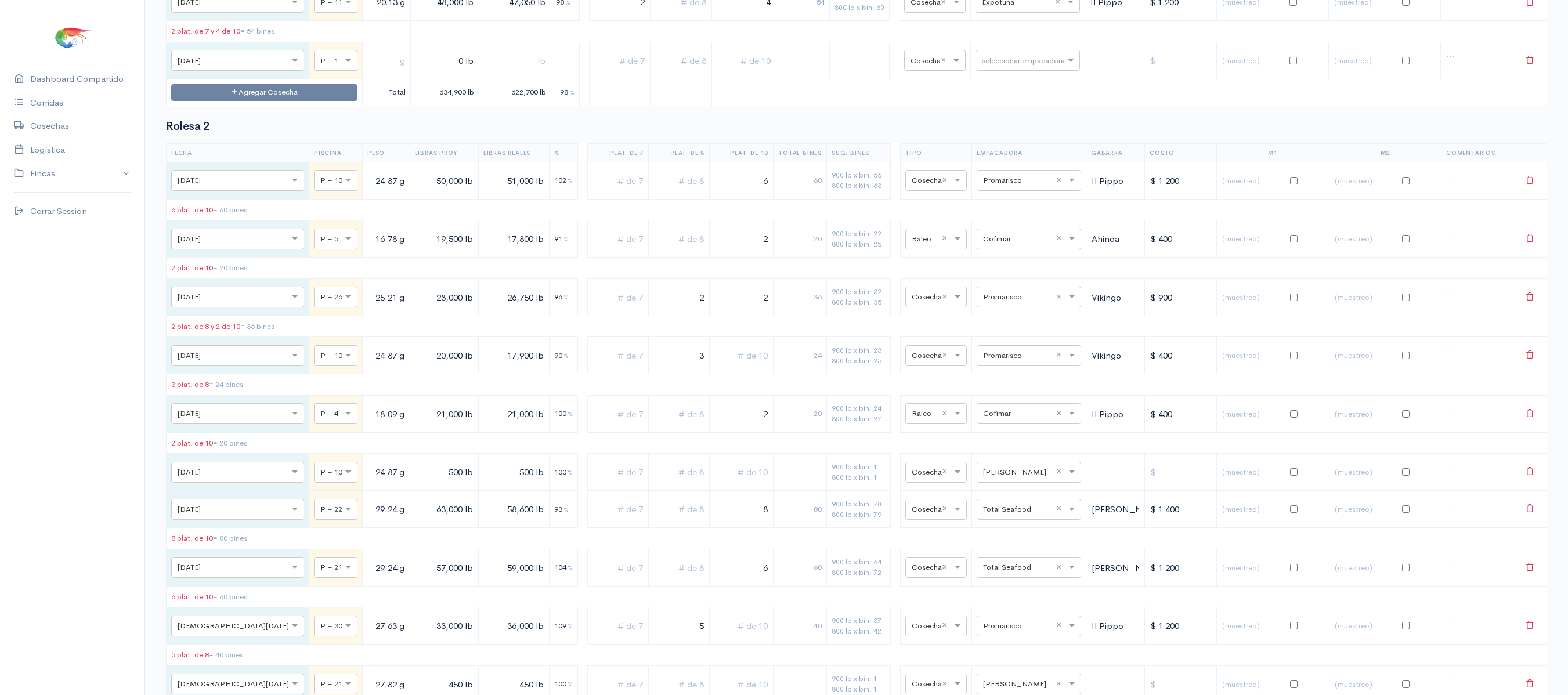
click at [315, 66] on div at bounding box center [336, 59] width 42 height 13
type input "25"
click at [368, 73] on input "text" at bounding box center [387, 61] width 39 height 24
type input "20.27 g"
click at [416, 73] on input "0 lb" at bounding box center [445, 61] width 59 height 24
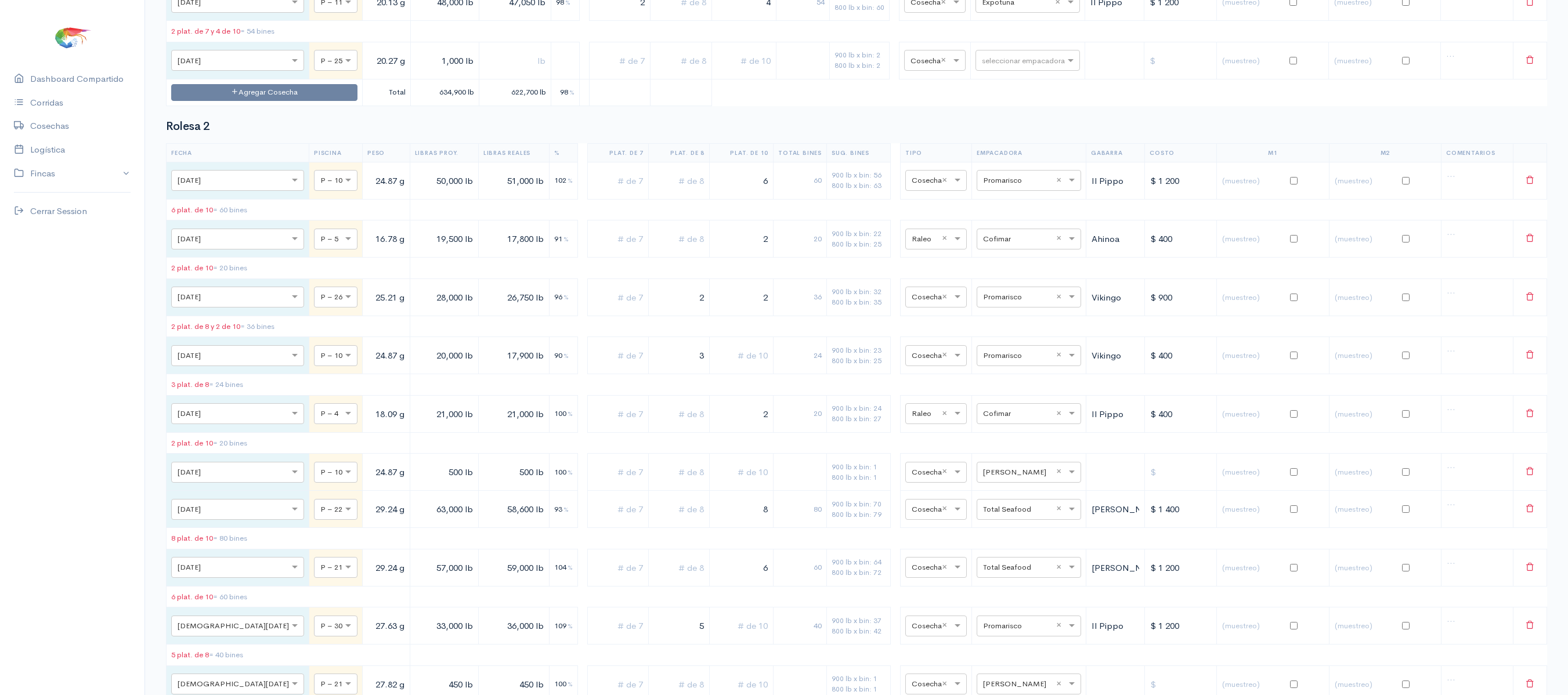
type input "1,000 lb"
click at [484, 73] on input "text" at bounding box center [514, 61] width 62 height 24
type input "1,000 lb"
click at [982, 66] on input "text" at bounding box center [1017, 59] width 71 height 13
type input "expot"
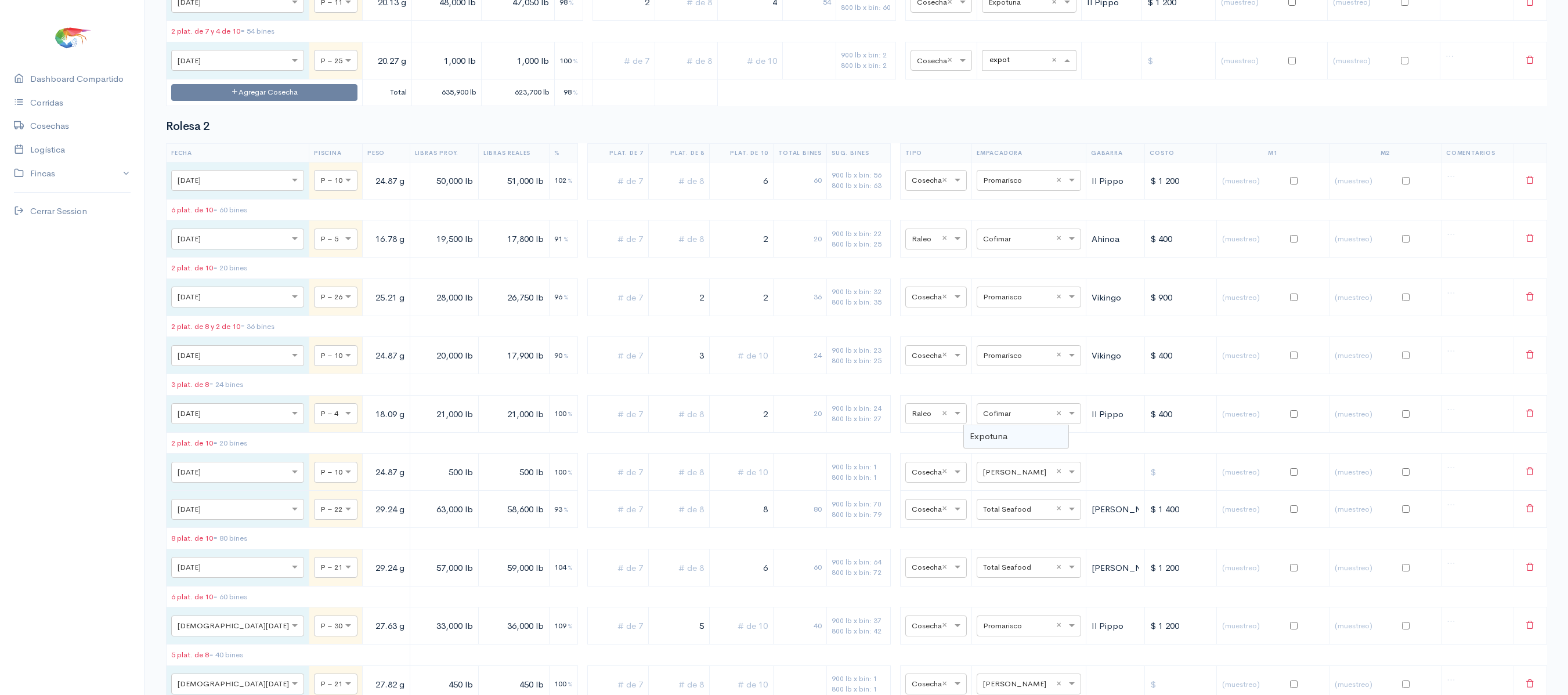
click at [1018, 443] on div "Expotuna" at bounding box center [1016, 437] width 105 height 22
click at [803, 162] on th "Total Bines" at bounding box center [800, 152] width 53 height 19
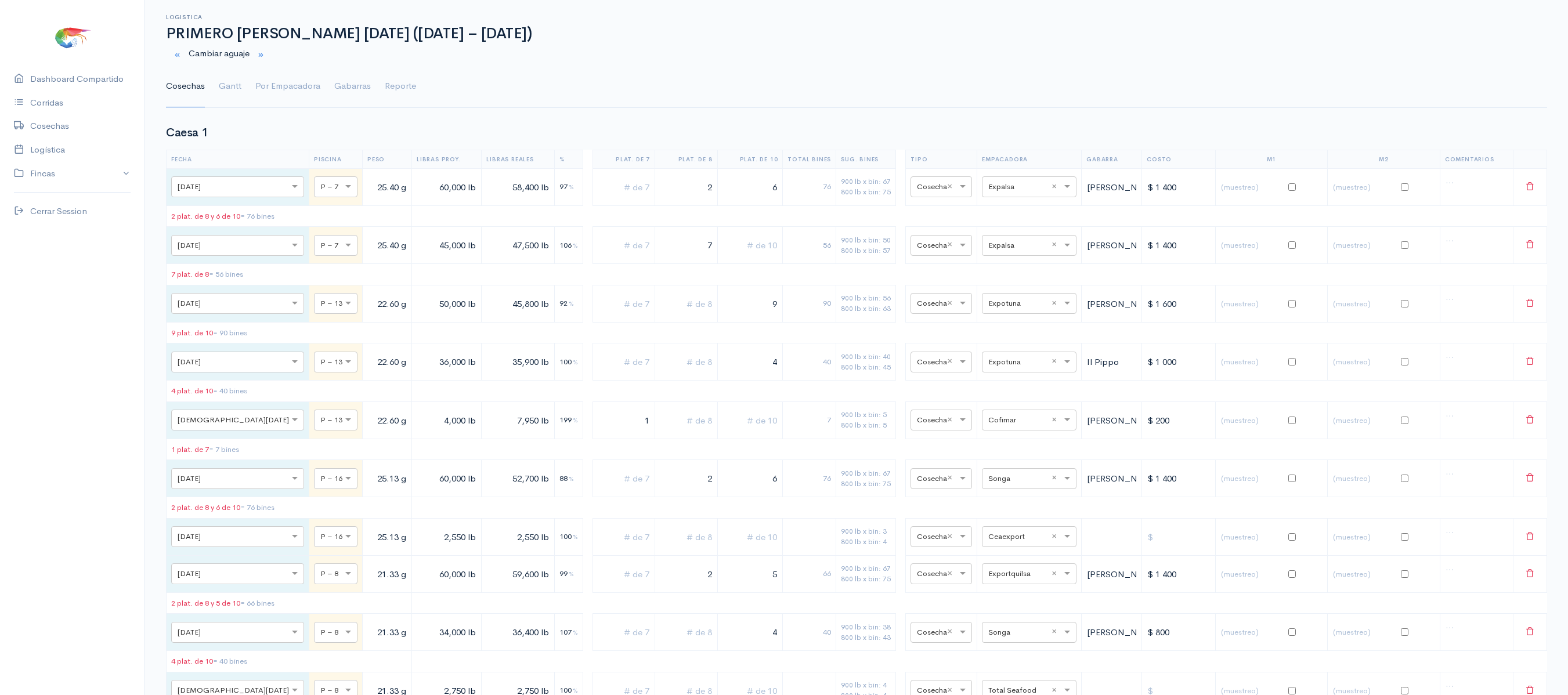
scroll to position [0, 0]
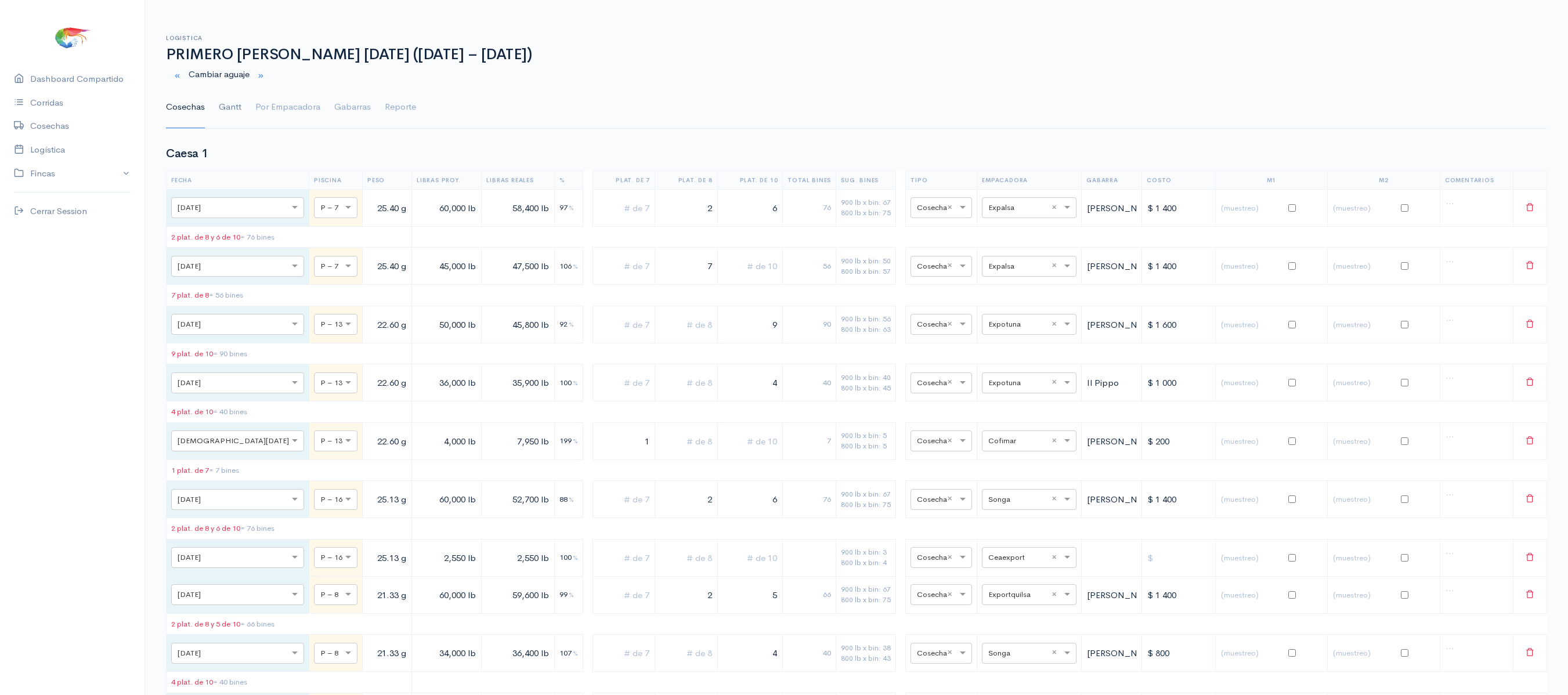
click at [237, 122] on link "Gantt" at bounding box center [230, 107] width 22 height 42
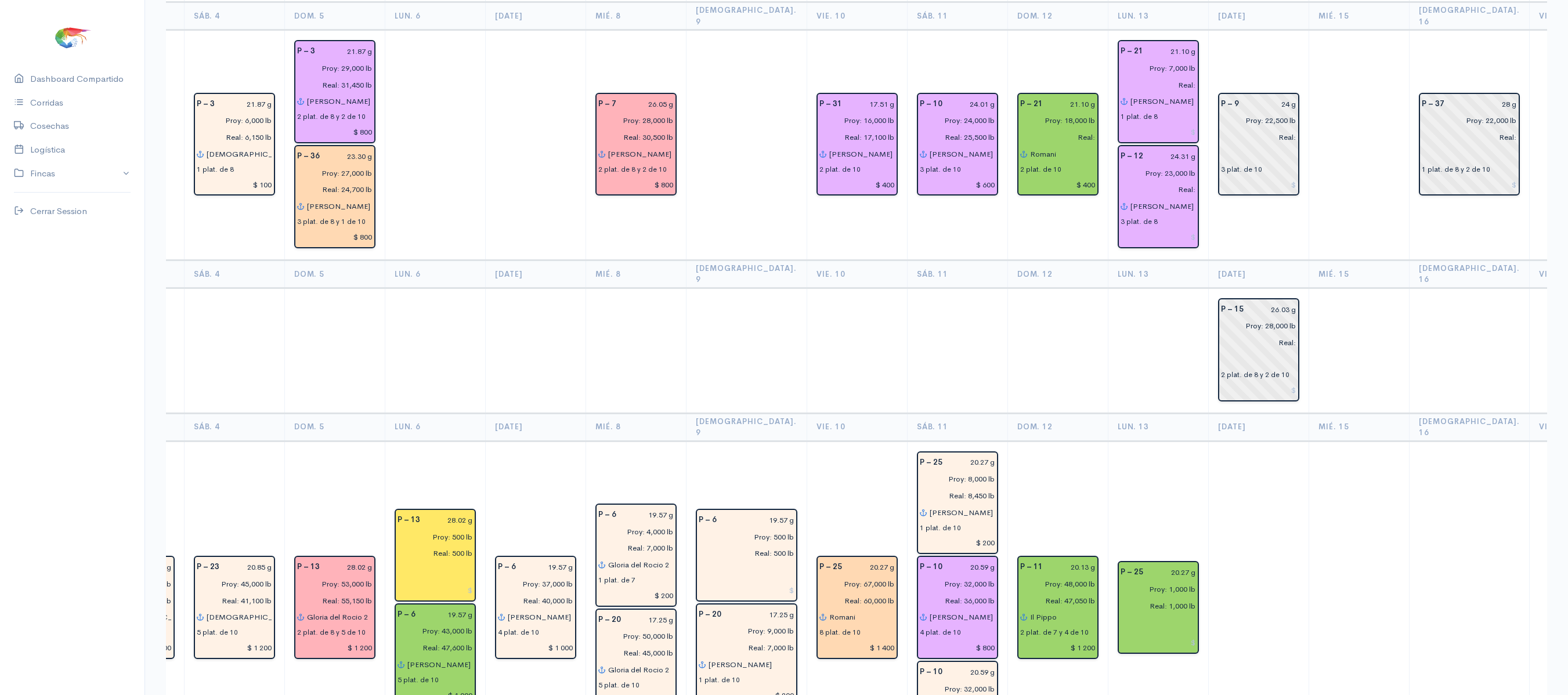
scroll to position [2641, 0]
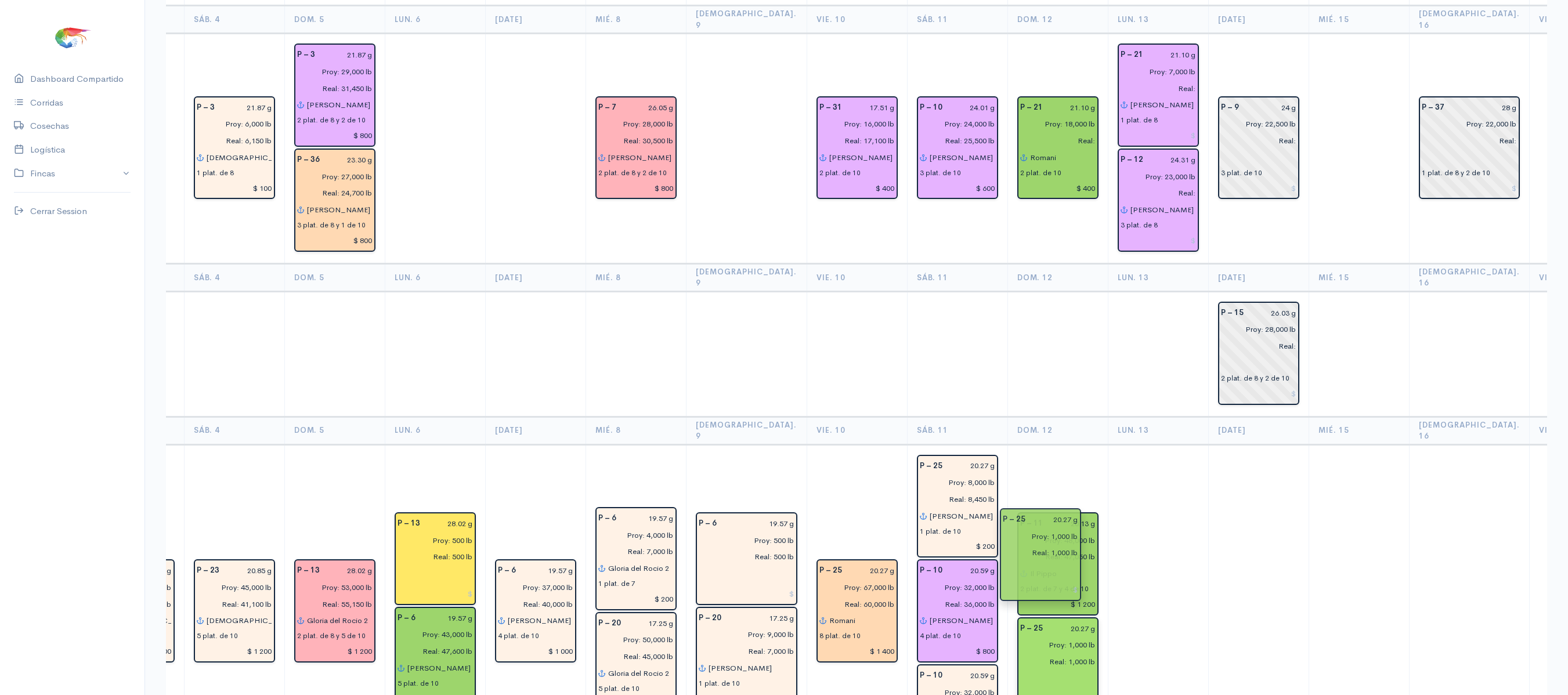
drag, startPoint x: 1121, startPoint y: 497, endPoint x: 1047, endPoint y: 560, distance: 97.2
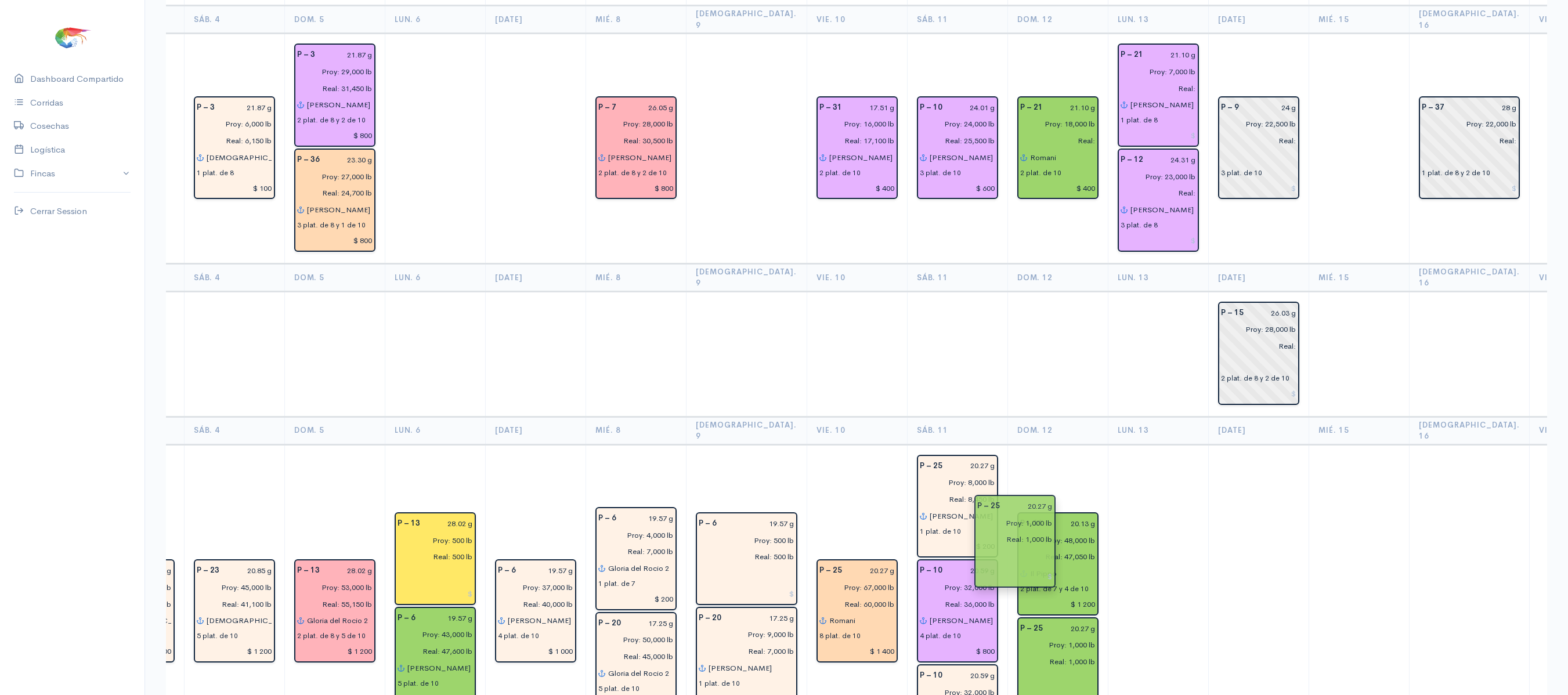
click at [1108, 525] on td at bounding box center [1157, 612] width 100 height 335
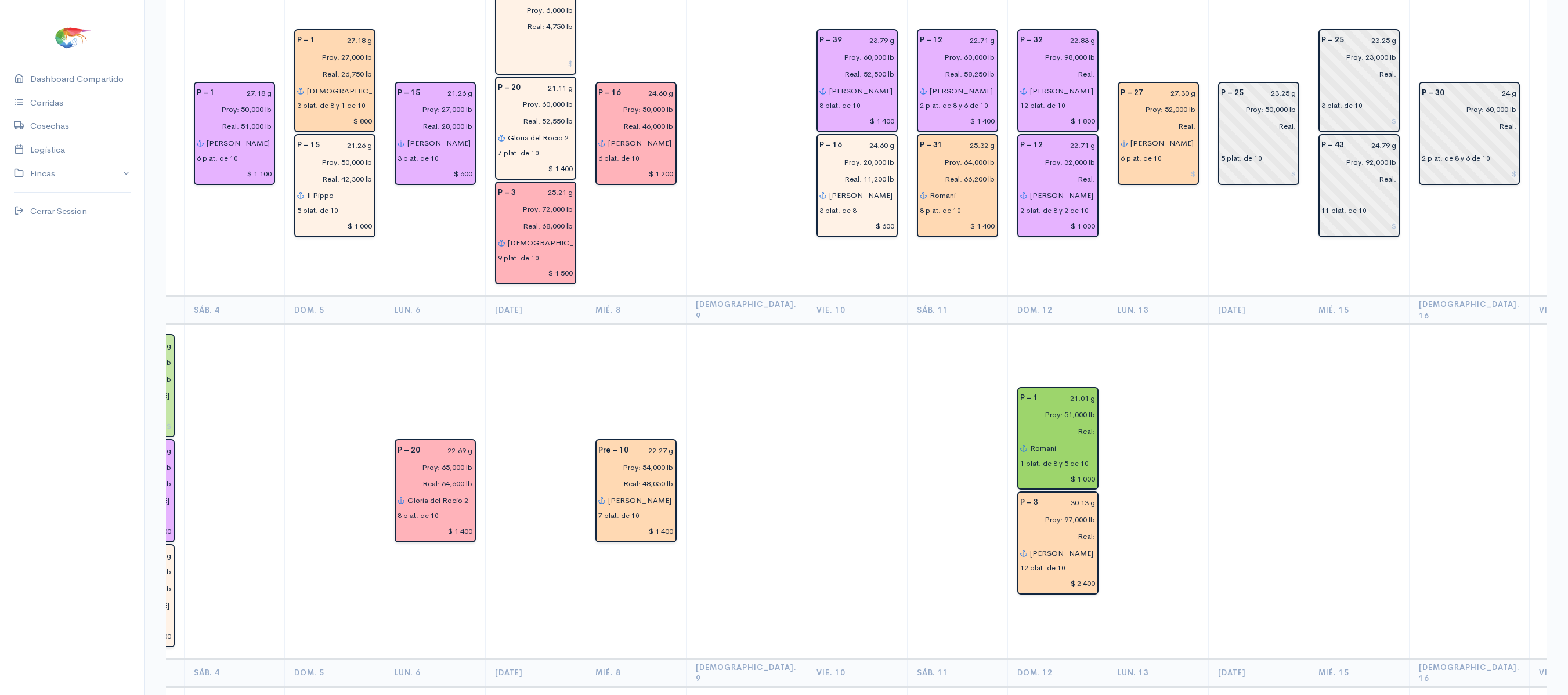
scroll to position [414, 0]
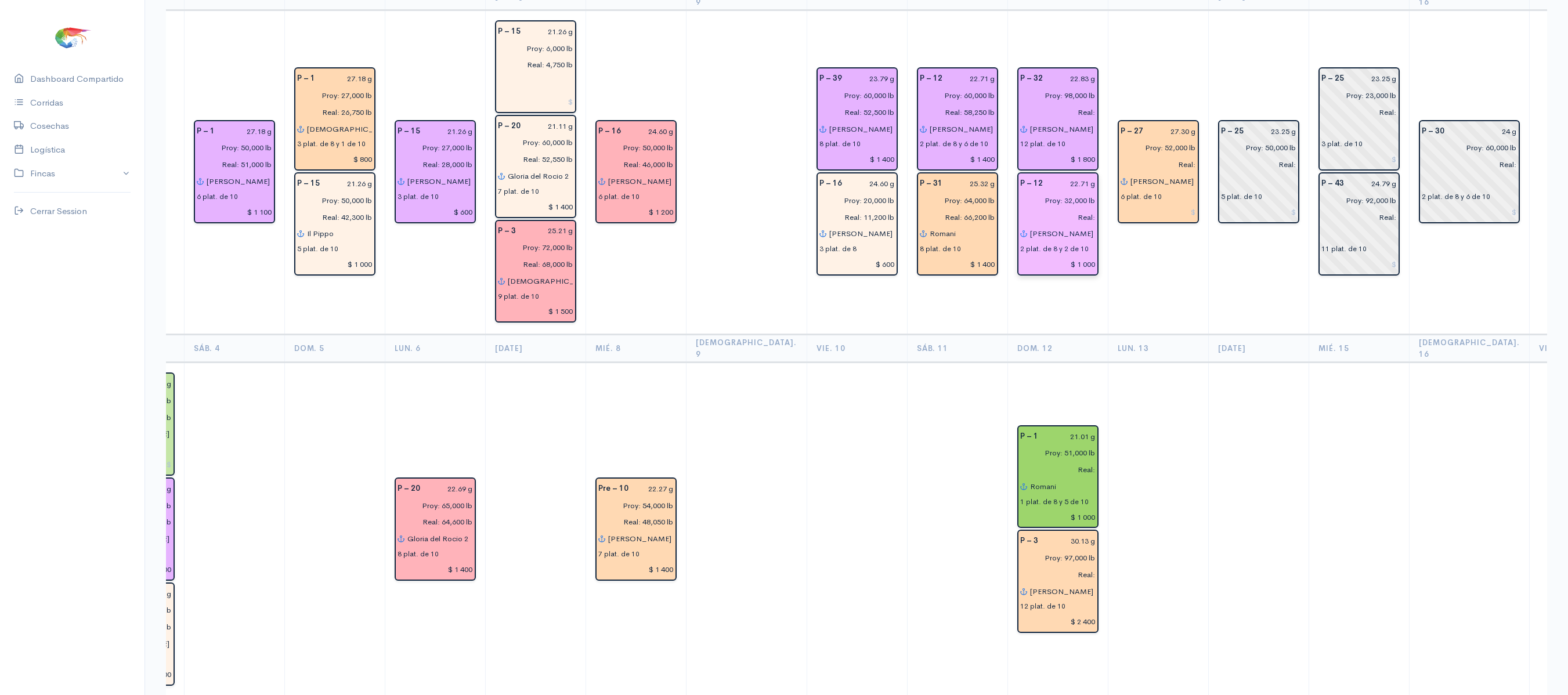
click at [1040, 209] on input "Real:" at bounding box center [1054, 217] width 82 height 17
type input "Real: 28,250 lb"
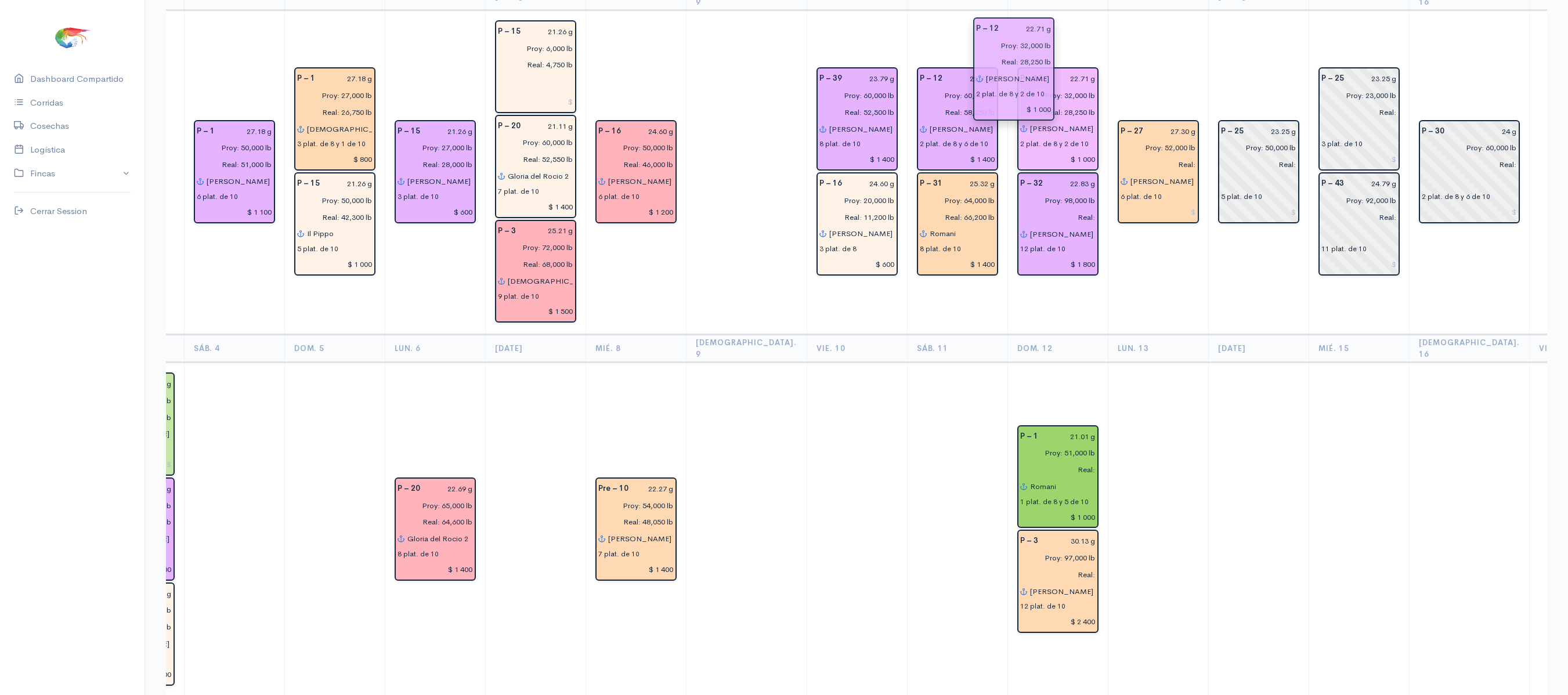
drag, startPoint x: 1010, startPoint y: 215, endPoint x: 1009, endPoint y: 84, distance: 131.0
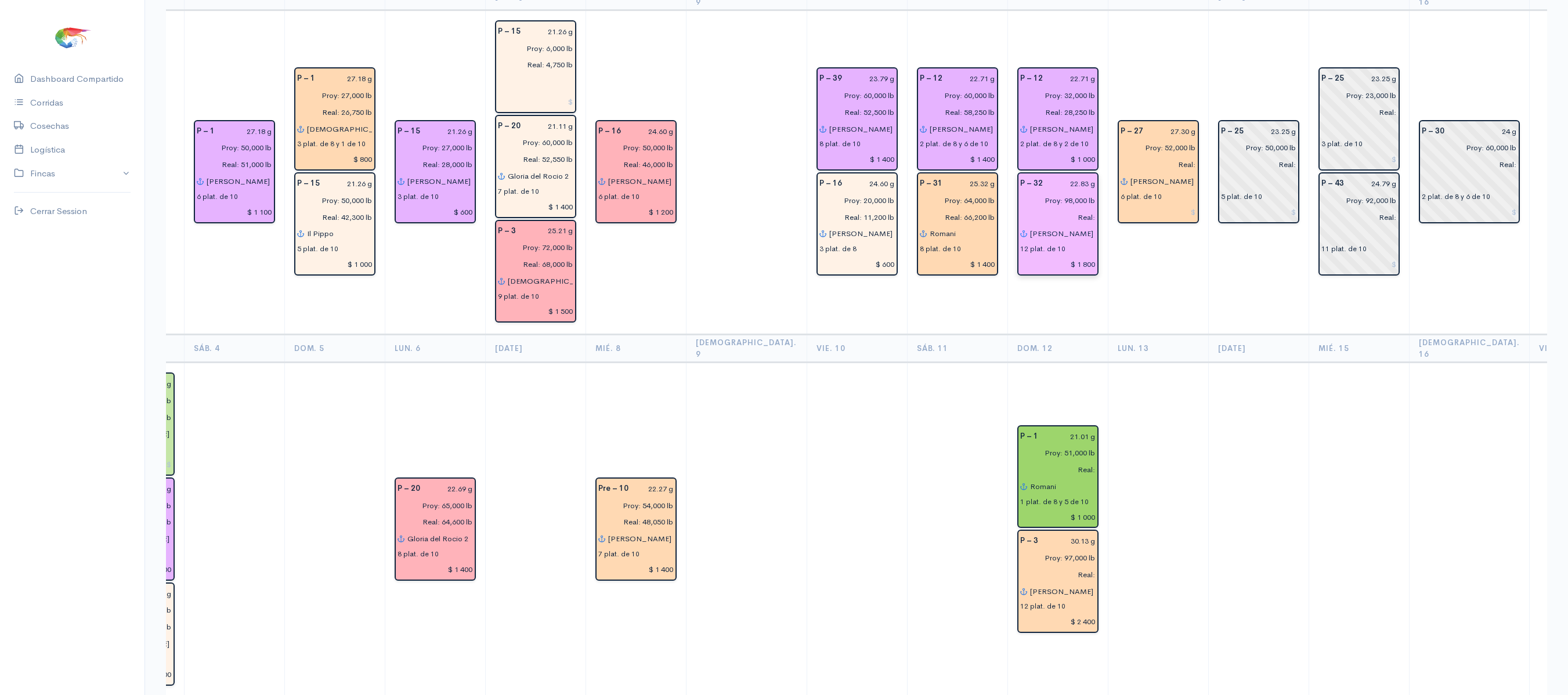
click at [1047, 209] on input "Real:" at bounding box center [1054, 217] width 82 height 17
type input "Real: 89,550 lb"
click at [1028, 192] on input "Proy: 98,000 lb" at bounding box center [1054, 200] width 82 height 17
type input "Proy: 96,000 lb"
click at [907, 367] on td at bounding box center [957, 530] width 100 height 335
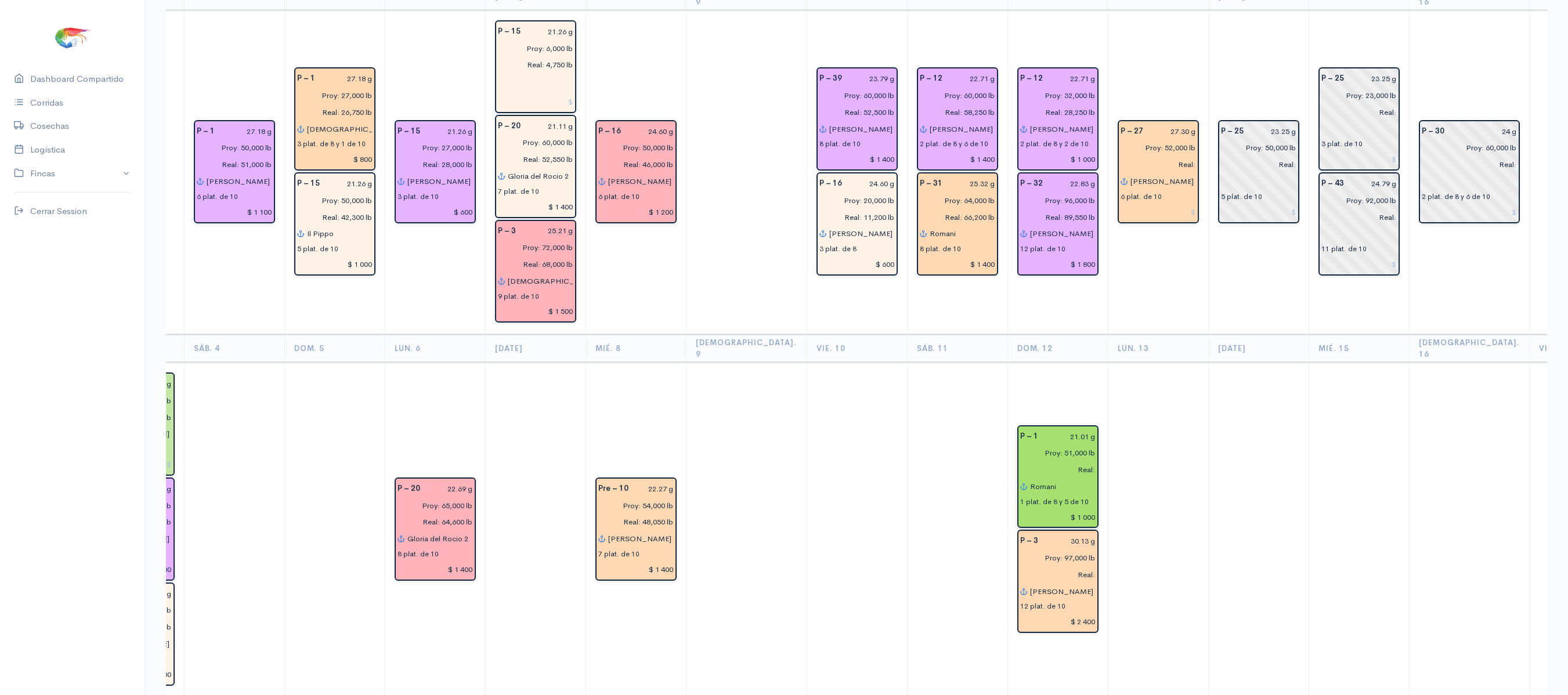
click at [1046, 461] on input "Real:" at bounding box center [1054, 469] width 82 height 17
type input "Real: 49,300 lb"
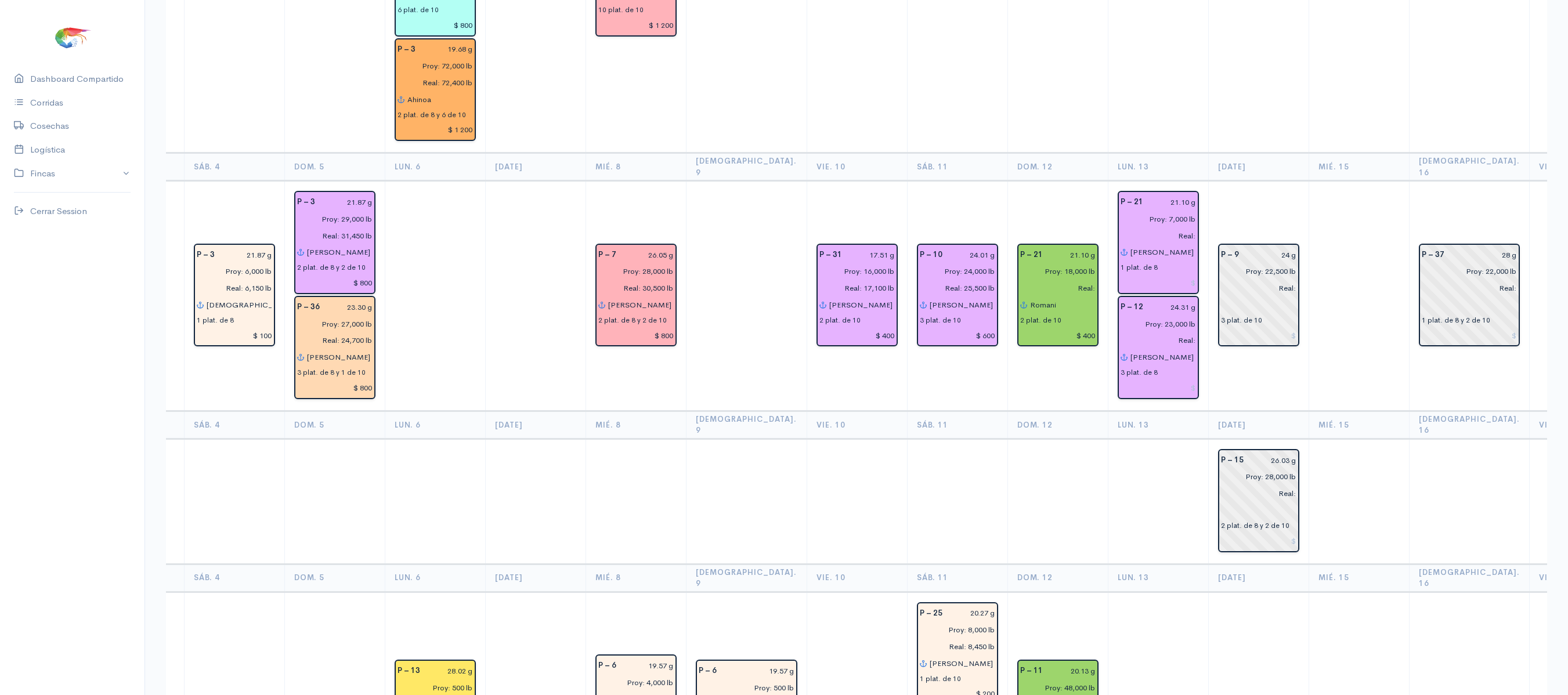
scroll to position [2495, 0]
click at [1045, 278] on input "Real:" at bounding box center [1054, 287] width 82 height 17
type input "Real: 17,100 lb"
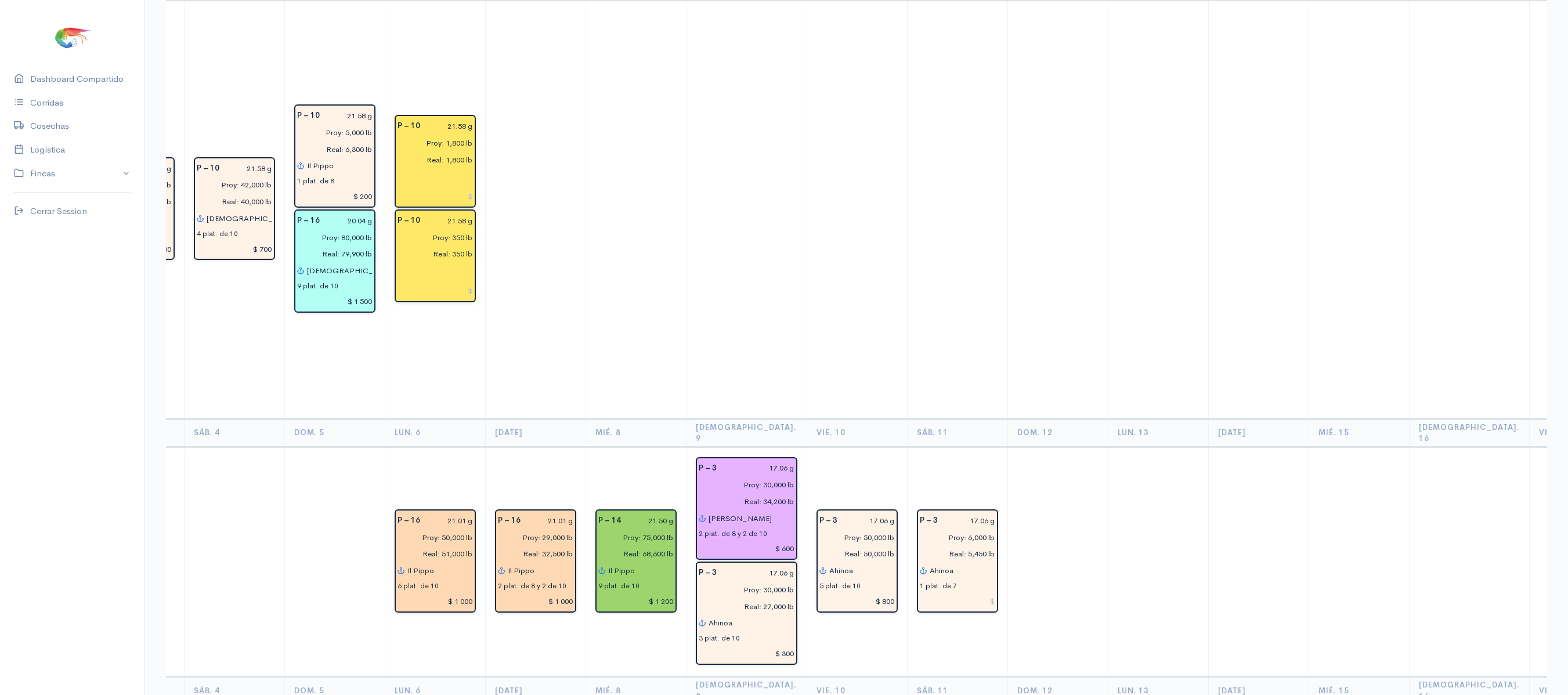
scroll to position [0, 0]
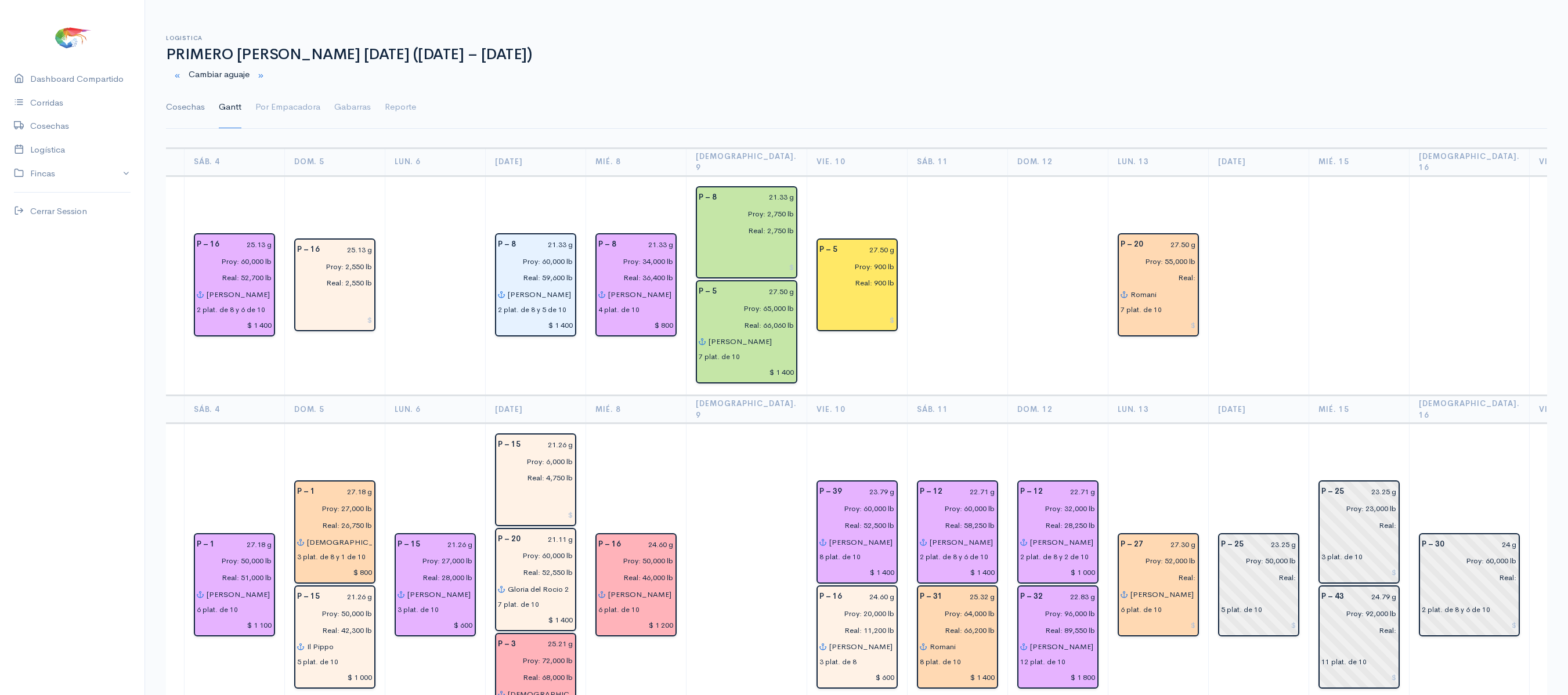
click at [182, 109] on link "Cosechas" at bounding box center [186, 107] width 39 height 42
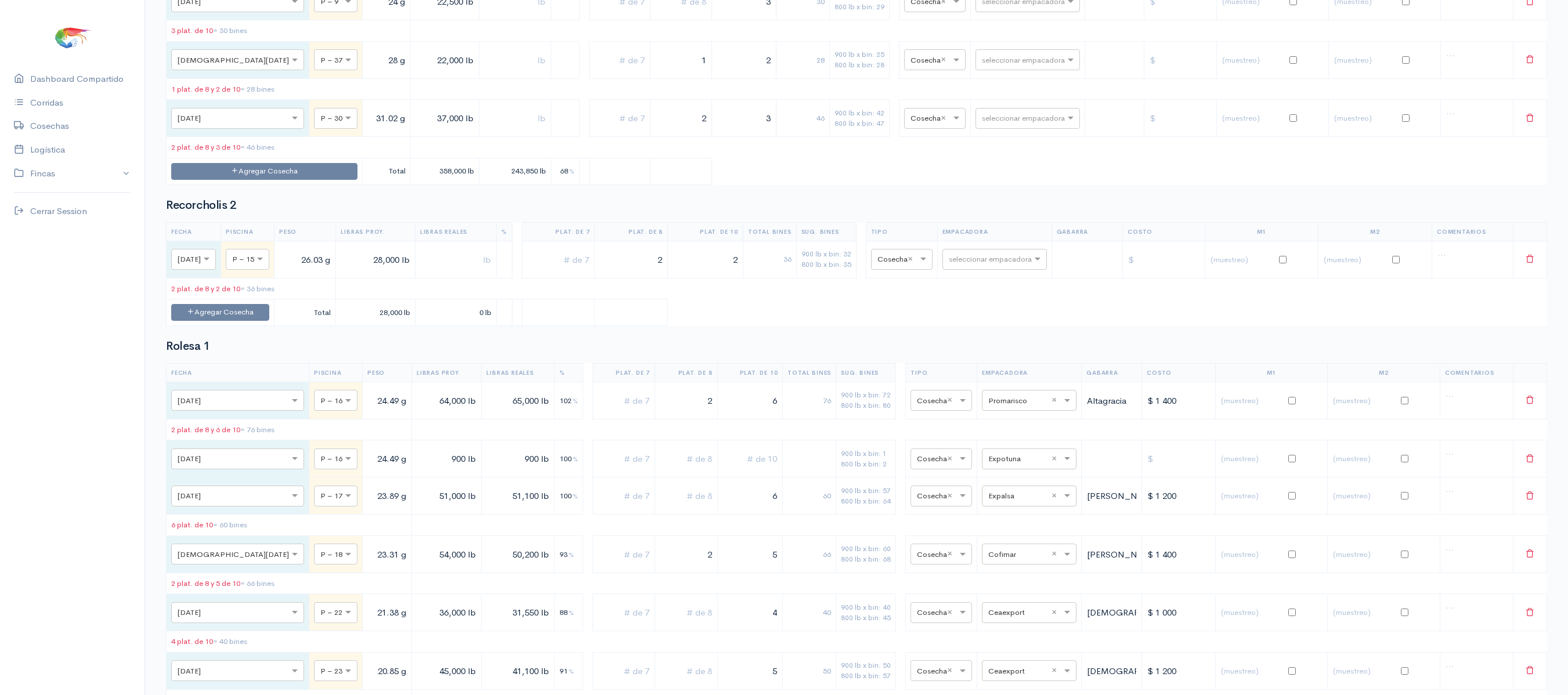
scroll to position [7548, 0]
click at [229, 183] on td "Agregar Cosecha" at bounding box center [264, 170] width 196 height 27
click at [251, 179] on button "Agregar Cosecha" at bounding box center [264, 170] width 186 height 17
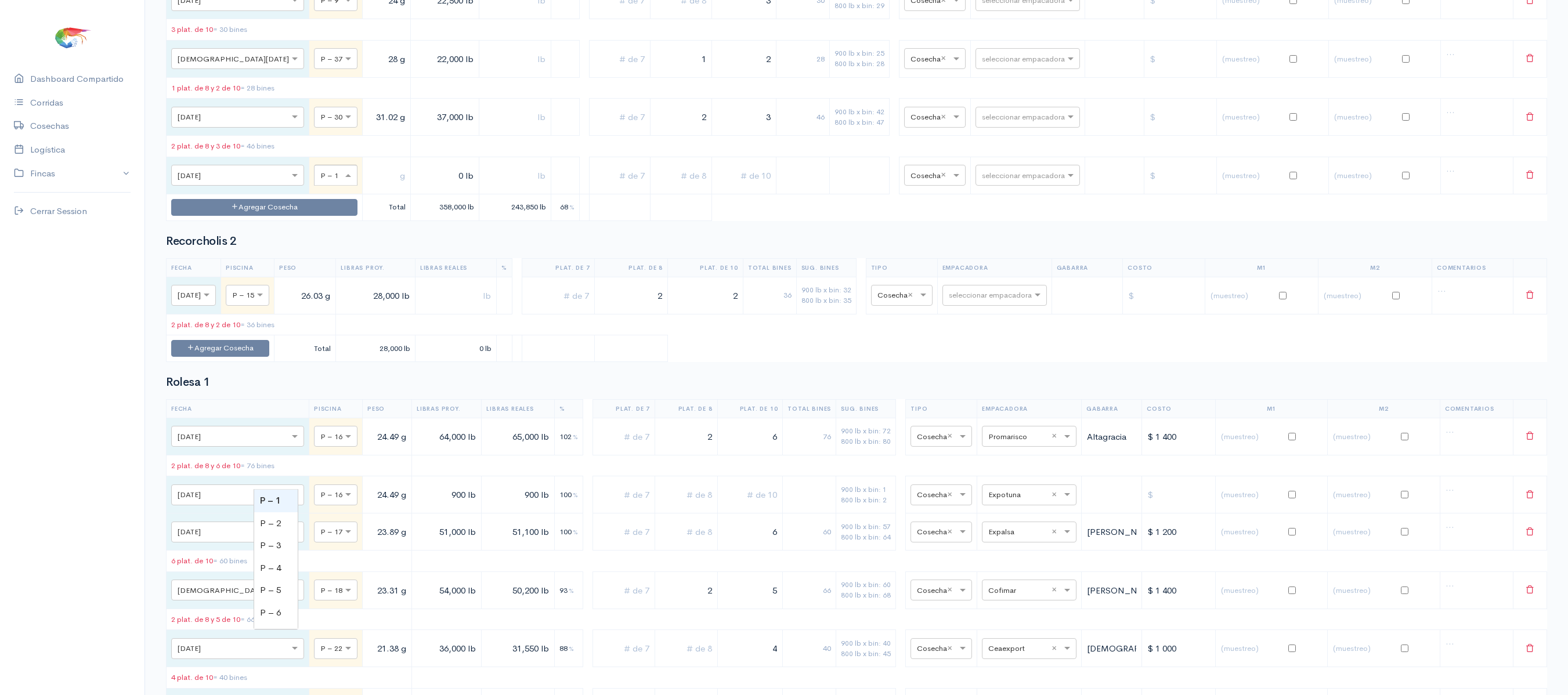
click at [315, 181] on div at bounding box center [336, 174] width 42 height 13
type input "10"
click at [368, 187] on input "text" at bounding box center [387, 175] width 39 height 24
type input "24.01 g"
click at [416, 187] on input "0 lb" at bounding box center [445, 175] width 59 height 24
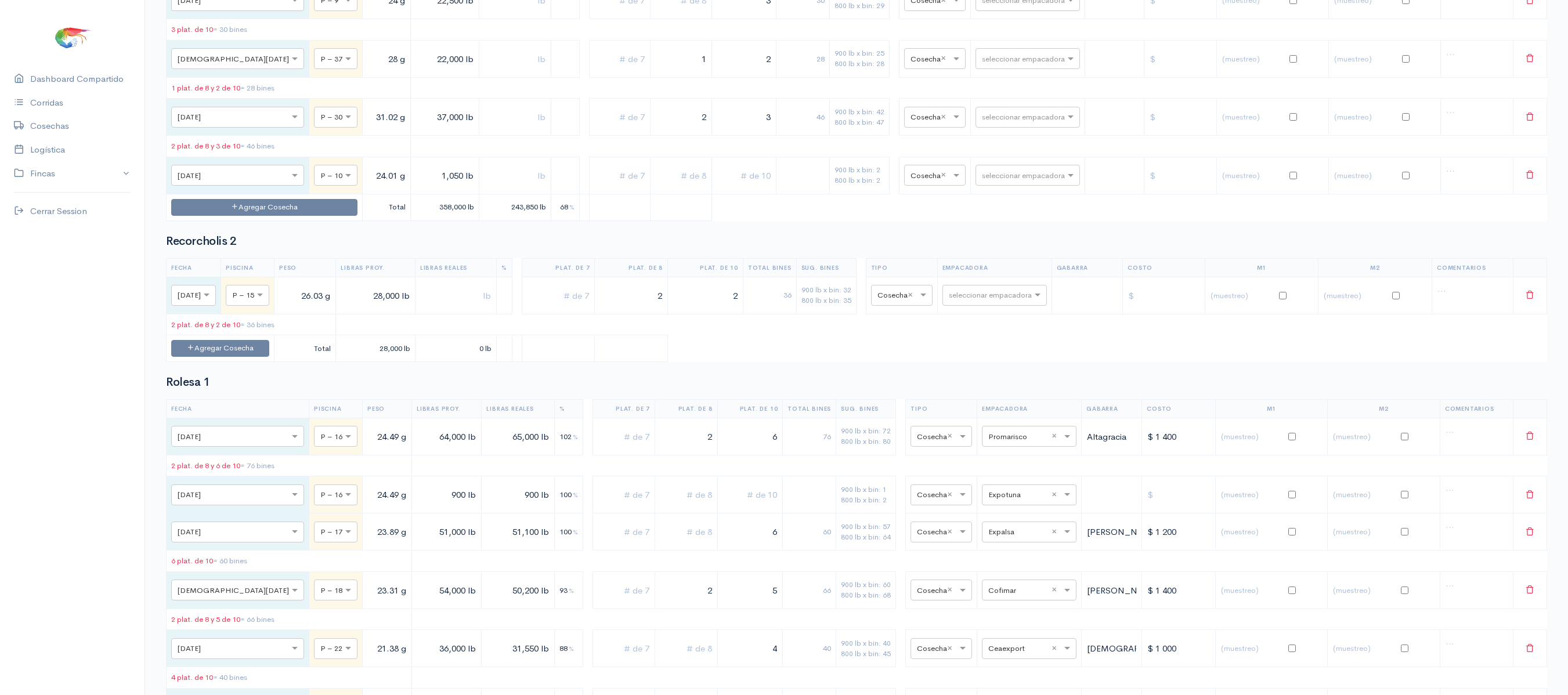
type input "1,050 lb"
click at [498, 187] on input "text" at bounding box center [514, 175] width 62 height 24
type input "1,050 lb"
click at [996, 181] on input "text" at bounding box center [1017, 174] width 71 height 13
type input "expotu"
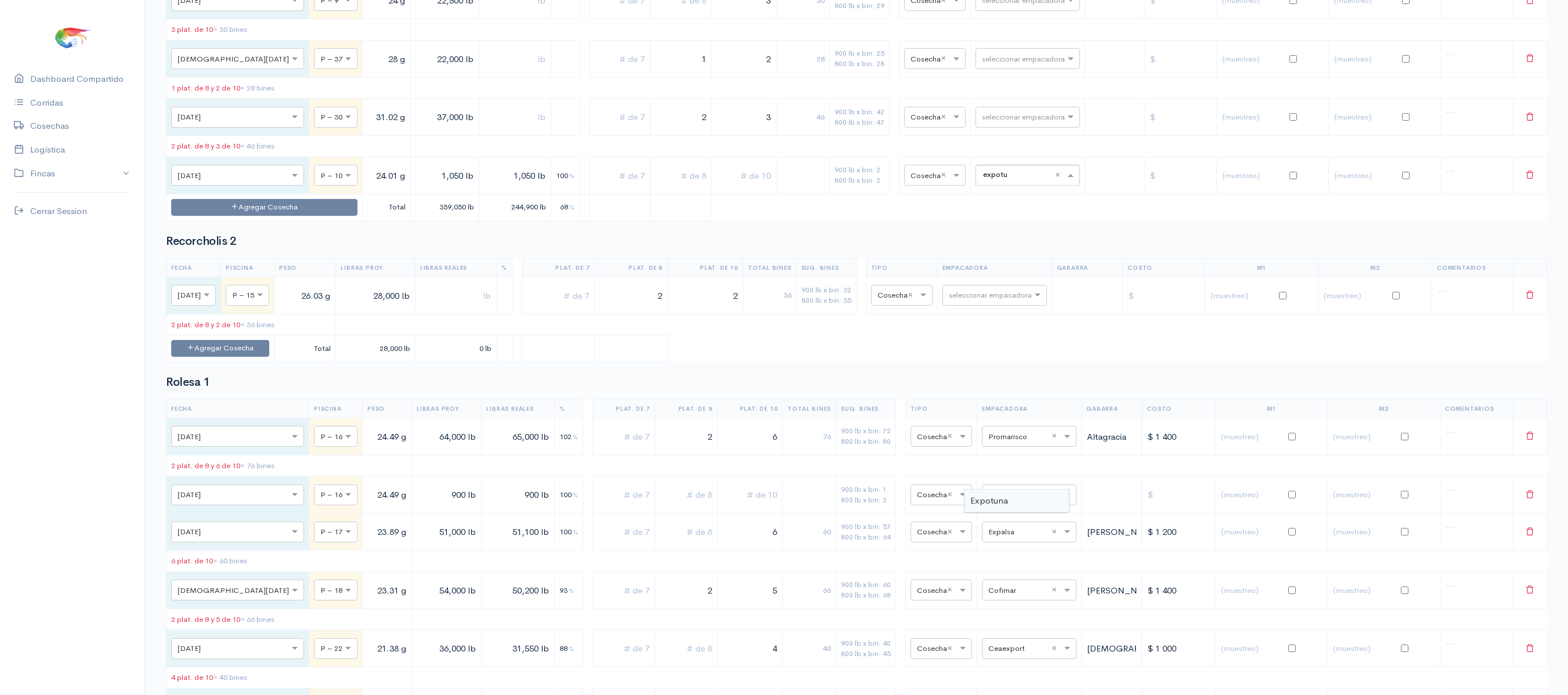
click at [1011, 505] on div "Expotuna" at bounding box center [1016, 501] width 105 height 22
click at [950, 182] on span at bounding box center [958, 176] width 15 height 12
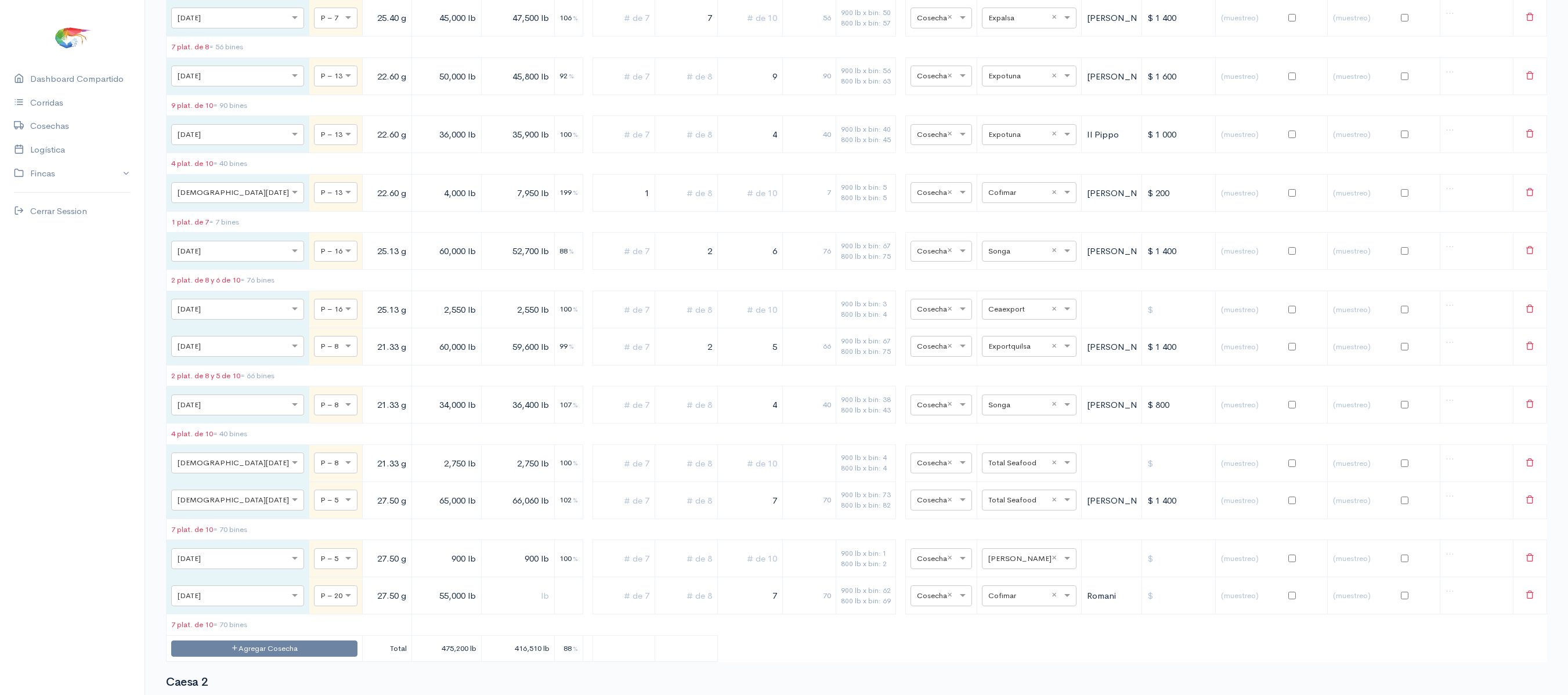
scroll to position [0, 0]
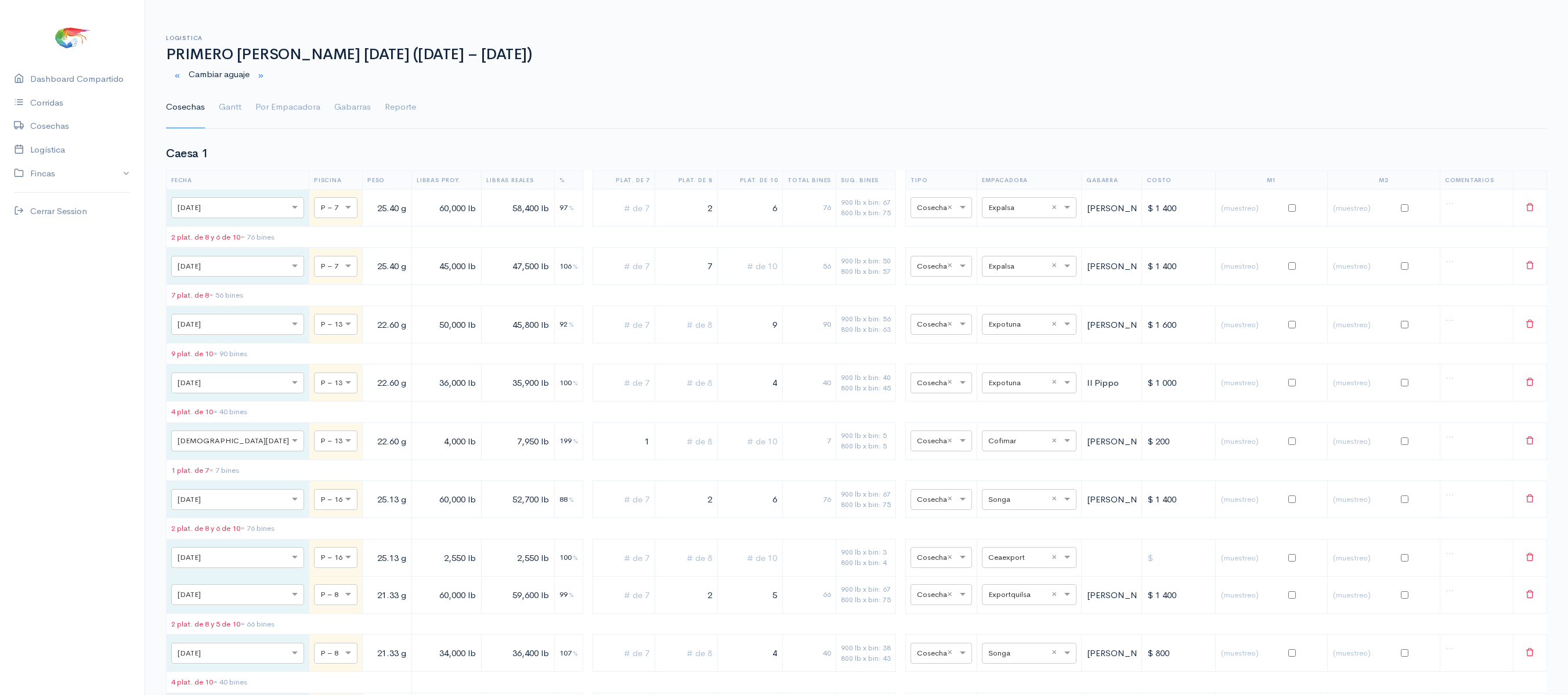
click at [244, 111] on ul "Cosechas Gantt Por Empacadora Gabarras Reporte" at bounding box center [857, 107] width 1381 height 42
click at [238, 109] on link "Gantt" at bounding box center [230, 107] width 22 height 42
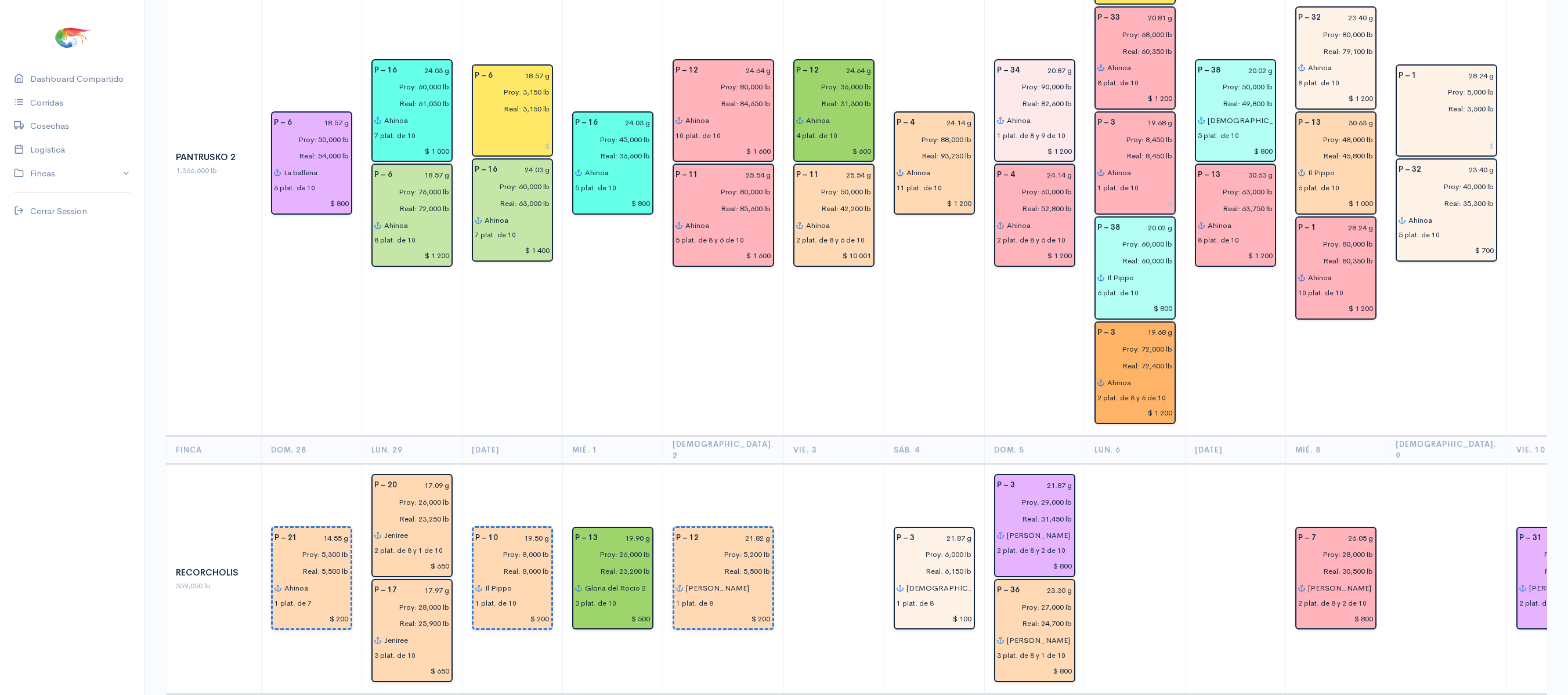
scroll to position [2670, 0]
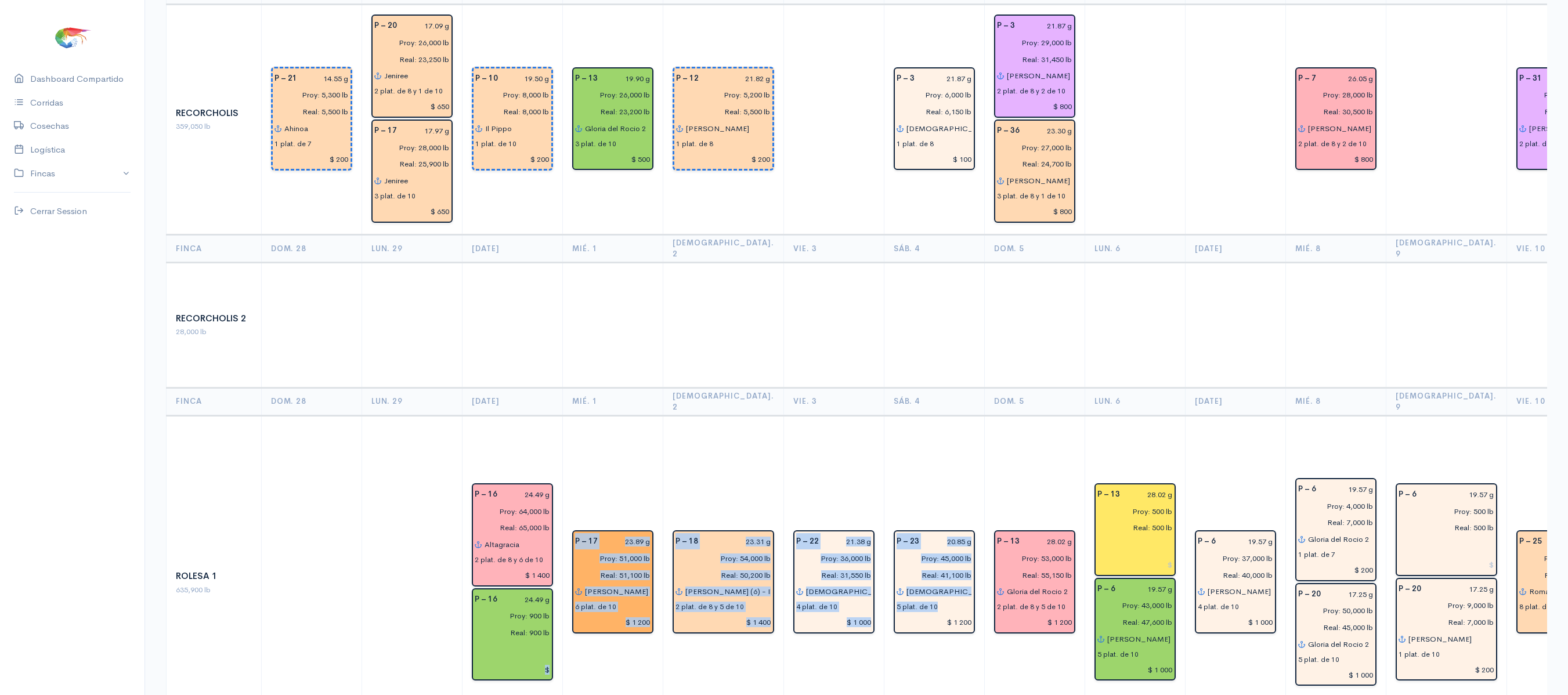
drag, startPoint x: 948, startPoint y: 575, endPoint x: 471, endPoint y: 571, distance: 477.0
click at [471, 571] on tr "Rolesa 1 635,900 lb P – 16 24.49 g Proy: 64,000 lb Real: 65,000 lb Altagracia 2…" at bounding box center [1404, 583] width 2476 height 335
click at [794, 581] on td "P – 22 21.38 g Proy: 36,000 lb Real: 31,550 lb [DEMOGRAPHIC_DATA] es mi guerrer…" at bounding box center [833, 583] width 100 height 335
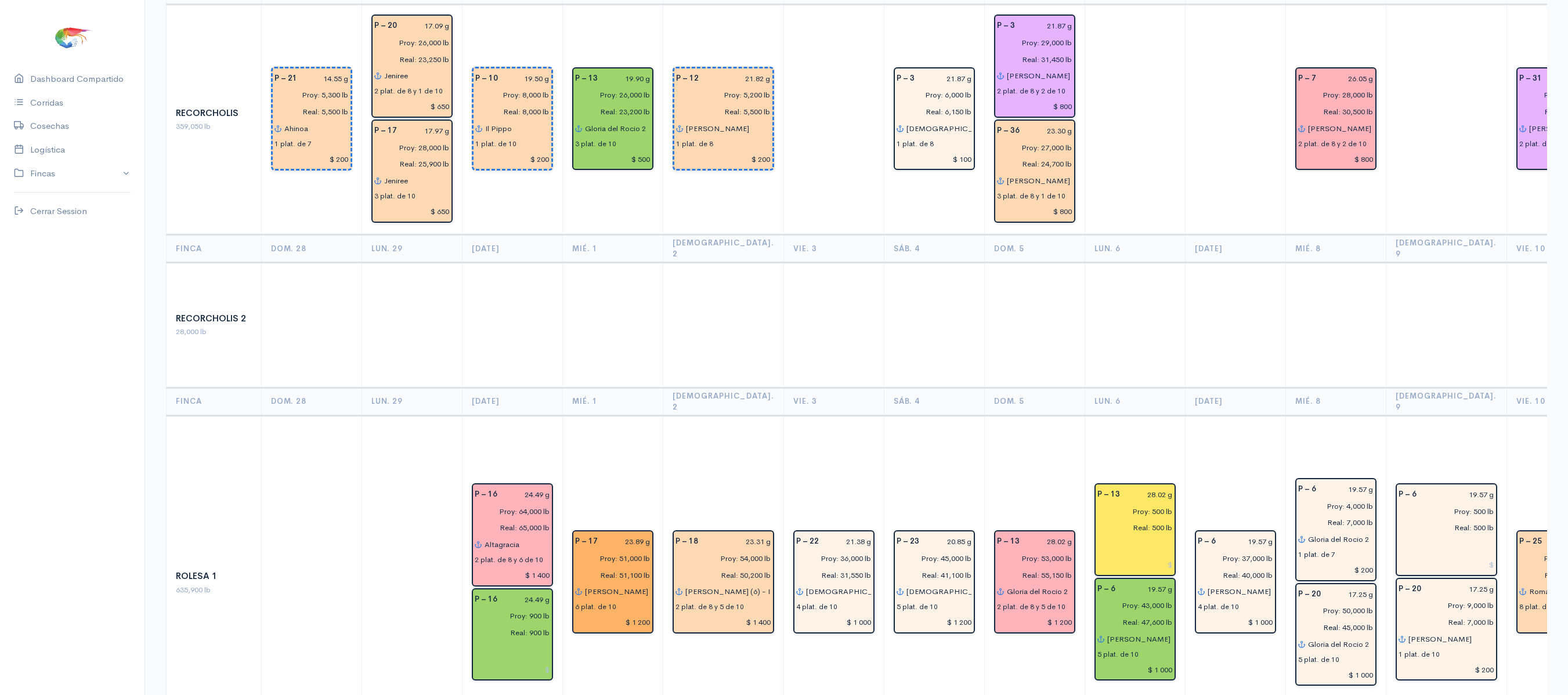
click at [1085, 610] on td "P – 13 28.02 g Proy: 500 lb Real: 500 lb P – 6 19.57 g Proy: 43,000 lb Real: 47…" at bounding box center [1134, 583] width 100 height 335
drag, startPoint x: 1074, startPoint y: 610, endPoint x: 1061, endPoint y: 616, distance: 14.3
click at [1085, 616] on td "P – 13 28.02 g Proy: 500 lb Real: 500 lb P – 6 19.57 g Proy: 43,000 lb Real: 47…" at bounding box center [1134, 583] width 100 height 335
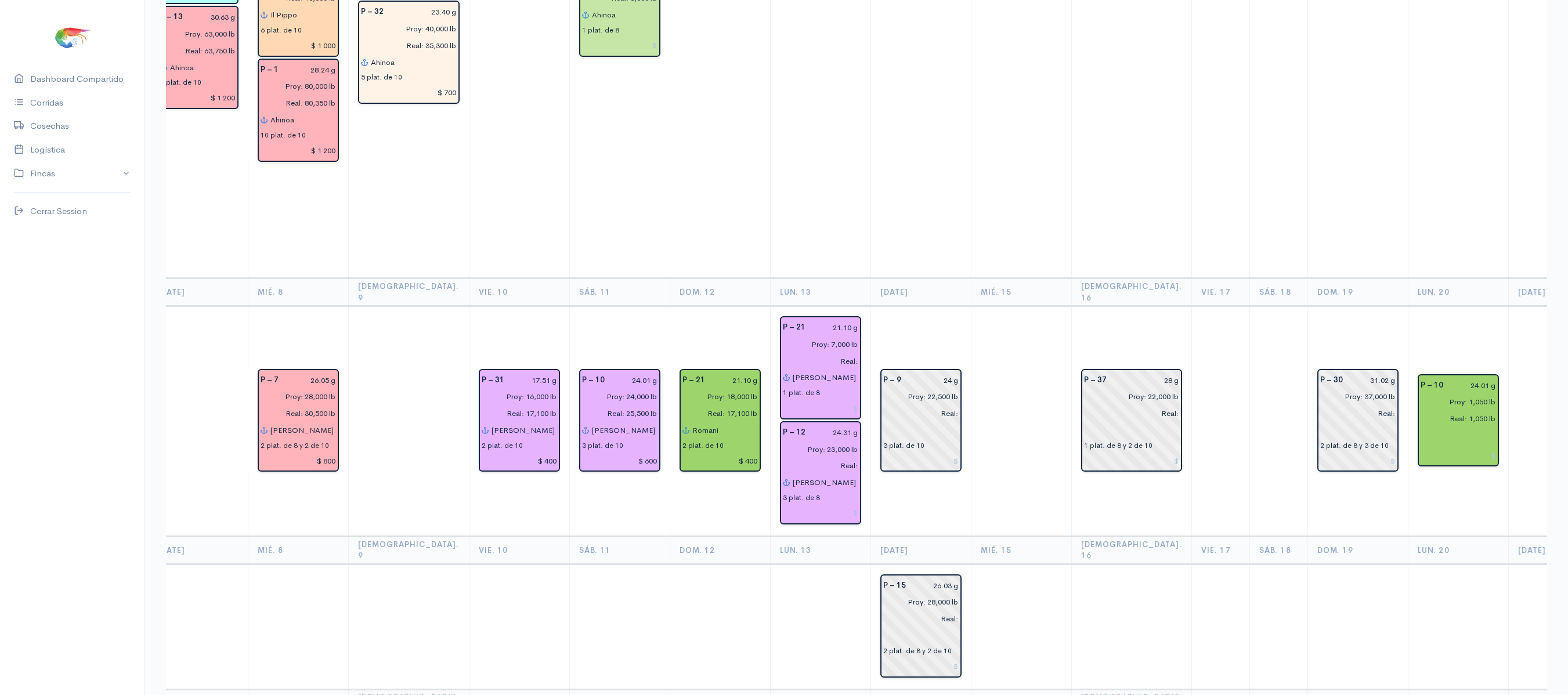
scroll to position [0, 995]
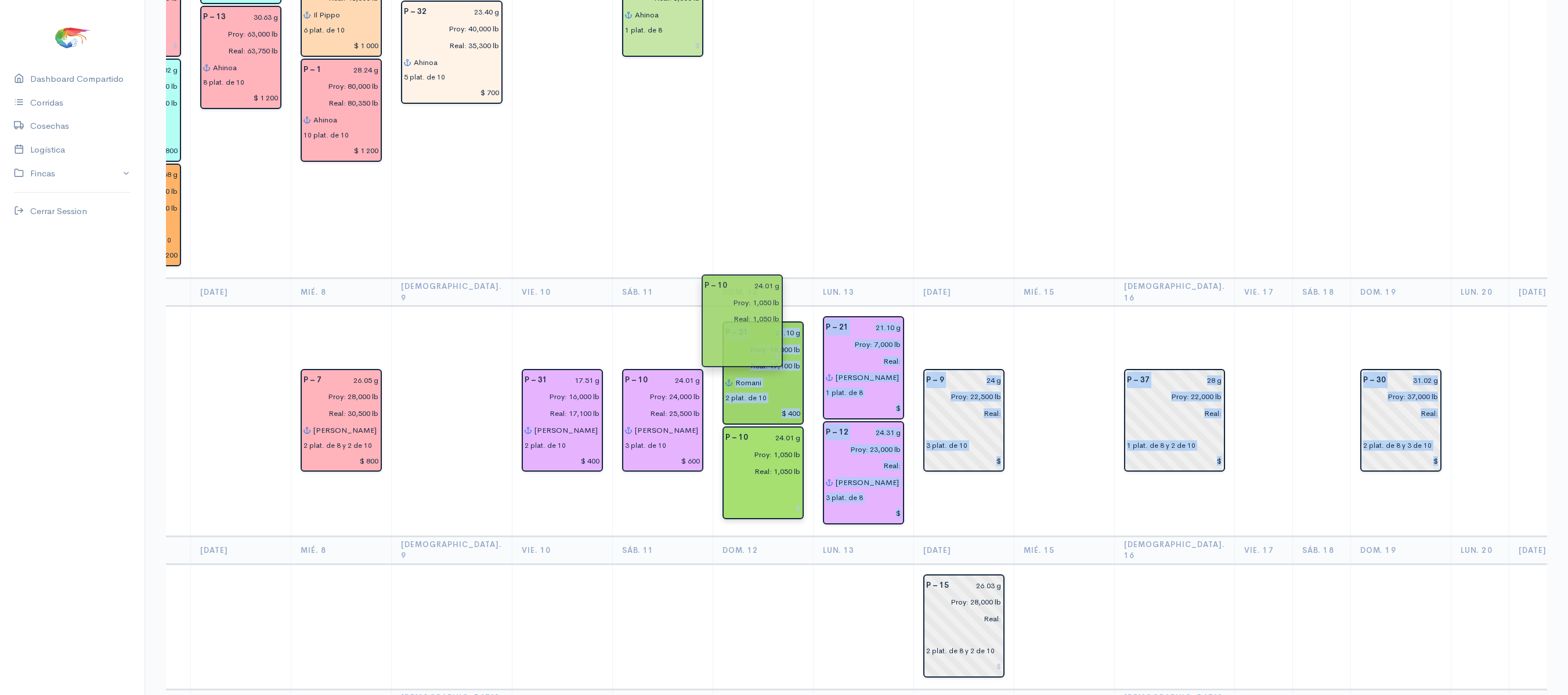
drag, startPoint x: 1415, startPoint y: 334, endPoint x: 758, endPoint y: 331, distance: 657.0
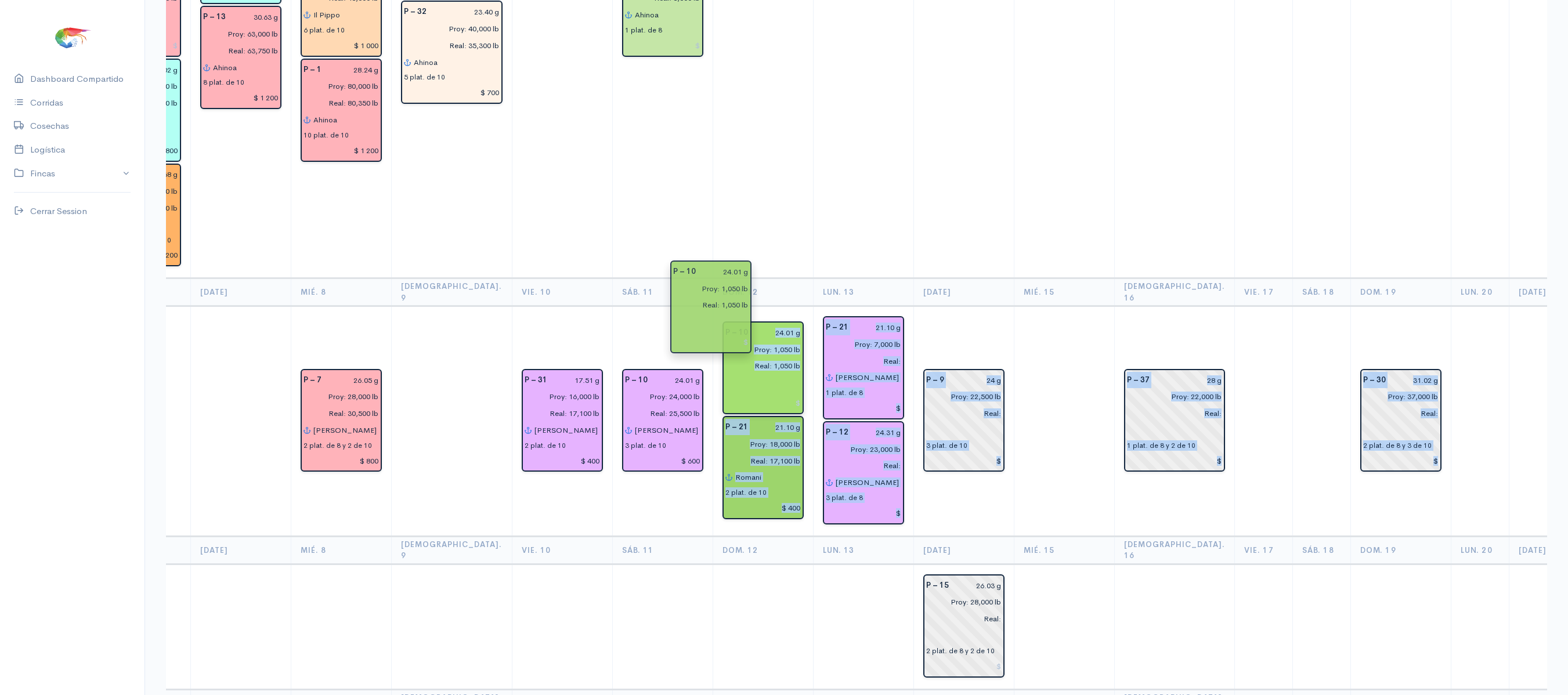
click at [725, 395] on input at bounding box center [763, 403] width 76 height 17
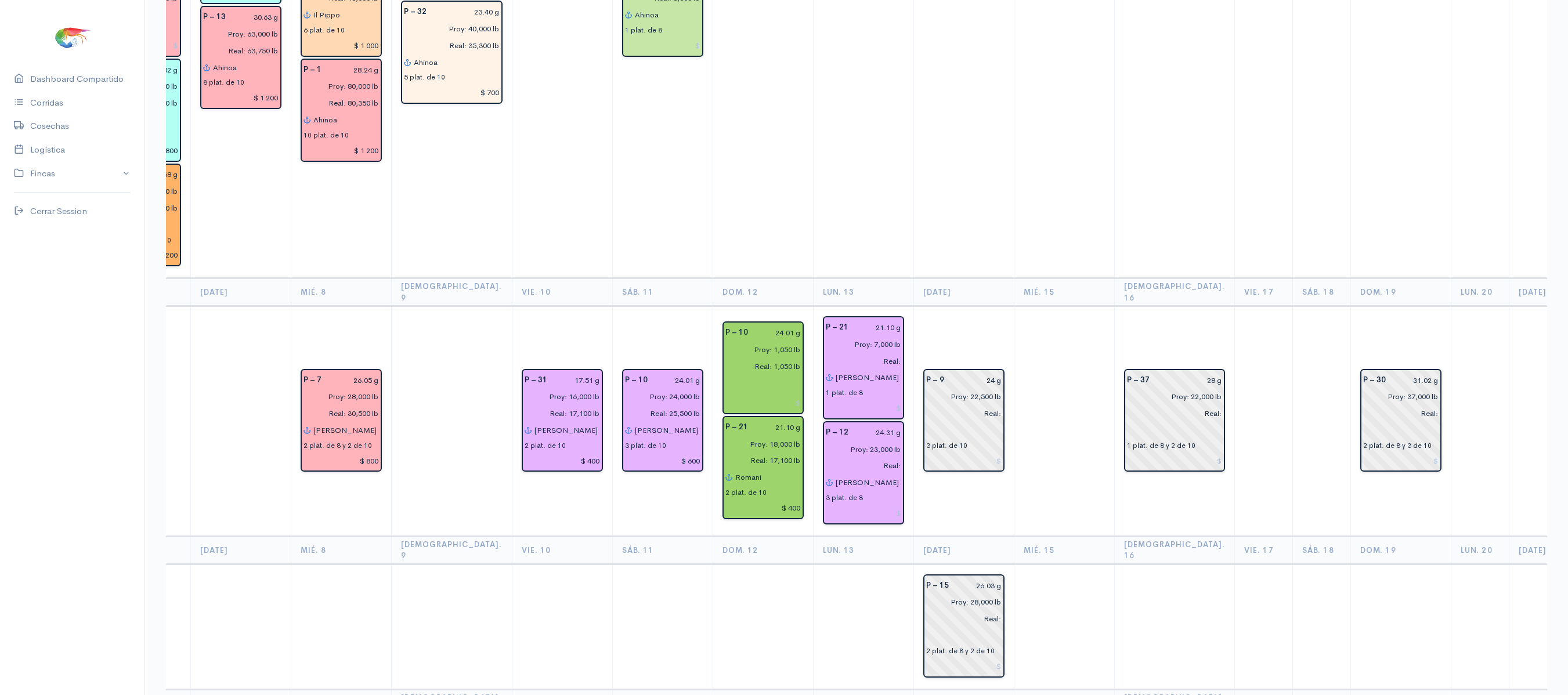
click at [913, 54] on td at bounding box center [963, 6] width 100 height 545
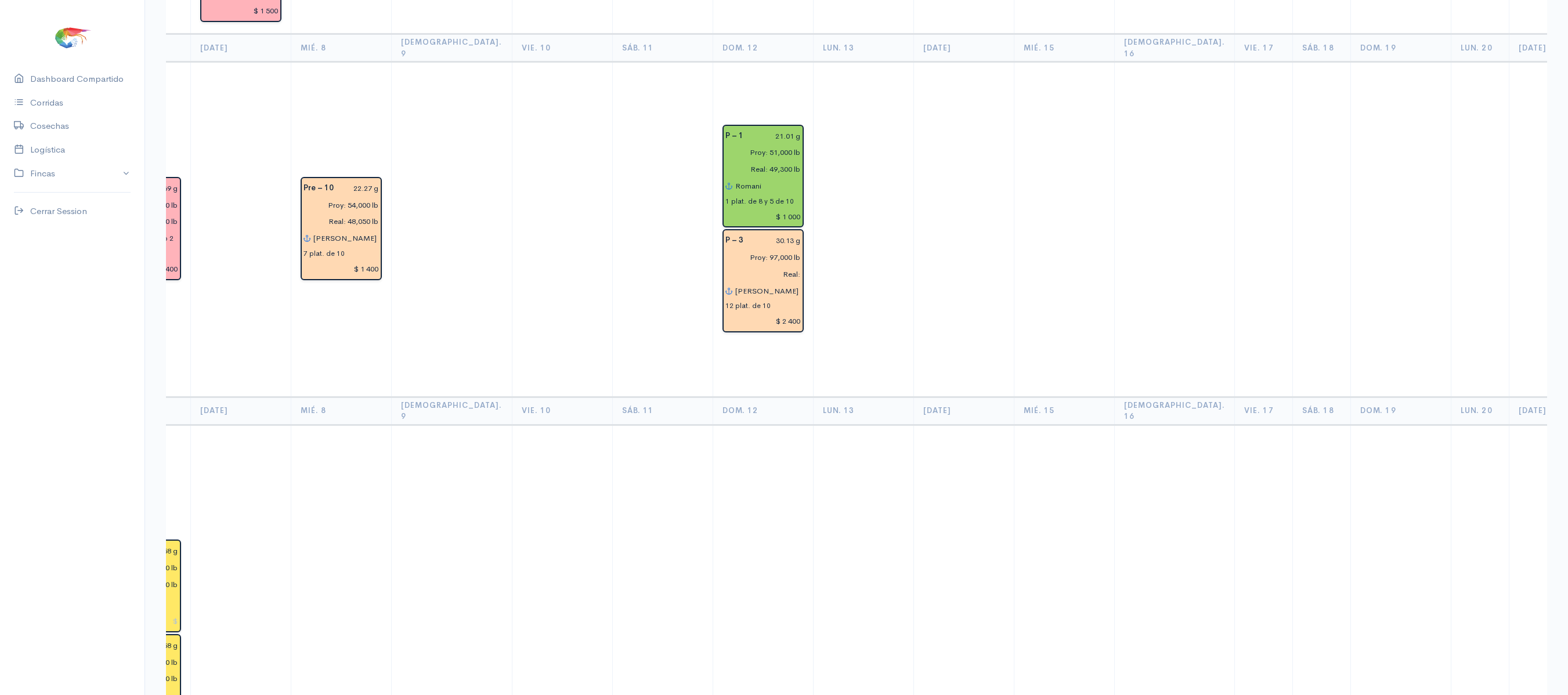
scroll to position [715, 0]
click at [748, 264] on input "Real:" at bounding box center [760, 273] width 82 height 17
type input "Real: 85,000 lb"
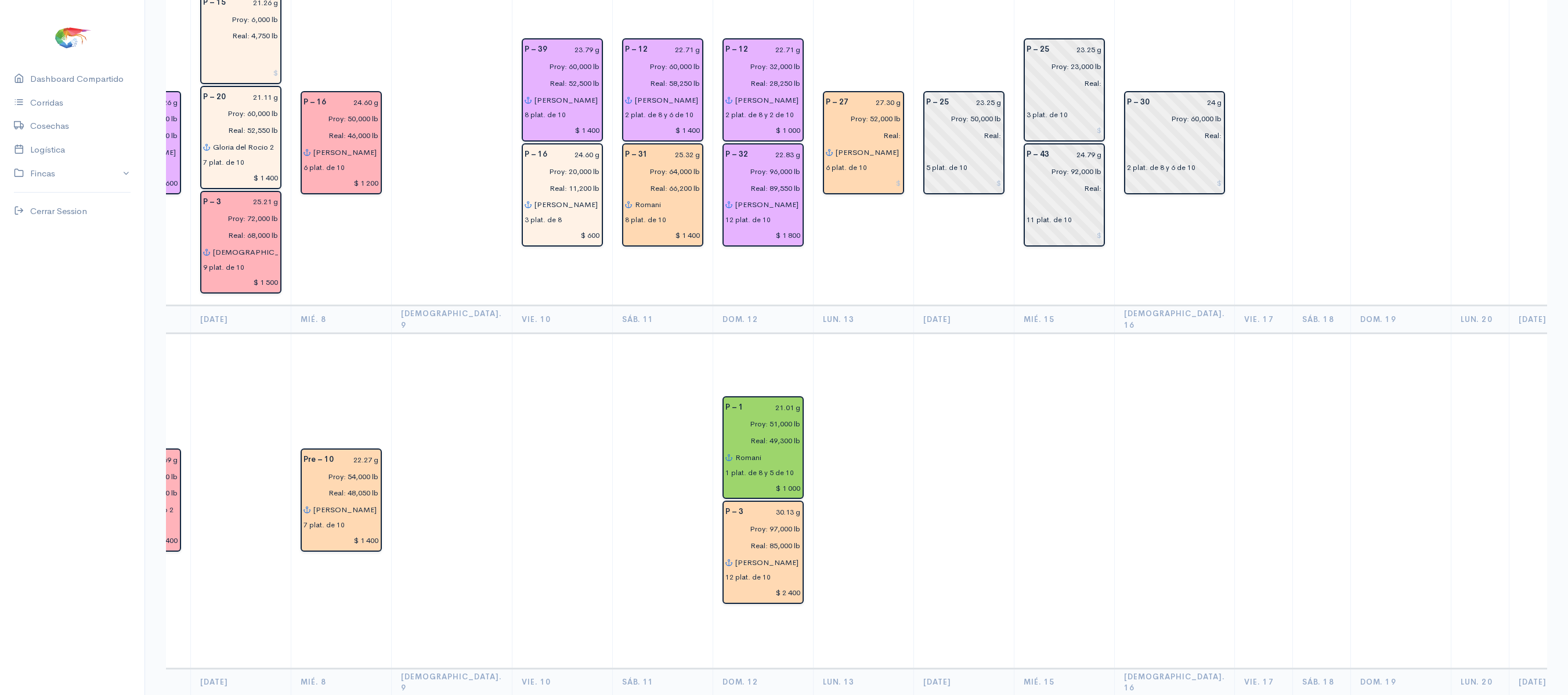
scroll to position [470, 0]
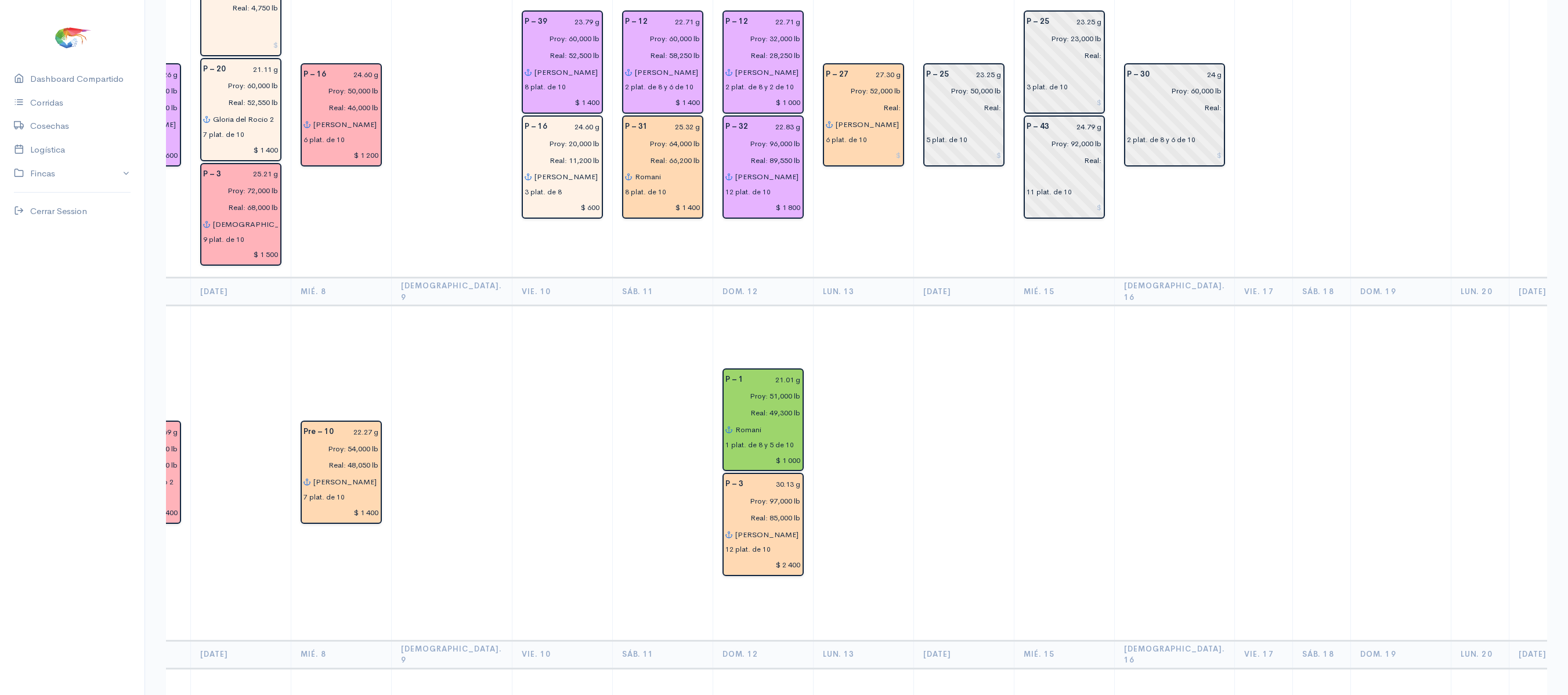
drag, startPoint x: 781, startPoint y: 395, endPoint x: 824, endPoint y: 355, distance: 58.7
click at [824, 355] on td at bounding box center [863, 473] width 100 height 335
drag, startPoint x: 824, startPoint y: 355, endPoint x: 785, endPoint y: 338, distance: 42.5
click at [813, 338] on td at bounding box center [863, 473] width 100 height 335
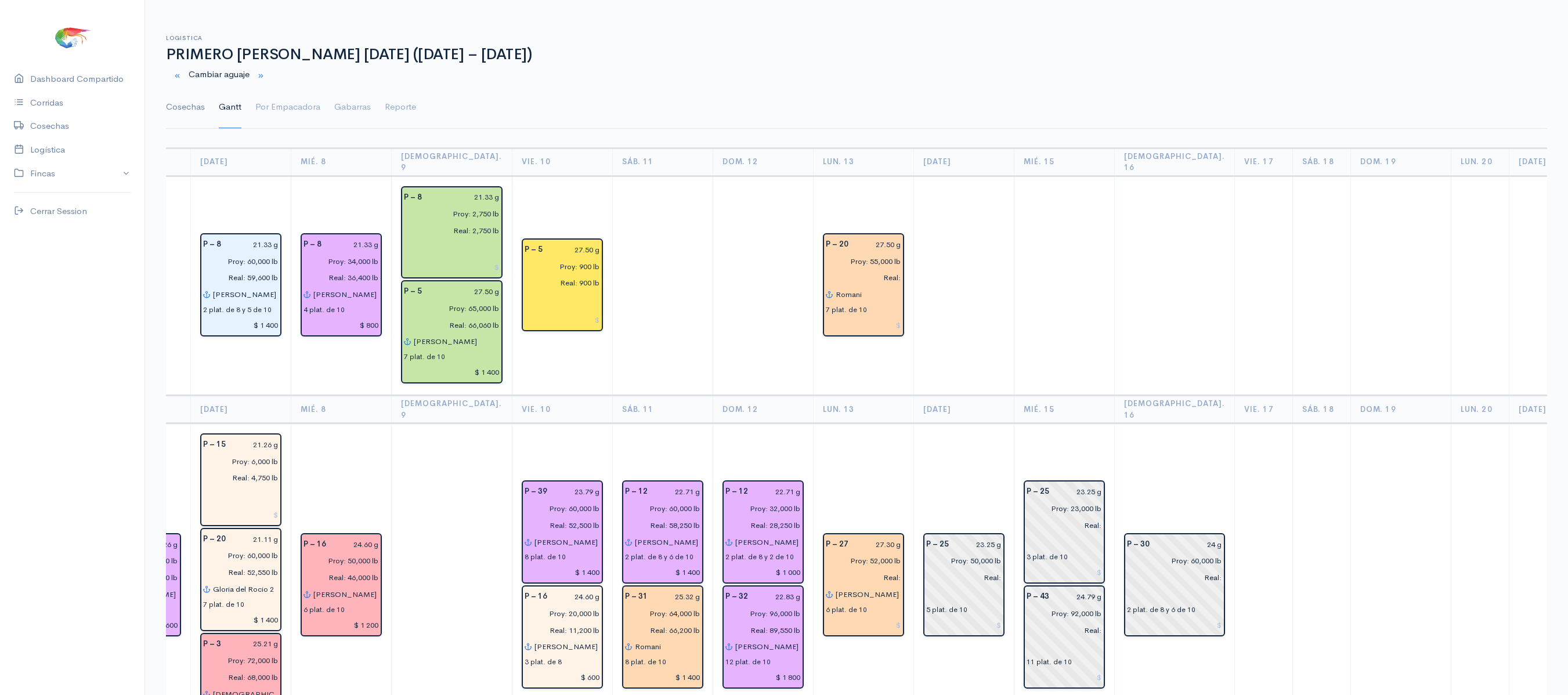
click at [181, 105] on link "Cosechas" at bounding box center [186, 107] width 39 height 42
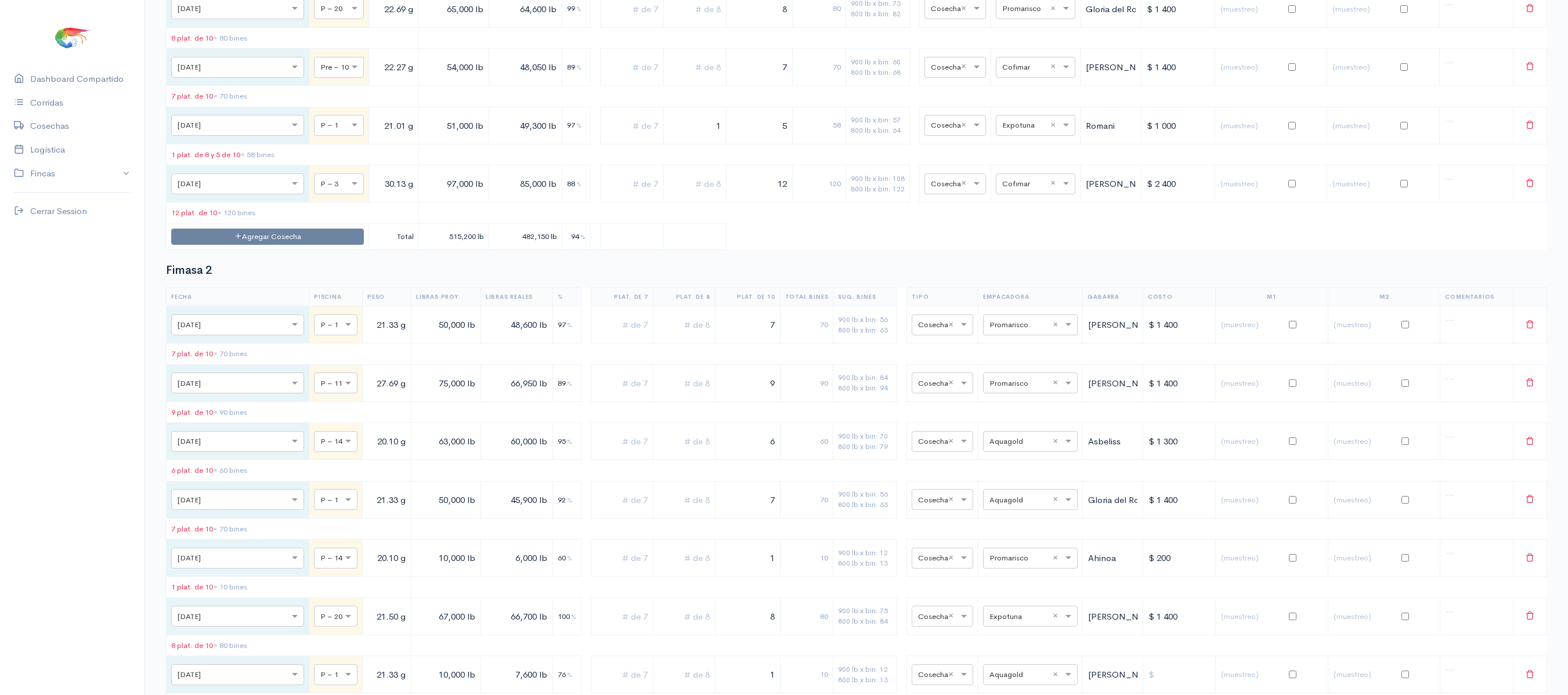
scroll to position [2613, 0]
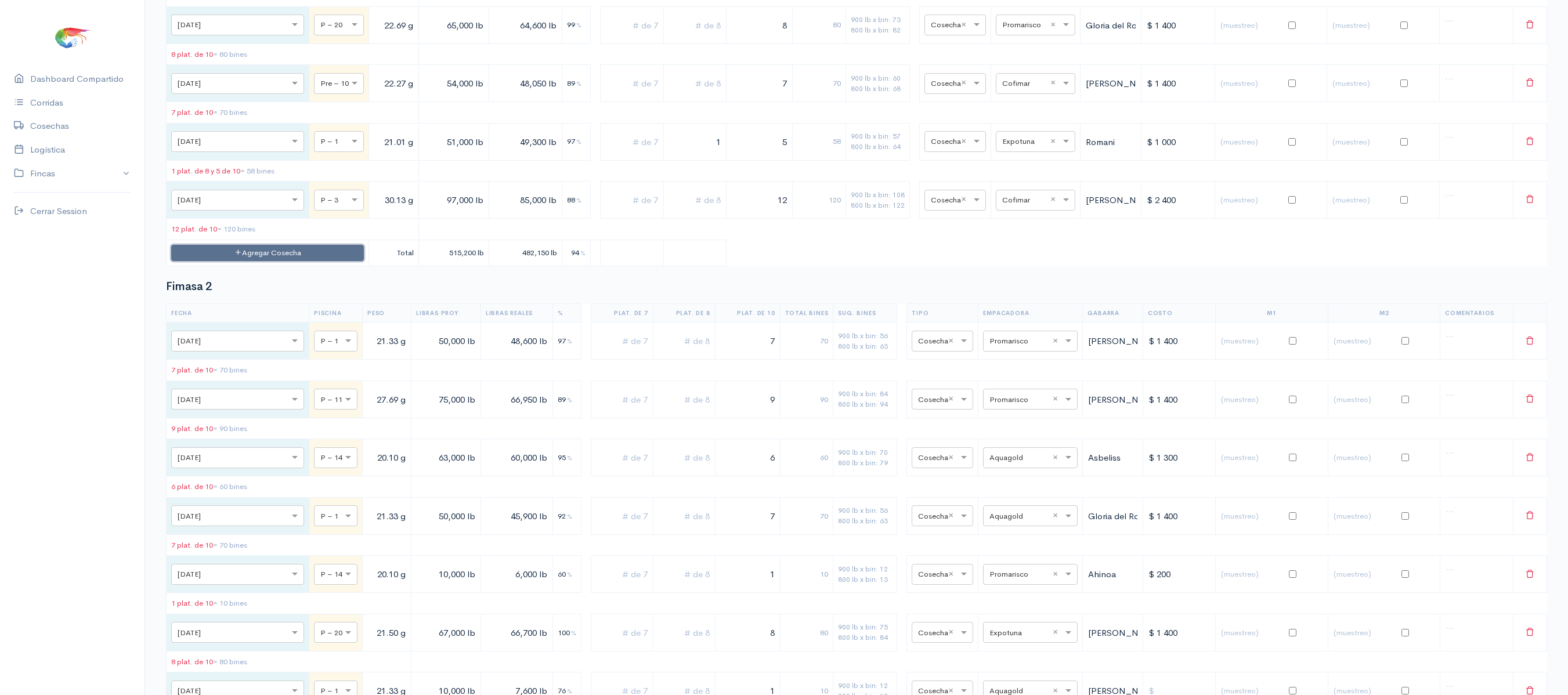
click at [261, 262] on button "Agregar Cosecha" at bounding box center [268, 253] width 193 height 17
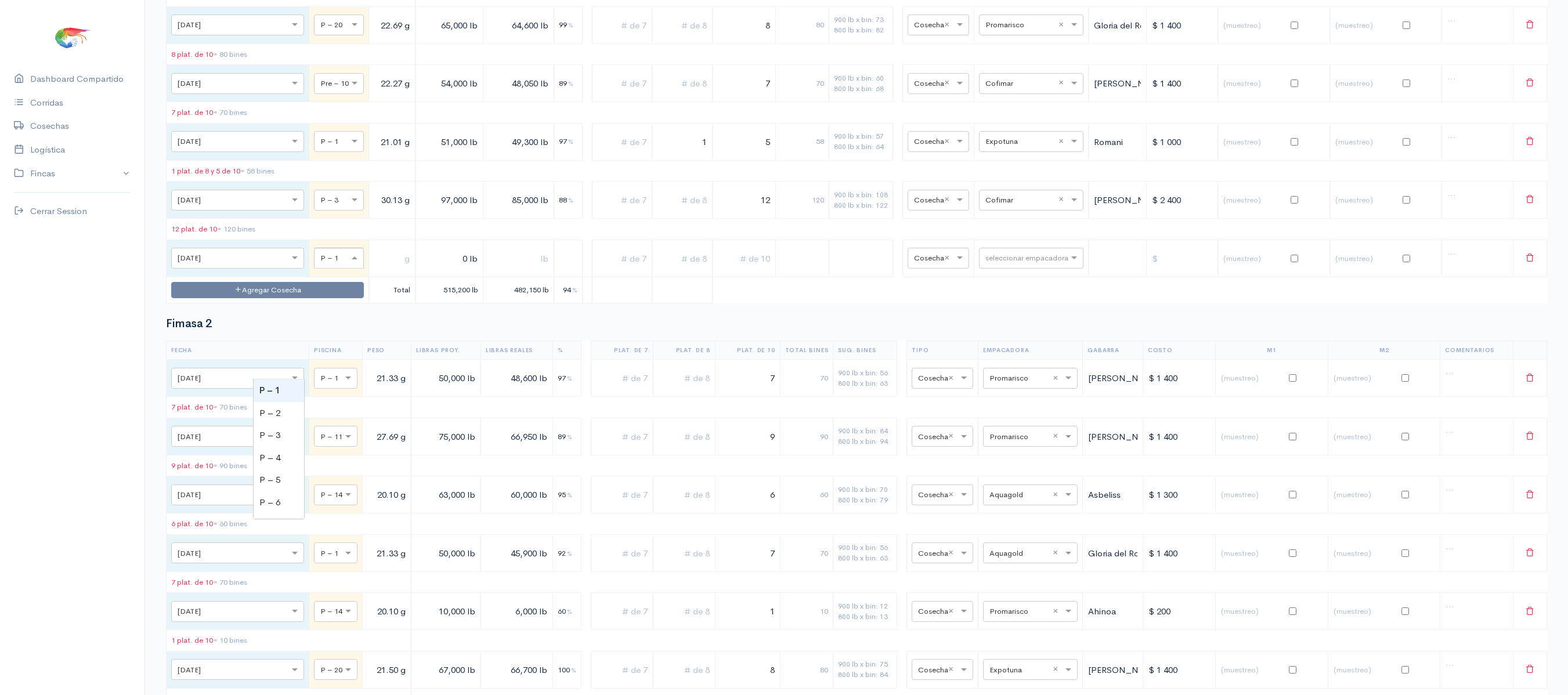
click at [314, 269] on div "× P – 1" at bounding box center [339, 258] width 50 height 21
type input "3"
click at [369, 277] on td at bounding box center [392, 258] width 47 height 37
click at [373, 270] on input "text" at bounding box center [391, 258] width 36 height 24
type input "30.13 g"
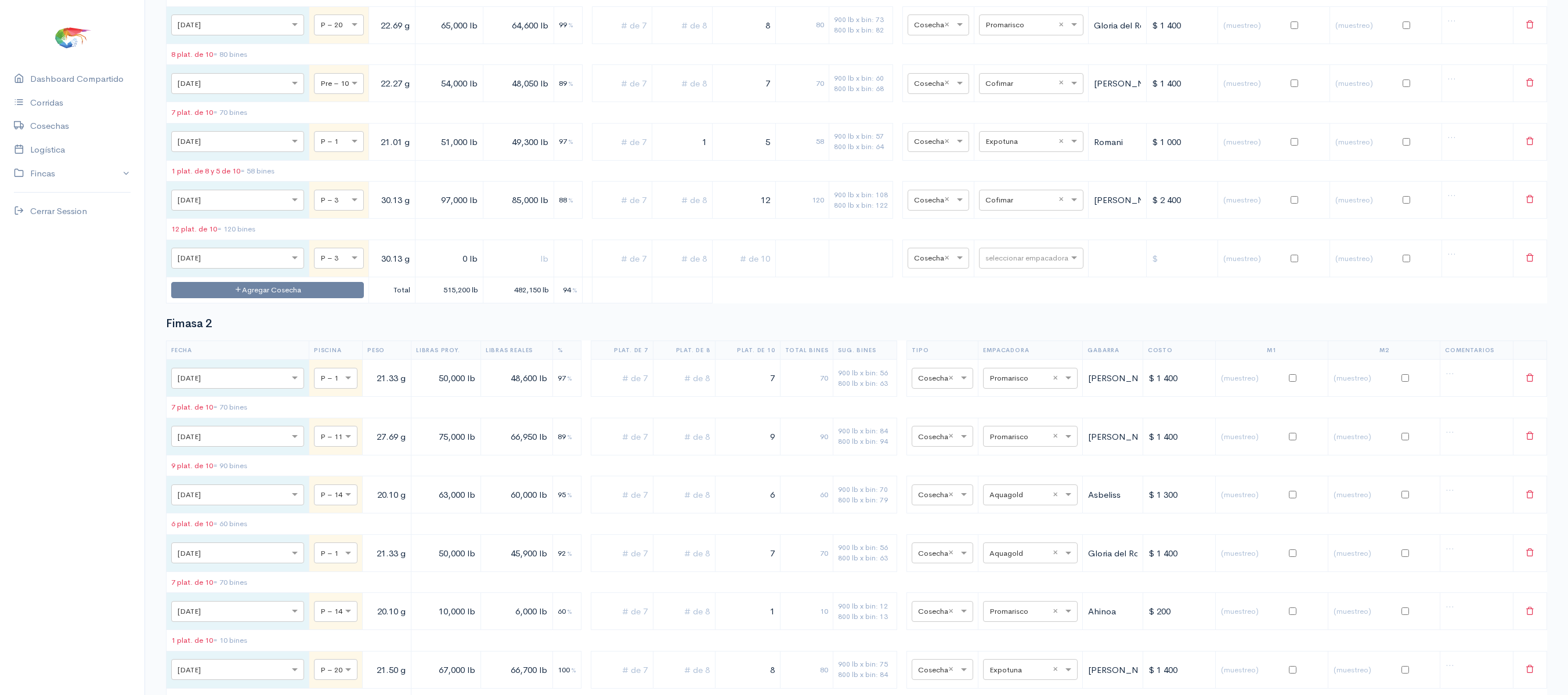
click at [420, 270] on input "0 lb" at bounding box center [449, 258] width 58 height 24
type input "7,000 lb"
click at [420, 212] on input "97,000 lb" at bounding box center [449, 200] width 58 height 24
type input "88,000 lb"
drag, startPoint x: 405, startPoint y: 368, endPoint x: 392, endPoint y: 365, distance: 13.3
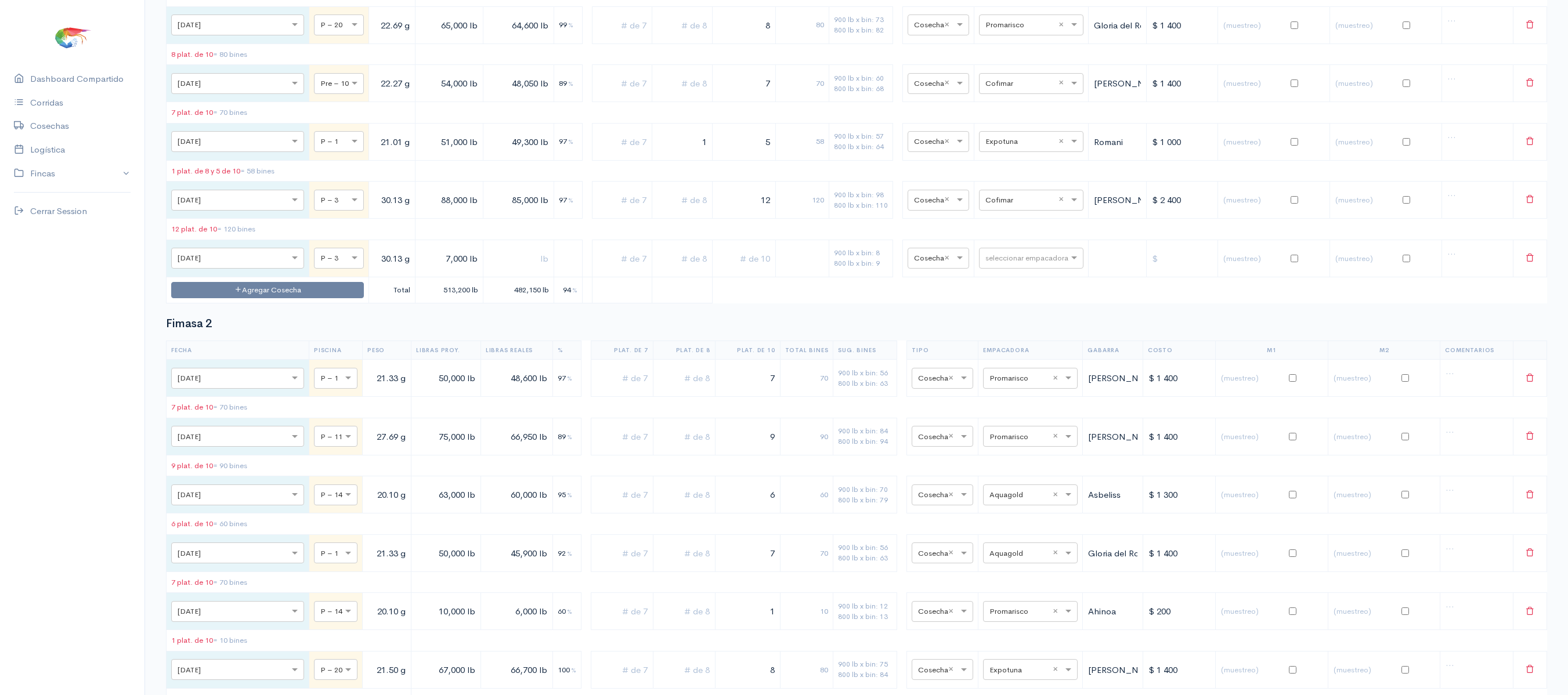
click at [420, 270] on input "7,000 lb" at bounding box center [449, 258] width 58 height 24
type input "9,000 lb"
drag, startPoint x: 742, startPoint y: 298, endPoint x: 892, endPoint y: 276, distance: 151.6
type input "11"
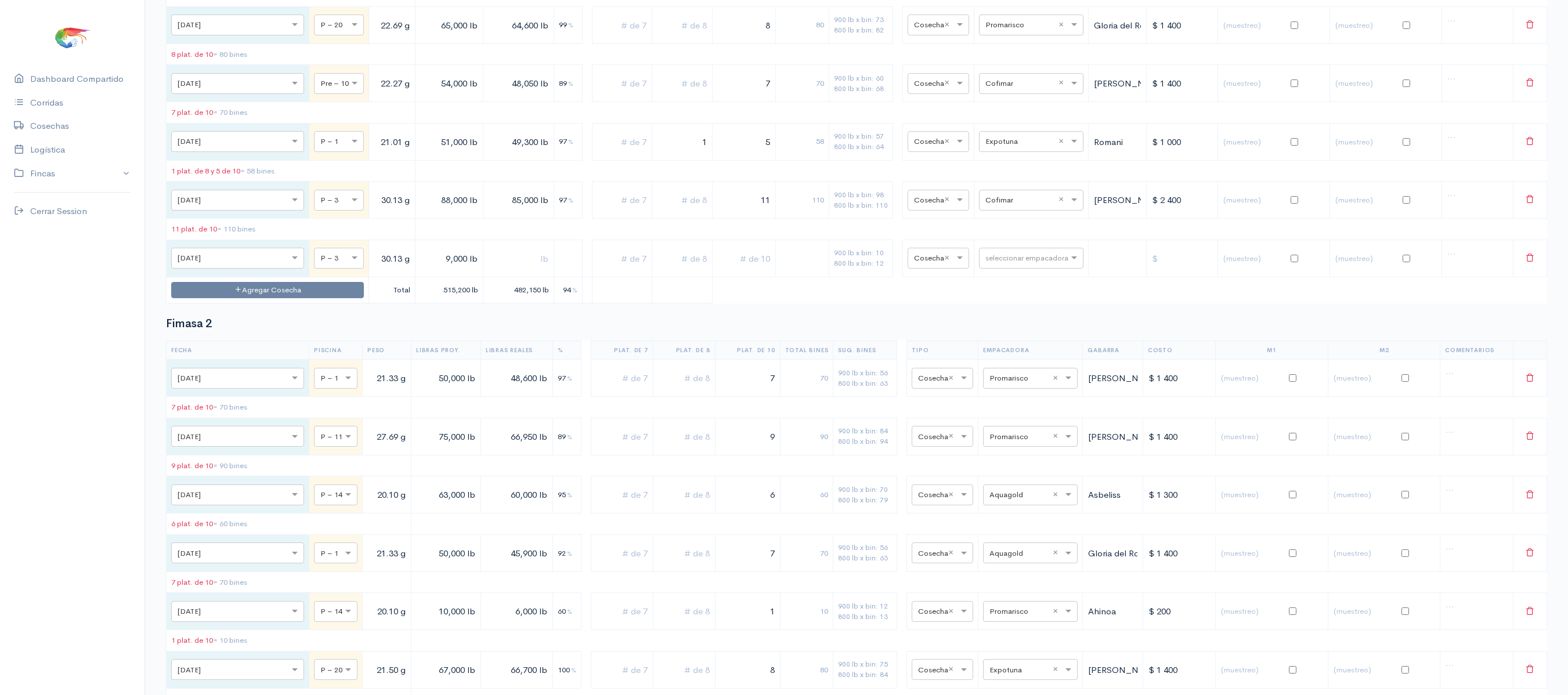
click at [734, 270] on input "text" at bounding box center [744, 258] width 53 height 24
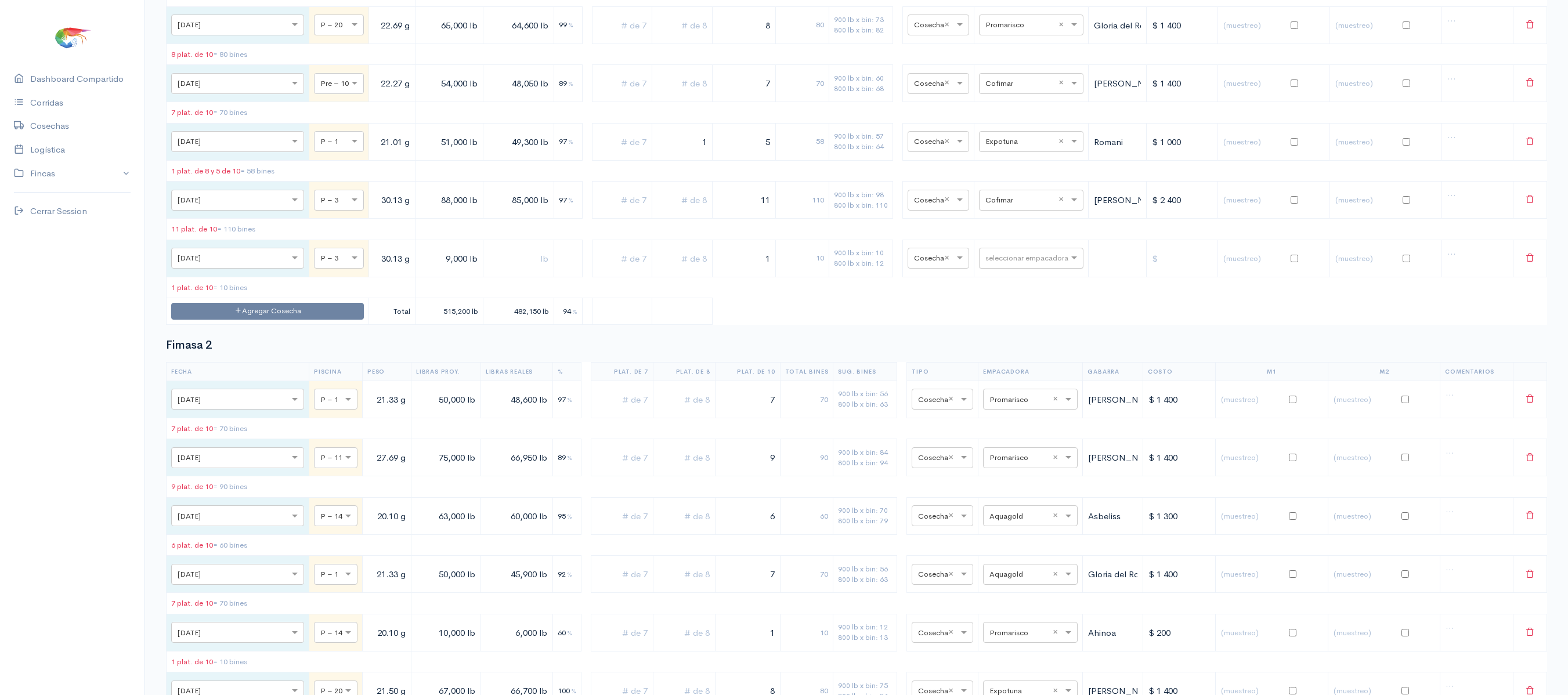
type input "1"
click at [1011, 264] on input "text" at bounding box center [1020, 257] width 71 height 13
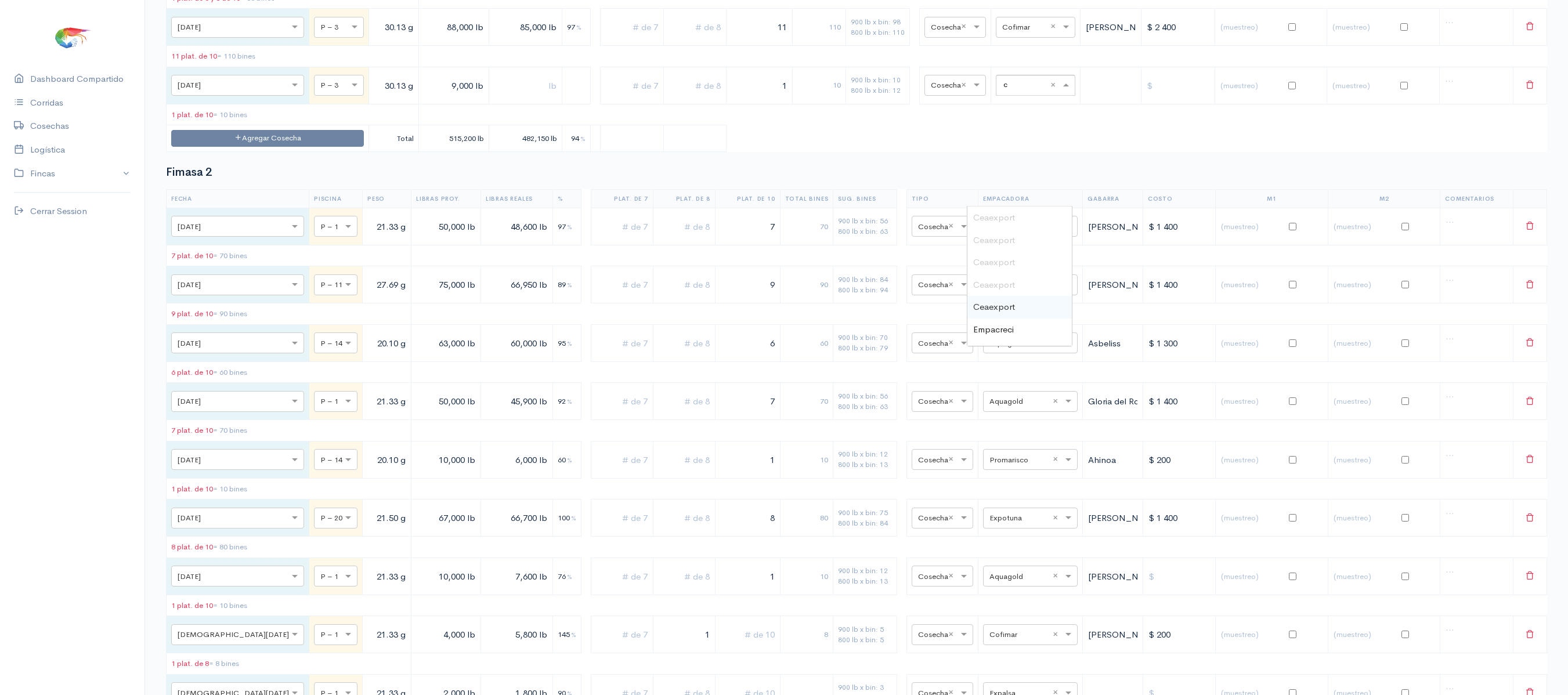
scroll to position [2787, 0]
type input "co"
click at [999, 222] on span "Cofimar" at bounding box center [988, 216] width 30 height 11
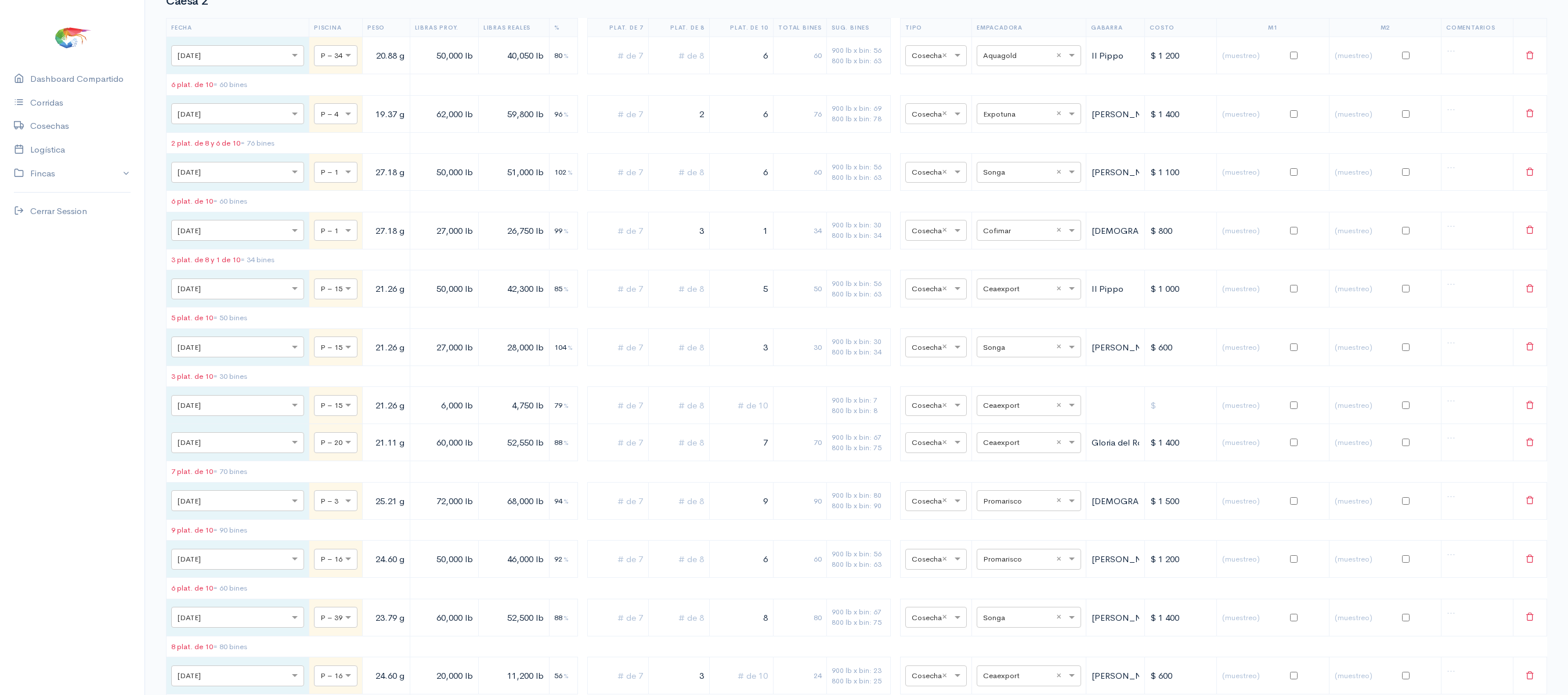
scroll to position [0, 0]
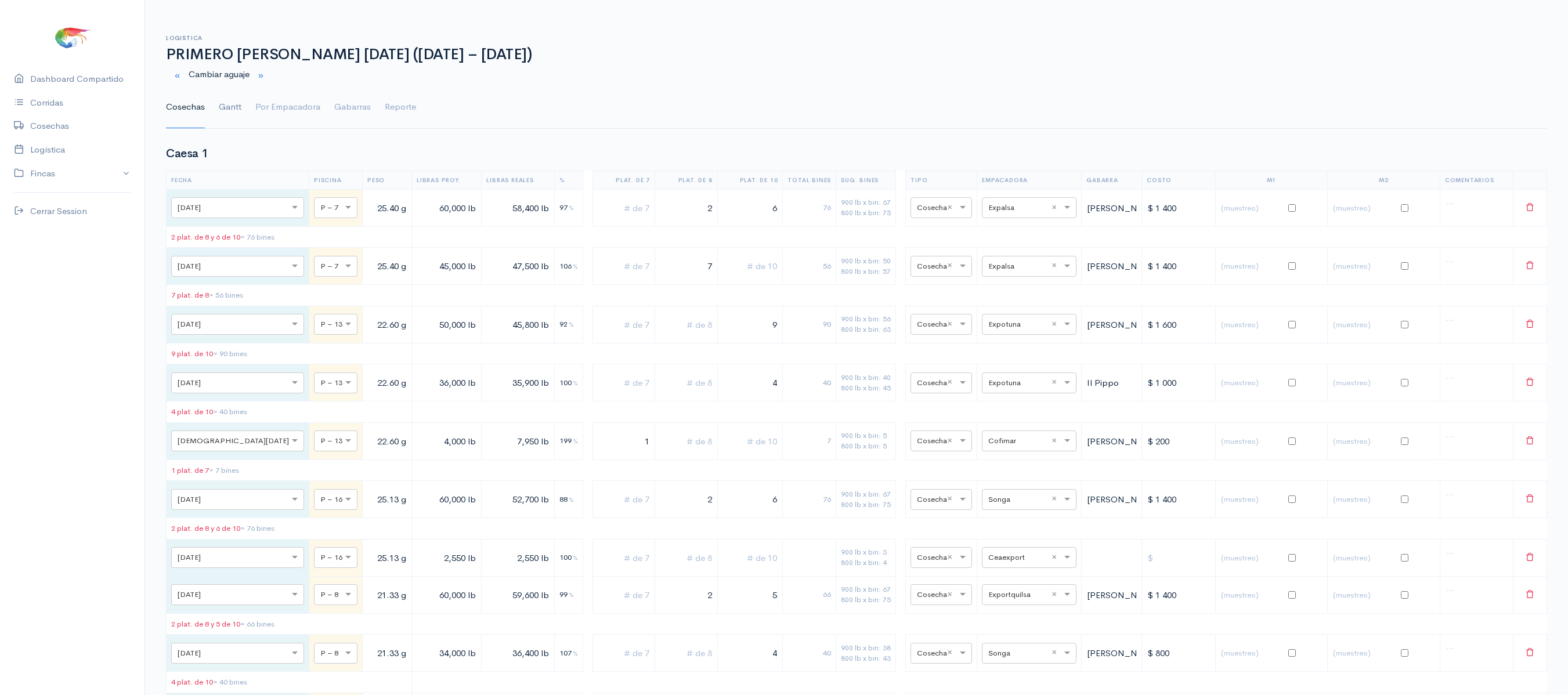
click at [235, 99] on link "Gantt" at bounding box center [230, 107] width 22 height 42
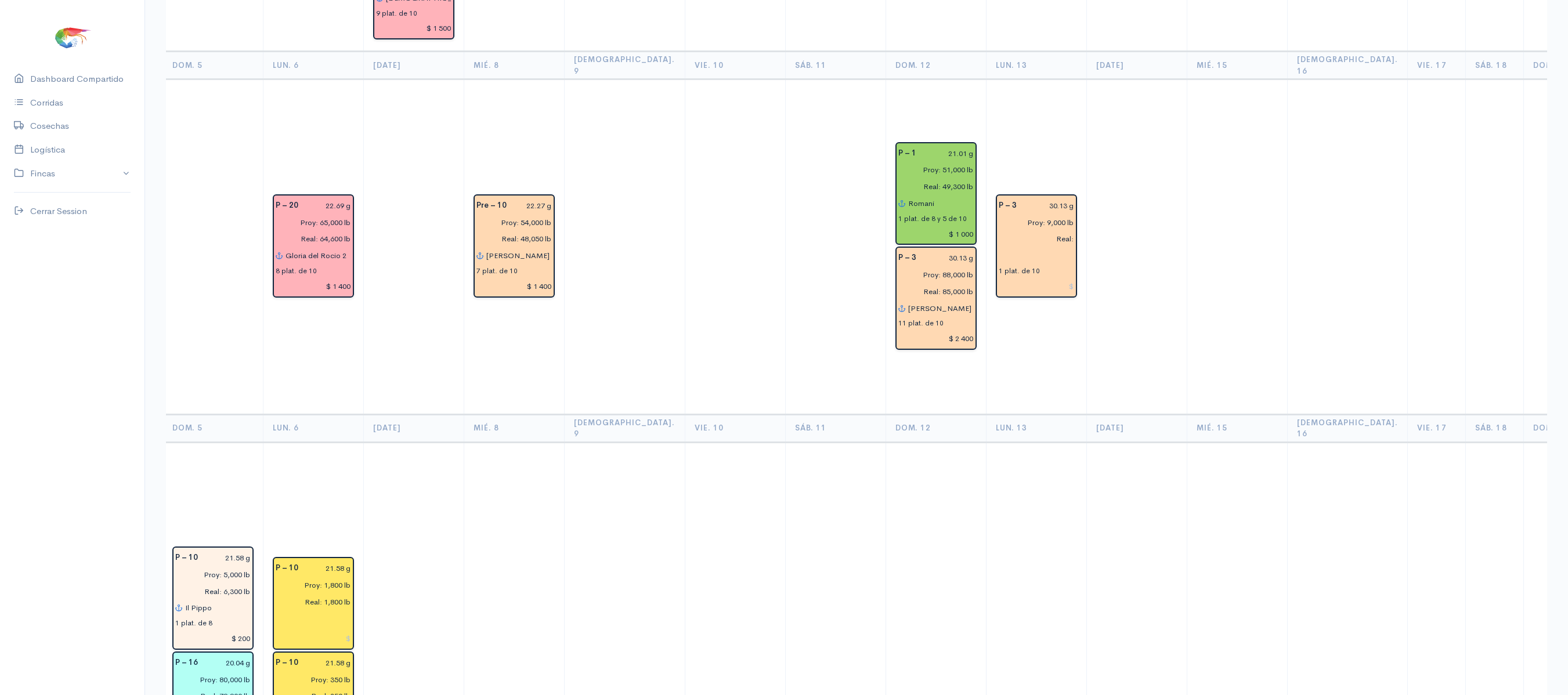
scroll to position [693, 0]
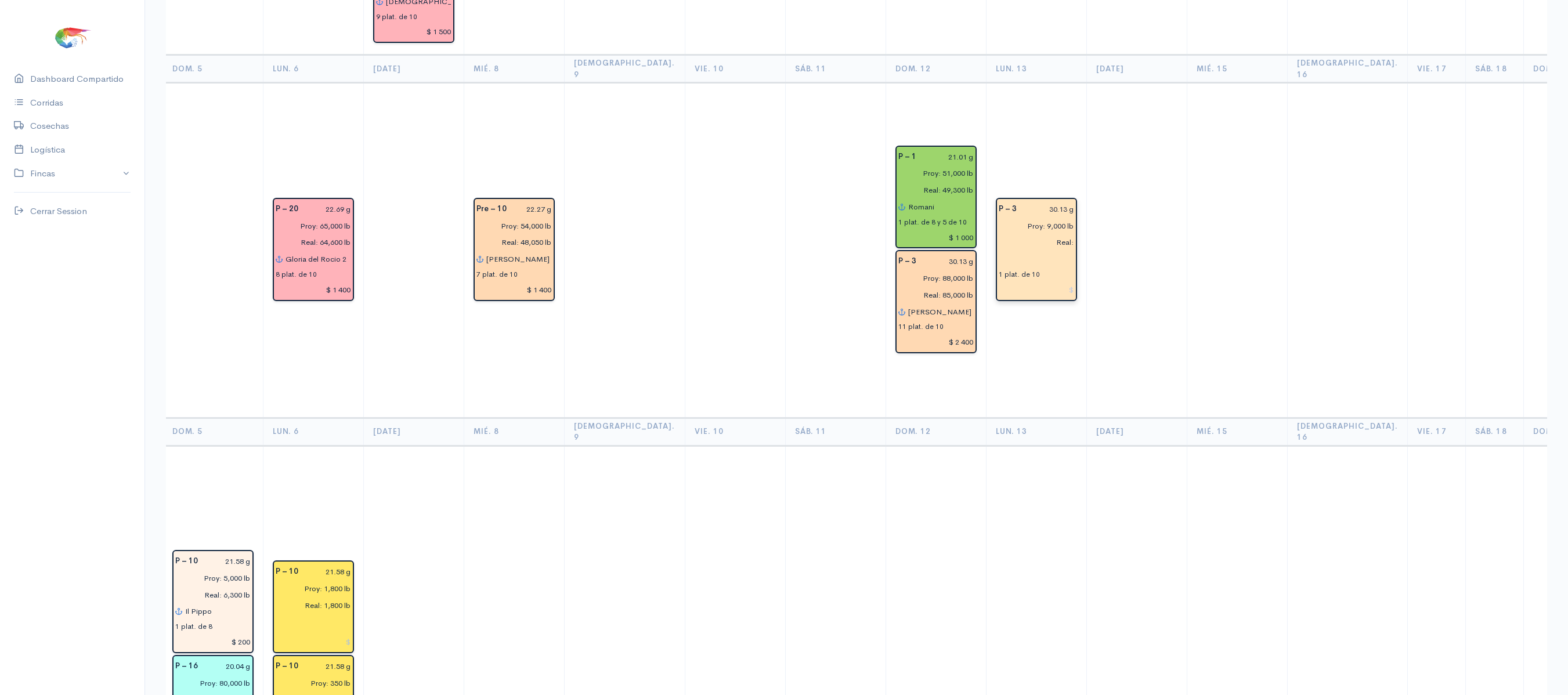
click at [999, 270] on div "1 plat. de 10" at bounding box center [1019, 275] width 41 height 10
click at [999, 251] on input "text" at bounding box center [1036, 259] width 76 height 17
click at [1008, 267] on ngb-typeahead-window "Ren ata Ren ata (6) - Asbeliss (6)" at bounding box center [1070, 293] width 123 height 50
click at [1020, 273] on button "Ren ata" at bounding box center [1070, 282] width 122 height 20
type input "[PERSON_NAME]"
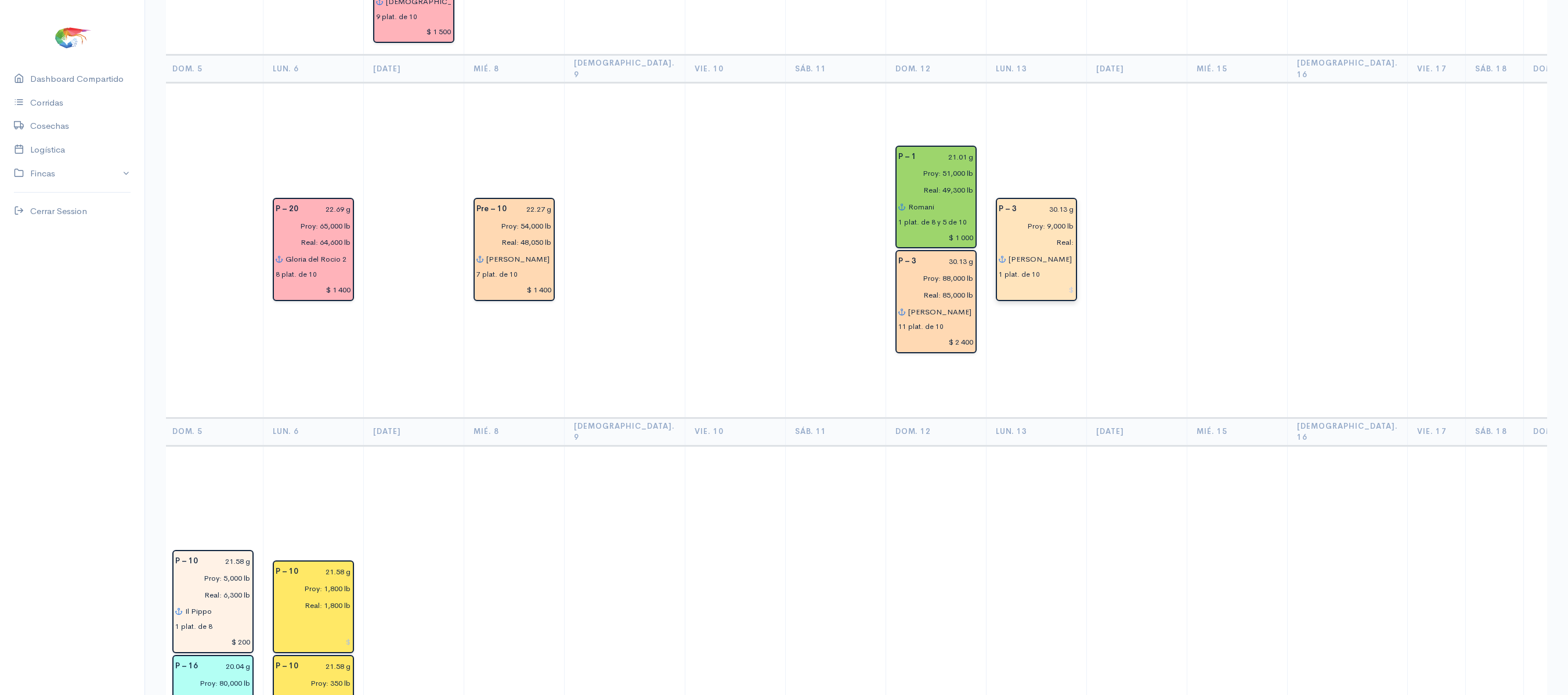
click at [1041, 286] on td "P – 3 30.13 g Proy: 9,000 lb Real: [PERSON_NAME] 1 plat. de 10" at bounding box center [1036, 250] width 100 height 335
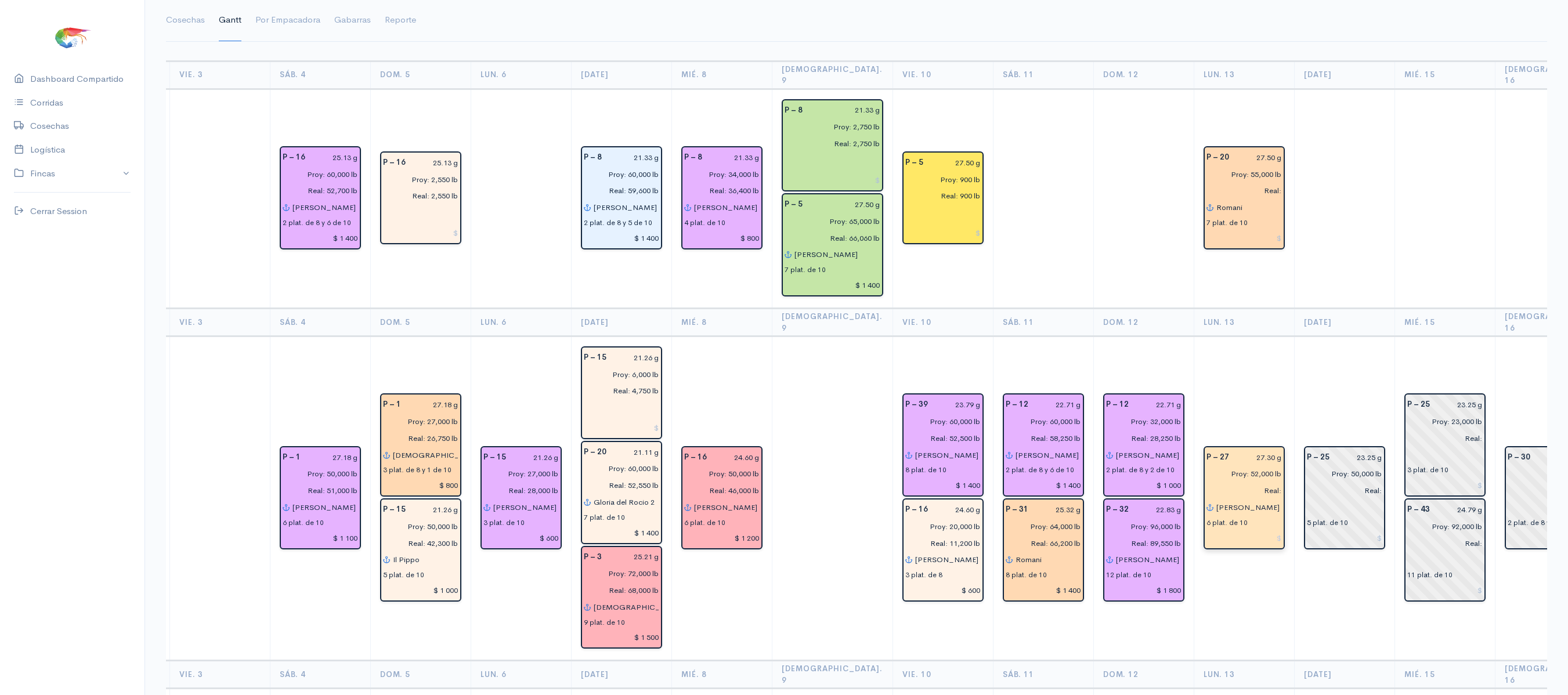
scroll to position [94, 0]
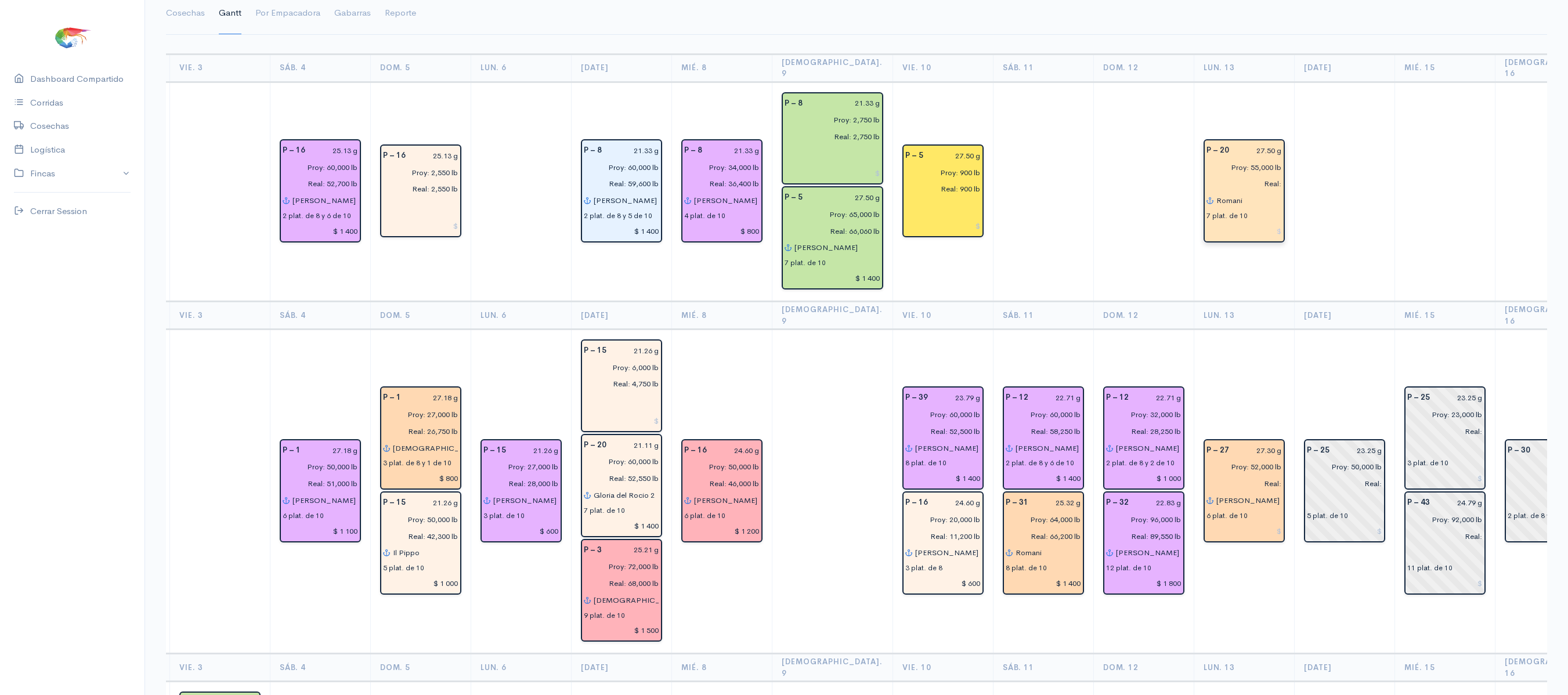
click at [1229, 223] on input at bounding box center [1244, 231] width 76 height 17
type input "$ 1 400"
click at [1229, 523] on input at bounding box center [1244, 531] width 76 height 17
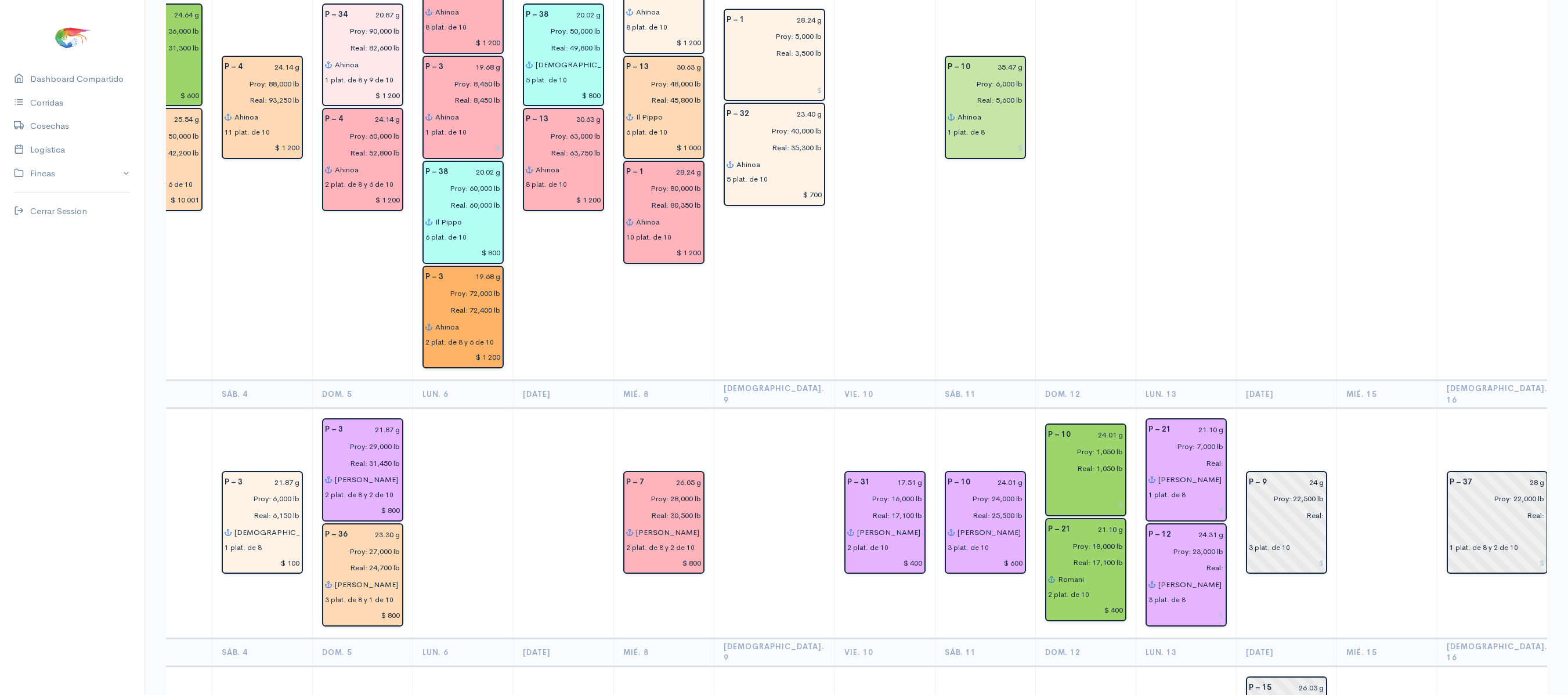
scroll to position [2267, 0]
type input "$ 1 200"
click at [1172, 501] on input at bounding box center [1186, 509] width 76 height 17
type input "$ 200"
click at [1178, 606] on input at bounding box center [1186, 614] width 76 height 17
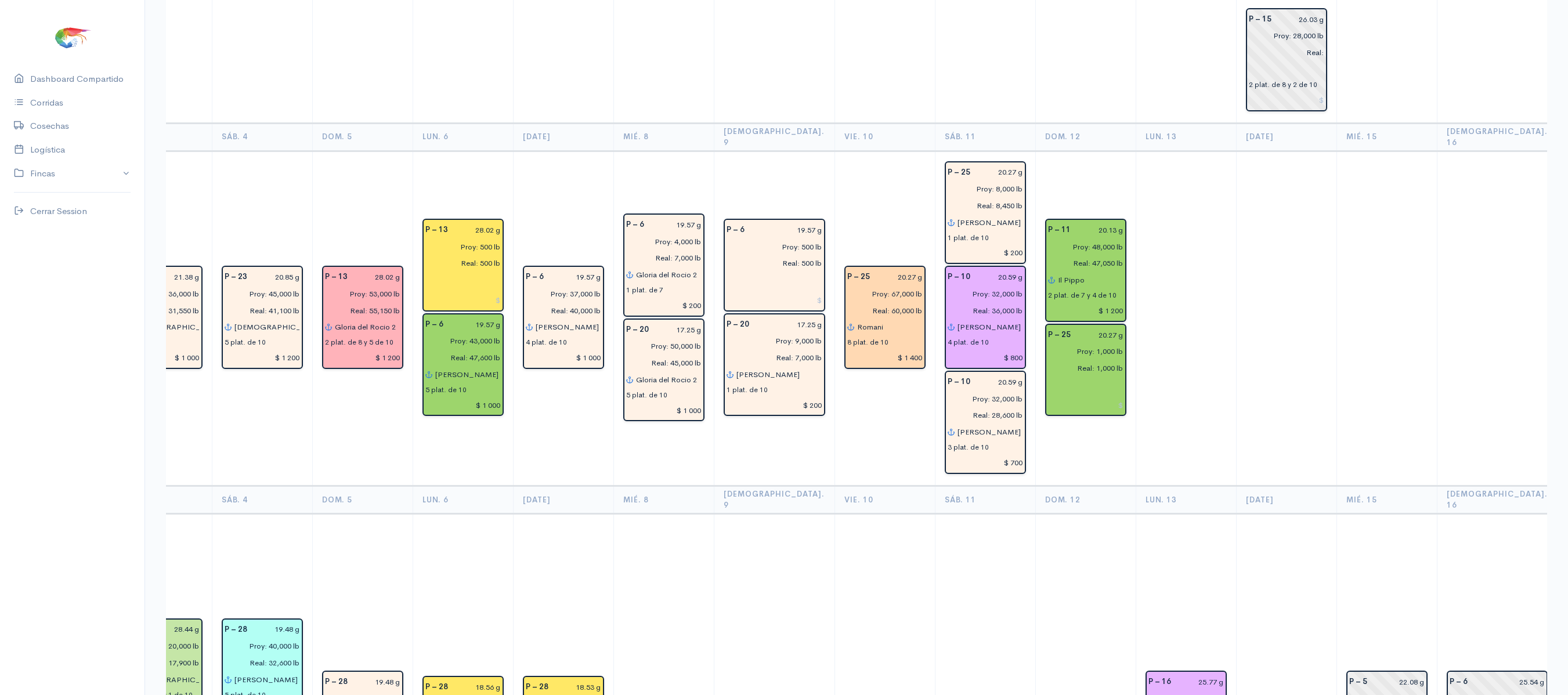
scroll to position [2936, 0]
type input "$ 600"
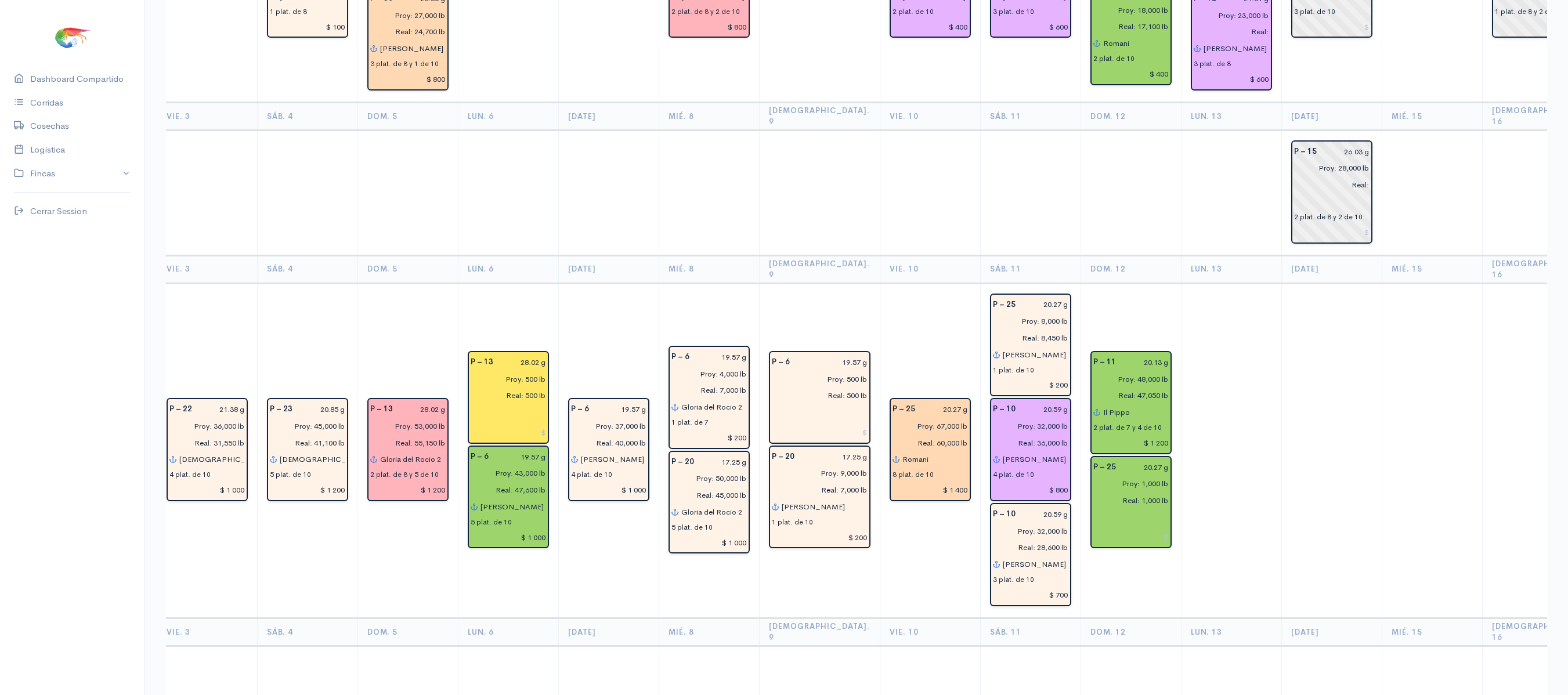
scroll to position [2800, 0]
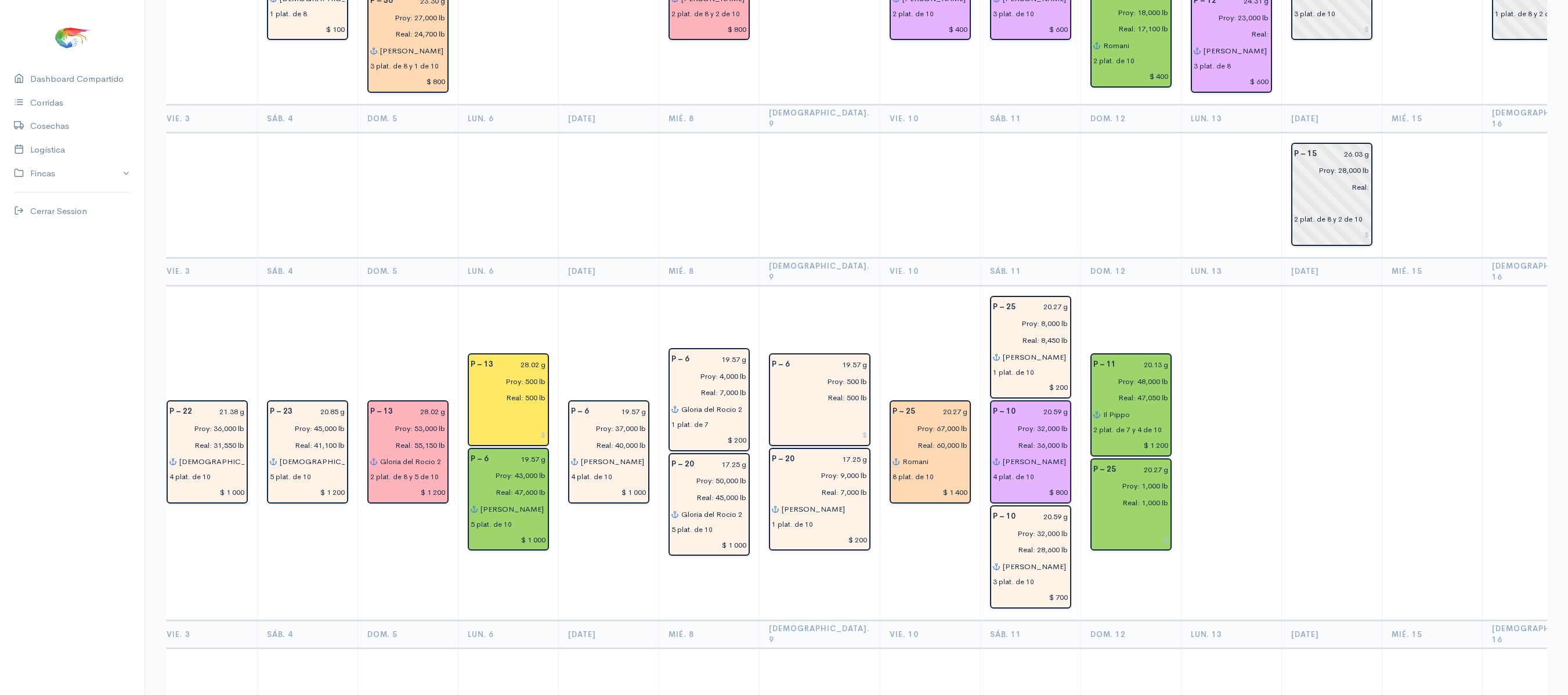
type input "$ 2 200"
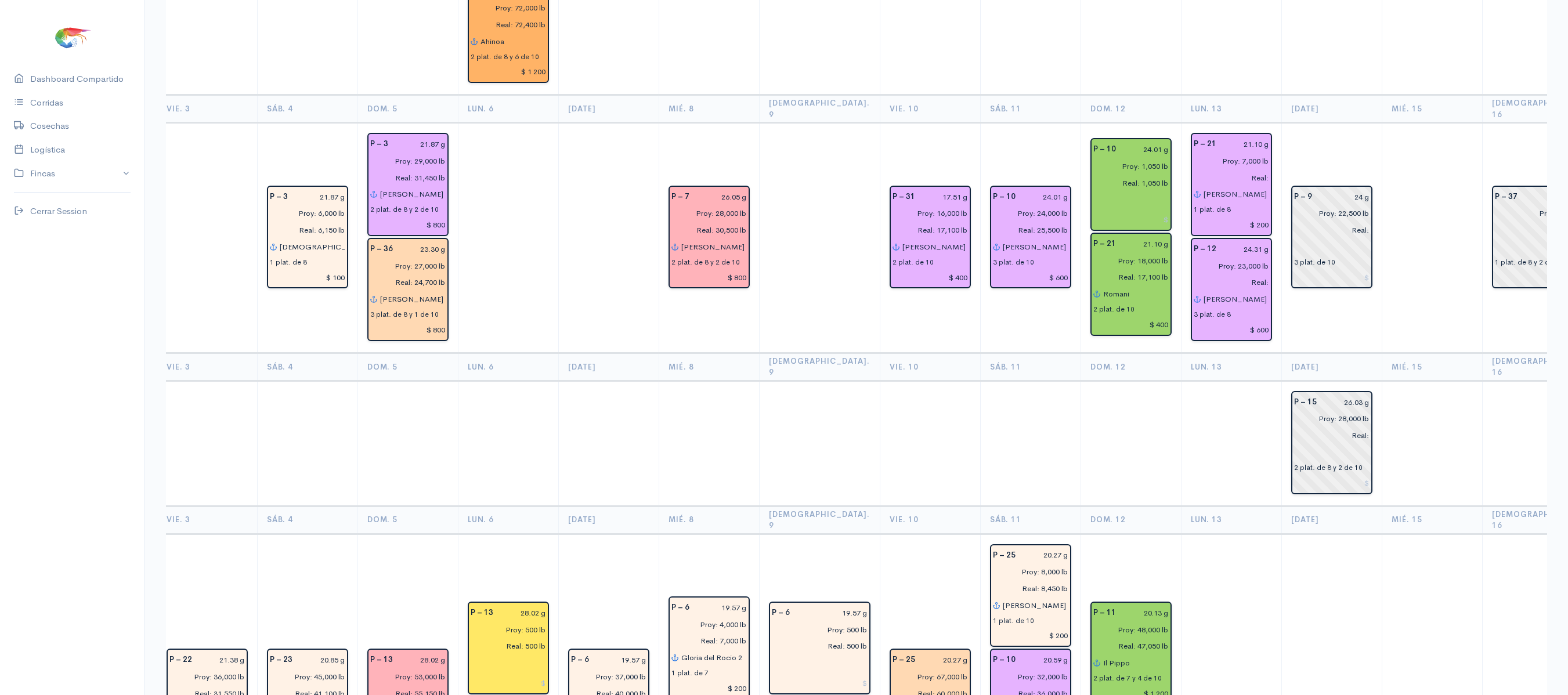
scroll to position [2551, 0]
drag, startPoint x: 1189, startPoint y: 163, endPoint x: 1187, endPoint y: 105, distance: 58.0
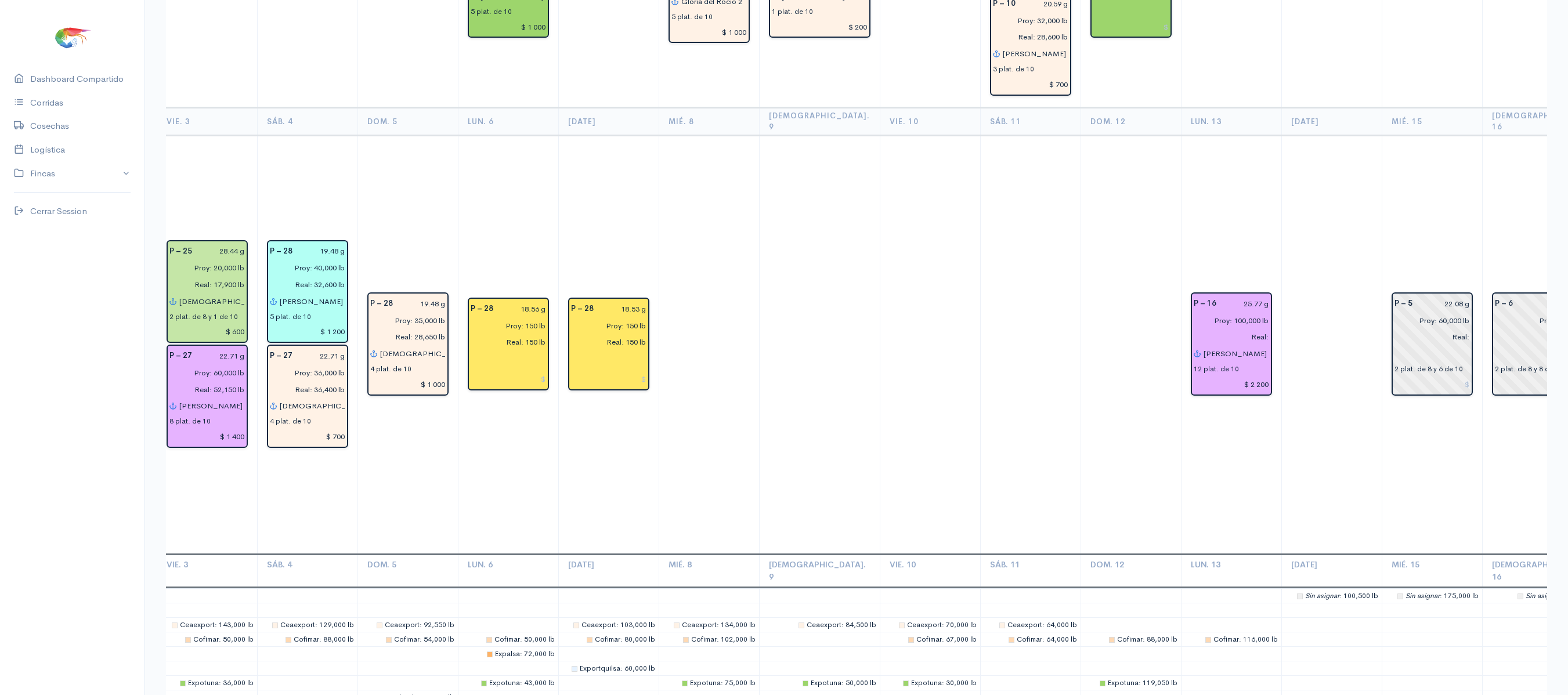
scroll to position [3330, 0]
